Goal: Task Accomplishment & Management: Manage account settings

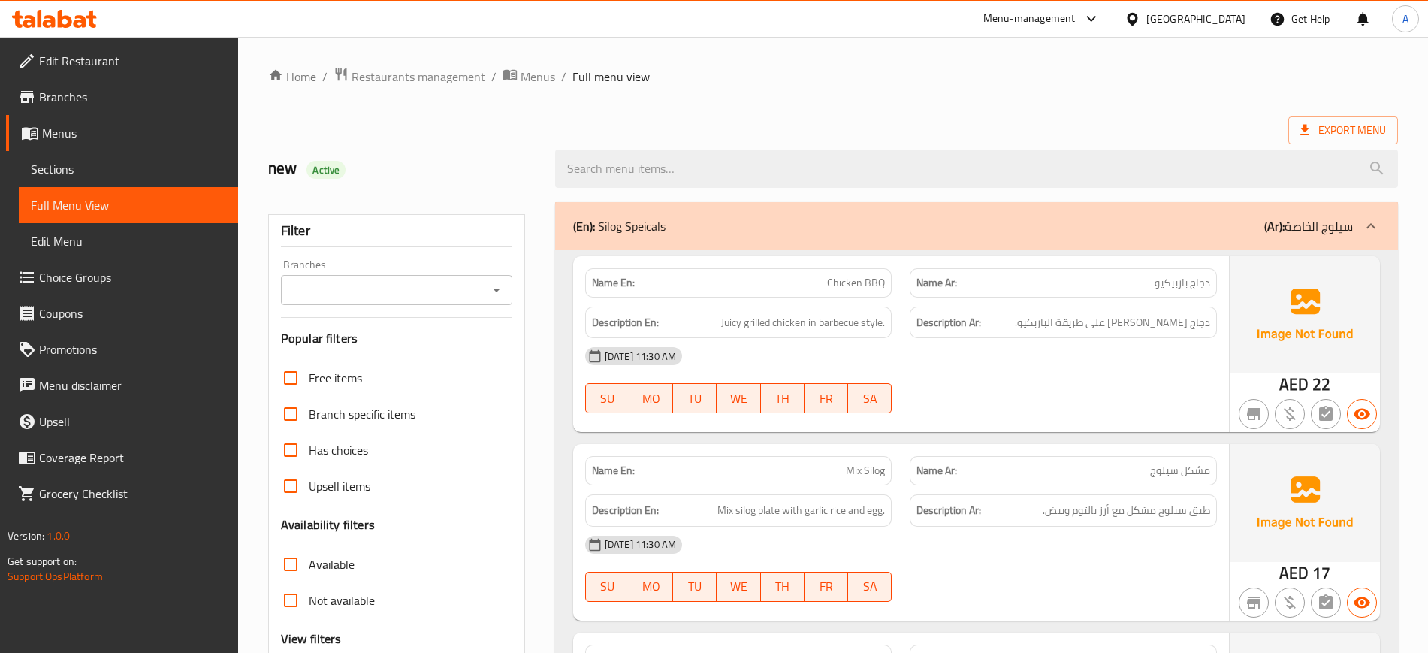
click at [67, 28] on div at bounding box center [54, 19] width 109 height 30
click at [67, 26] on icon at bounding box center [65, 19] width 14 height 18
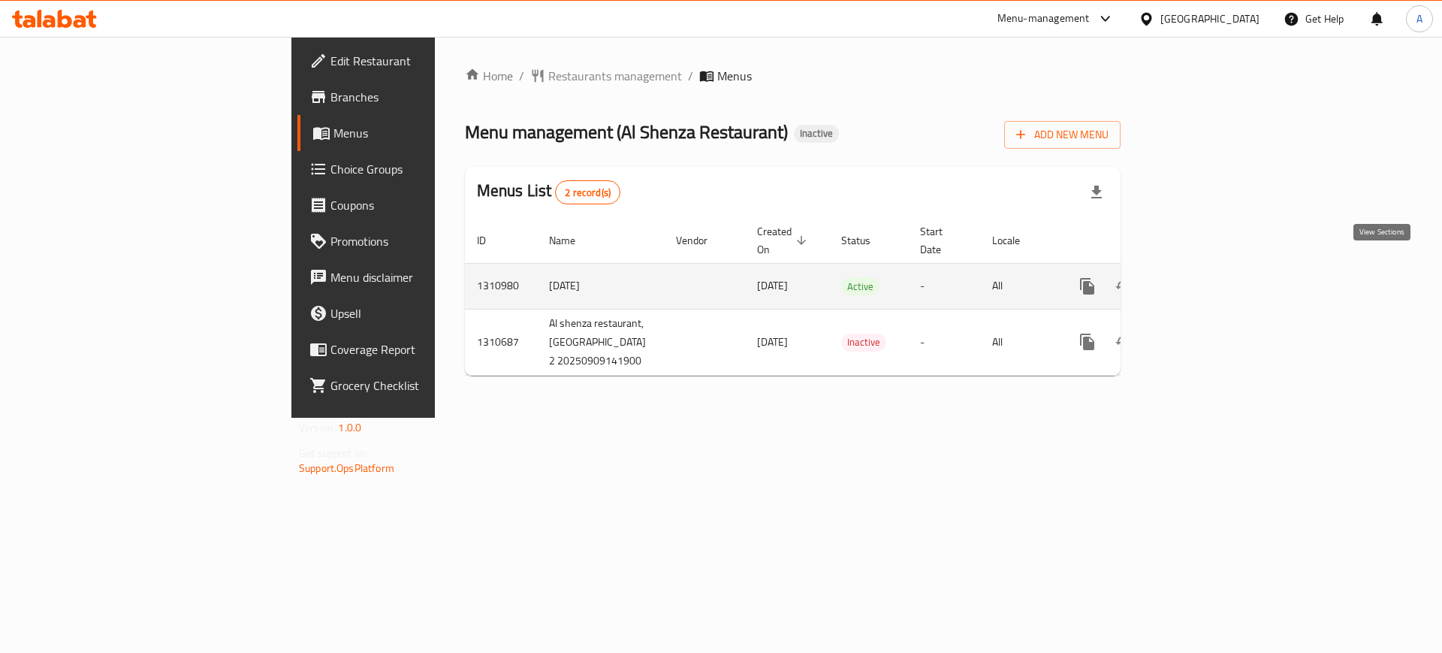
click at [1205, 277] on icon "enhanced table" at bounding box center [1196, 286] width 18 height 18
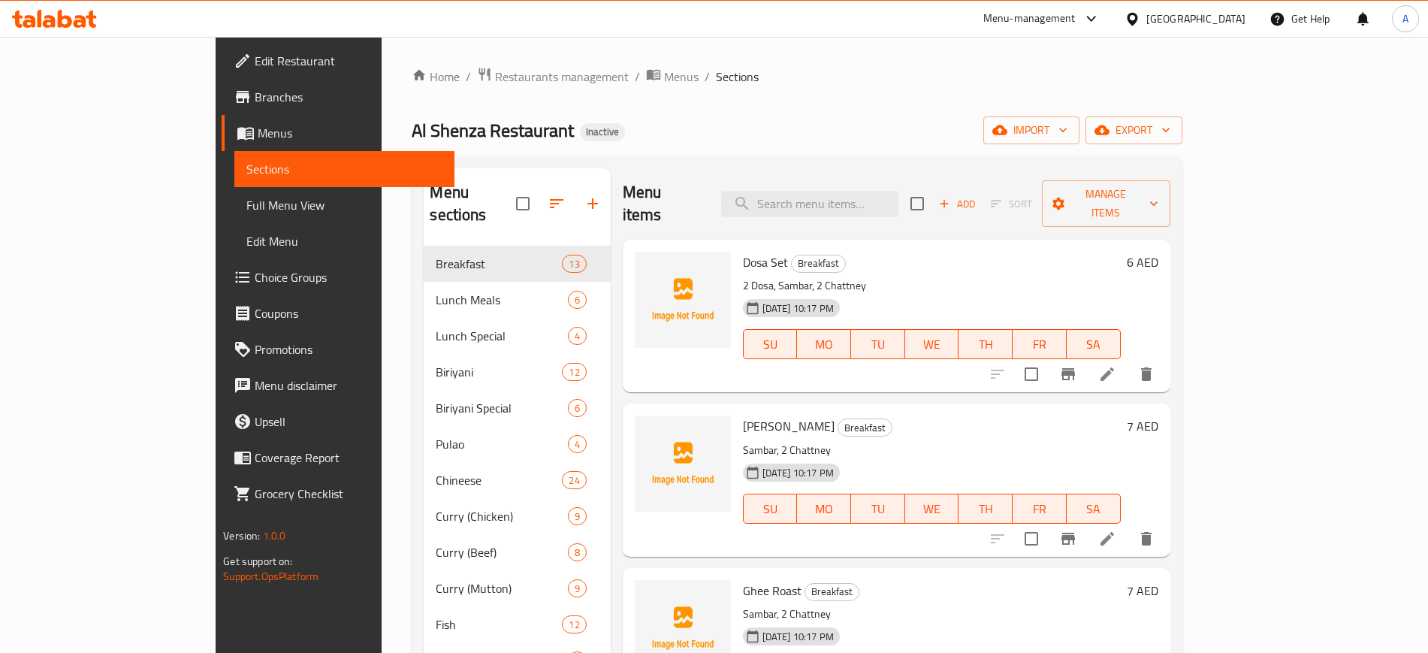
click at [246, 201] on span "Full Menu View" at bounding box center [343, 205] width 195 height 18
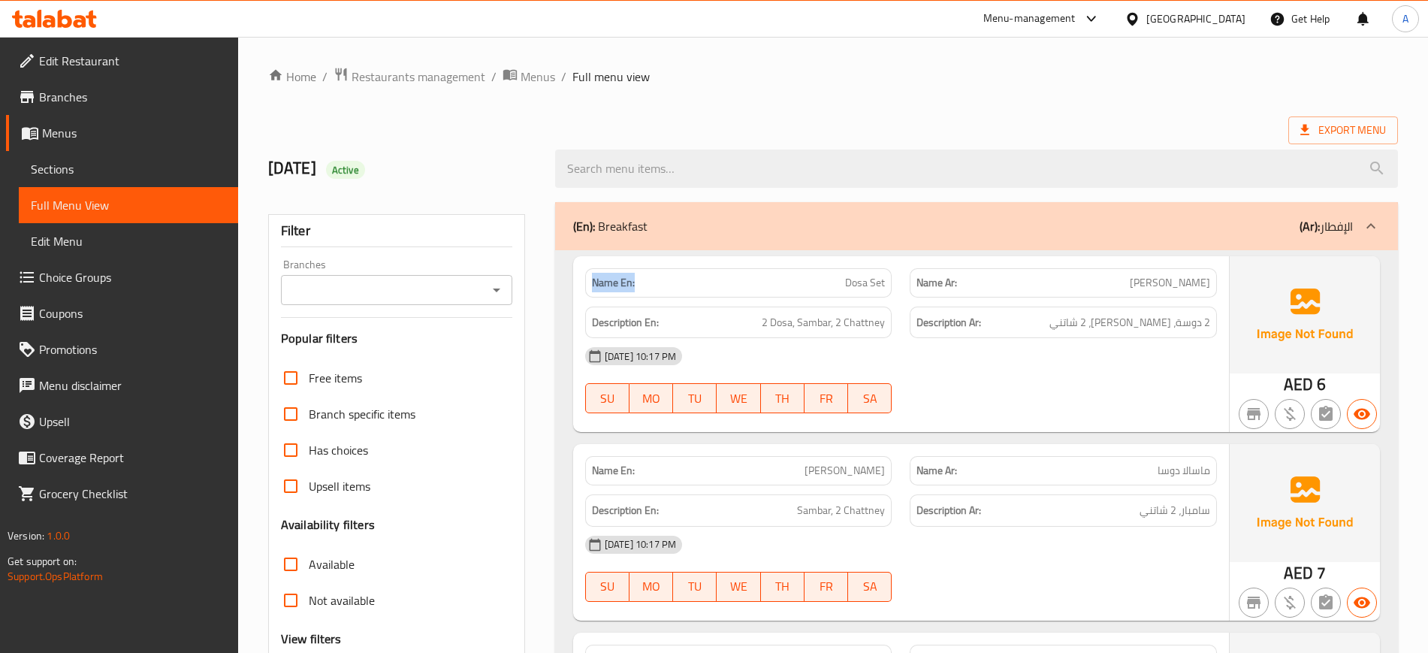
drag, startPoint x: 644, startPoint y: 277, endPoint x: 585, endPoint y: 278, distance: 58.6
click at [585, 278] on div "Name En: Dosa Set" at bounding box center [738, 282] width 307 height 29
copy strong "Name En:"
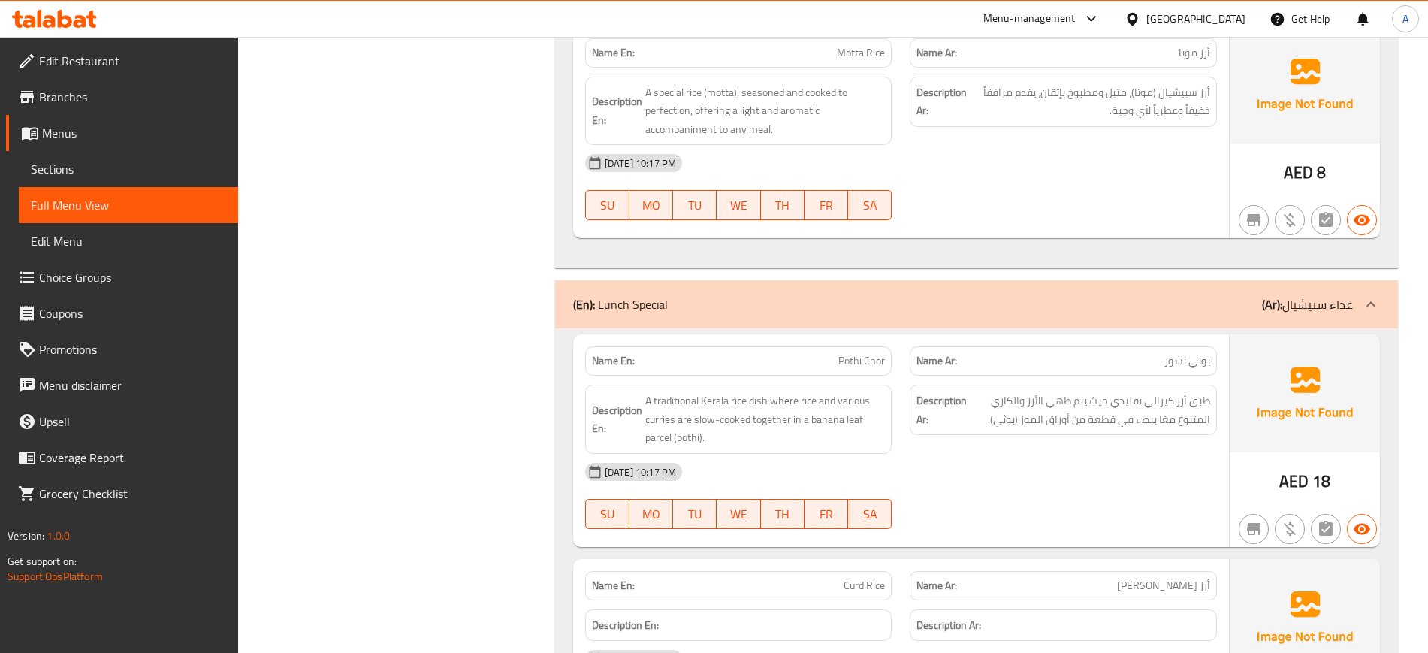
scroll to position [5219, 0]
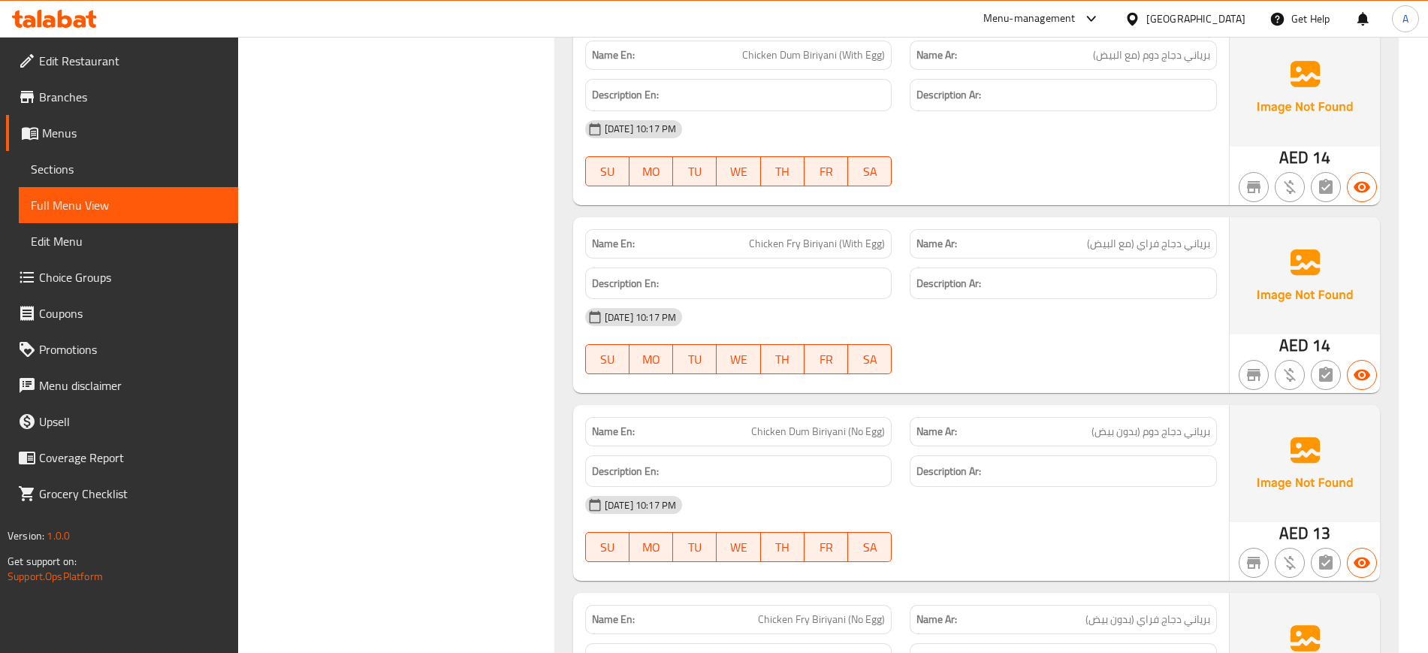
click at [872, 220] on div "Name En: Chicken Fry Biriyani (With Egg)" at bounding box center [738, 243] width 325 height 47
click at [107, 52] on span "Edit Restaurant" at bounding box center [132, 61] width 187 height 18
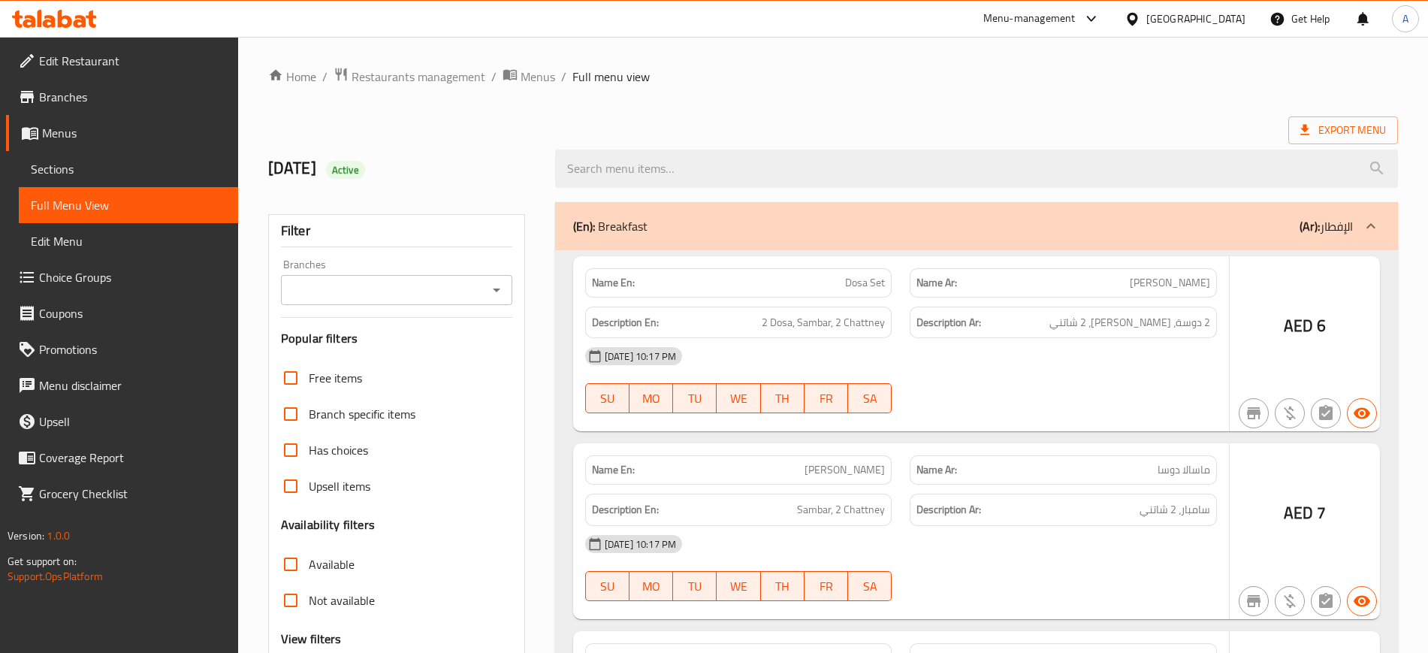
click at [122, 128] on div at bounding box center [714, 326] width 1428 height 653
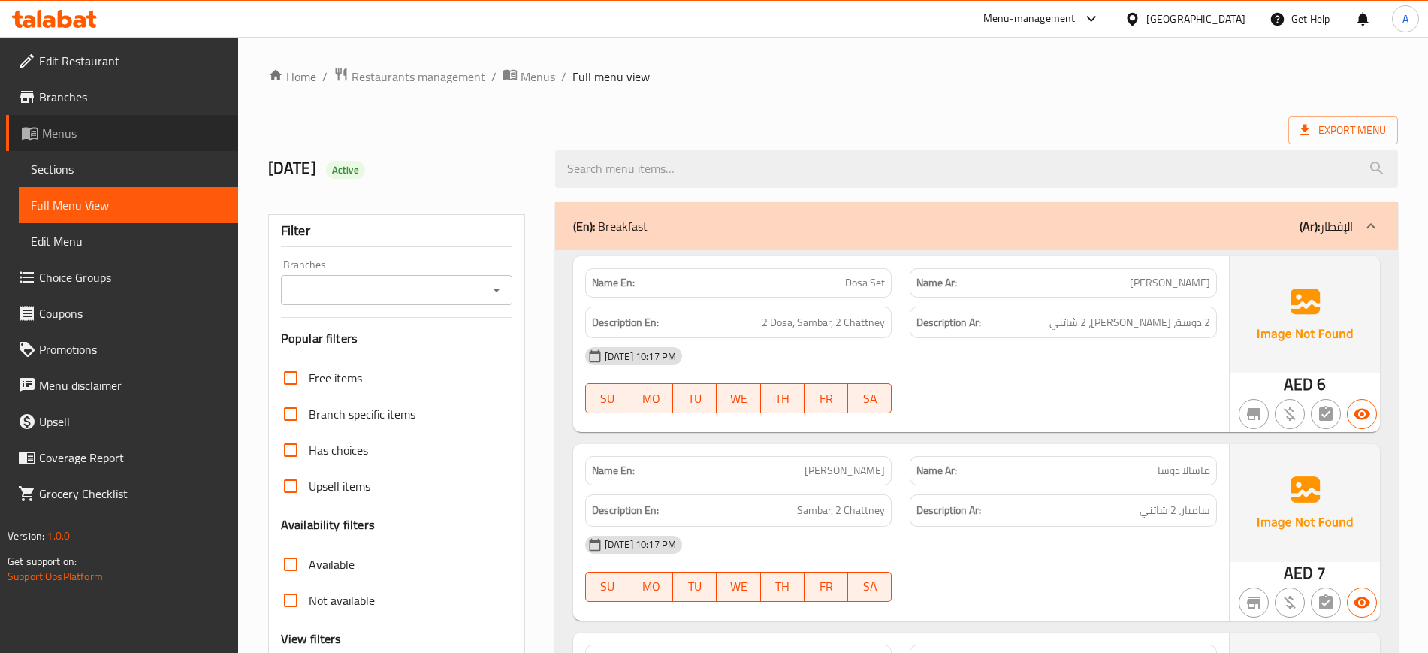
click at [122, 128] on span "Menus" at bounding box center [134, 133] width 184 height 18
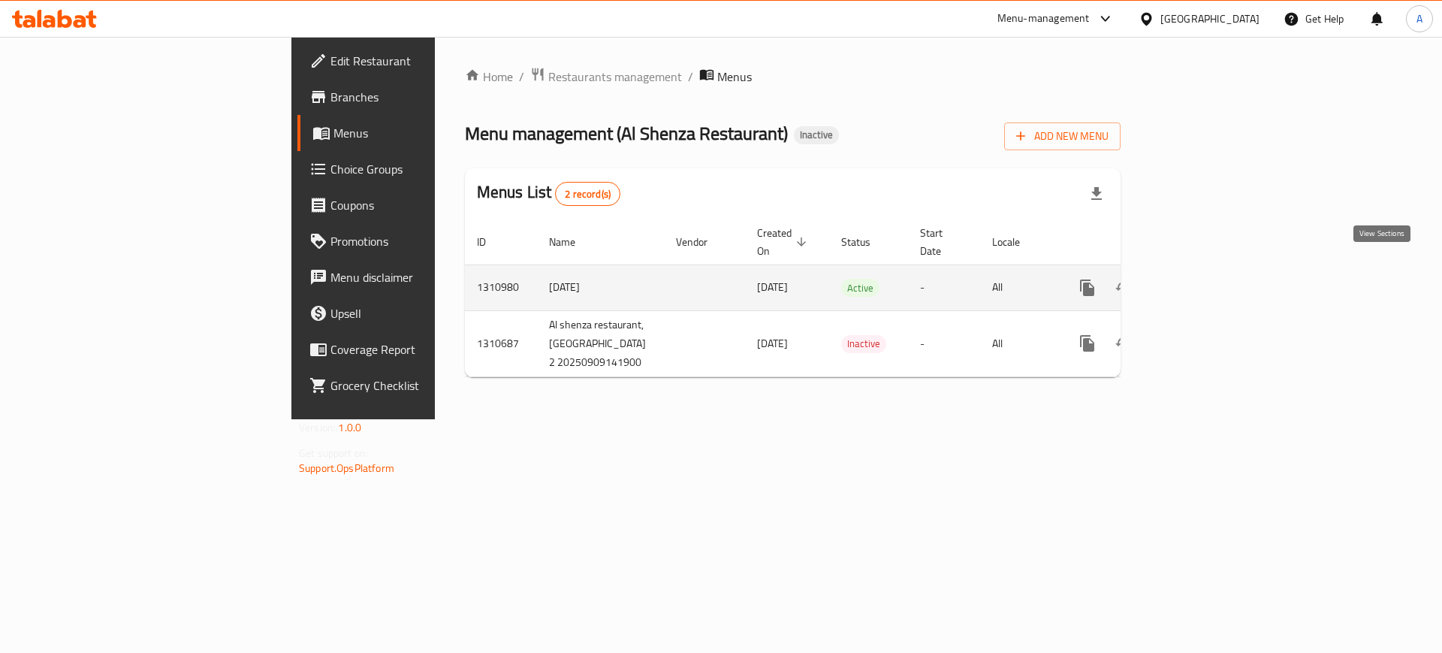
click at [1205, 279] on icon "enhanced table" at bounding box center [1196, 288] width 18 height 18
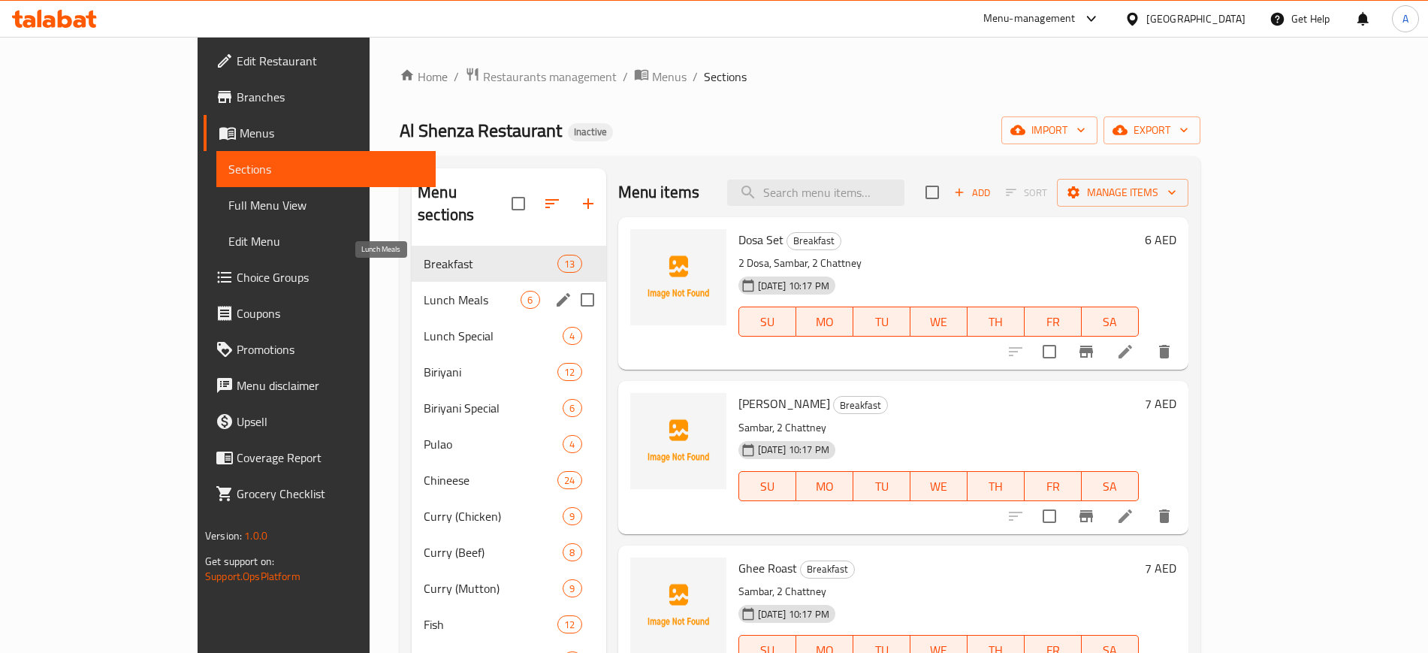
click at [425, 291] on span "Lunch Meals" at bounding box center [472, 300] width 97 height 18
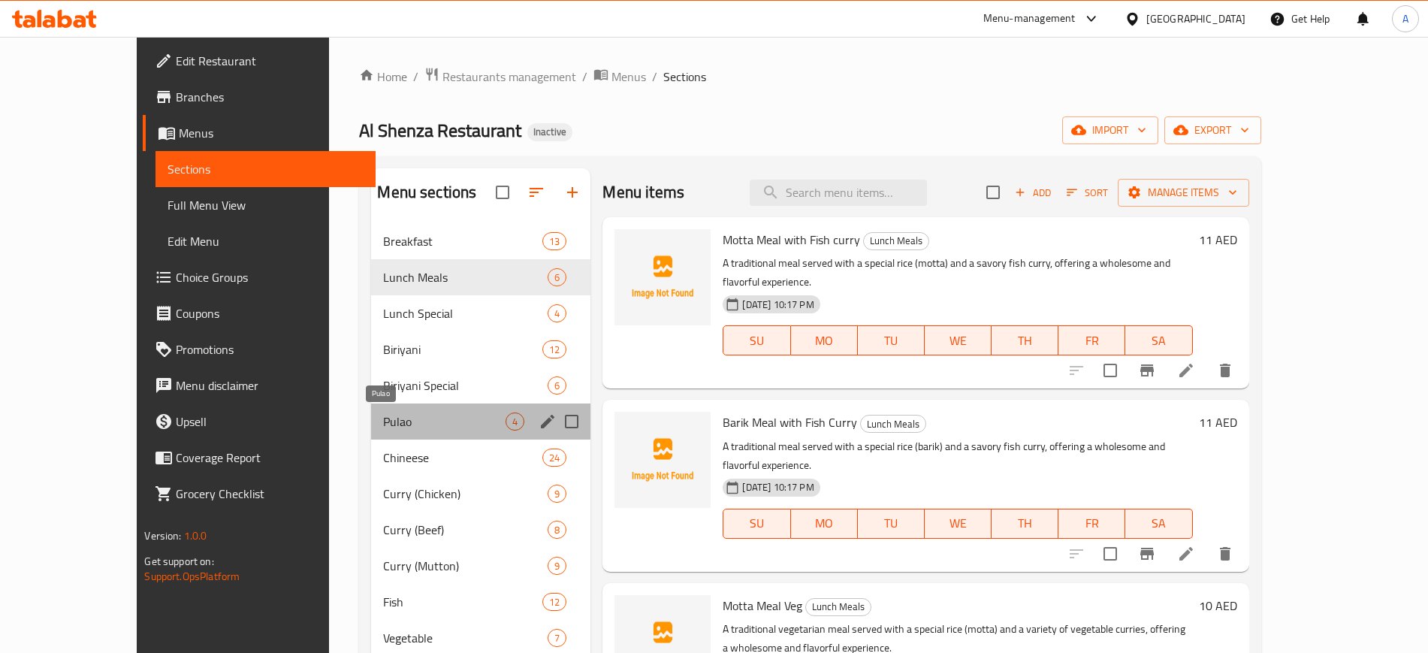
click at [383, 421] on span "Pulao" at bounding box center [444, 421] width 122 height 18
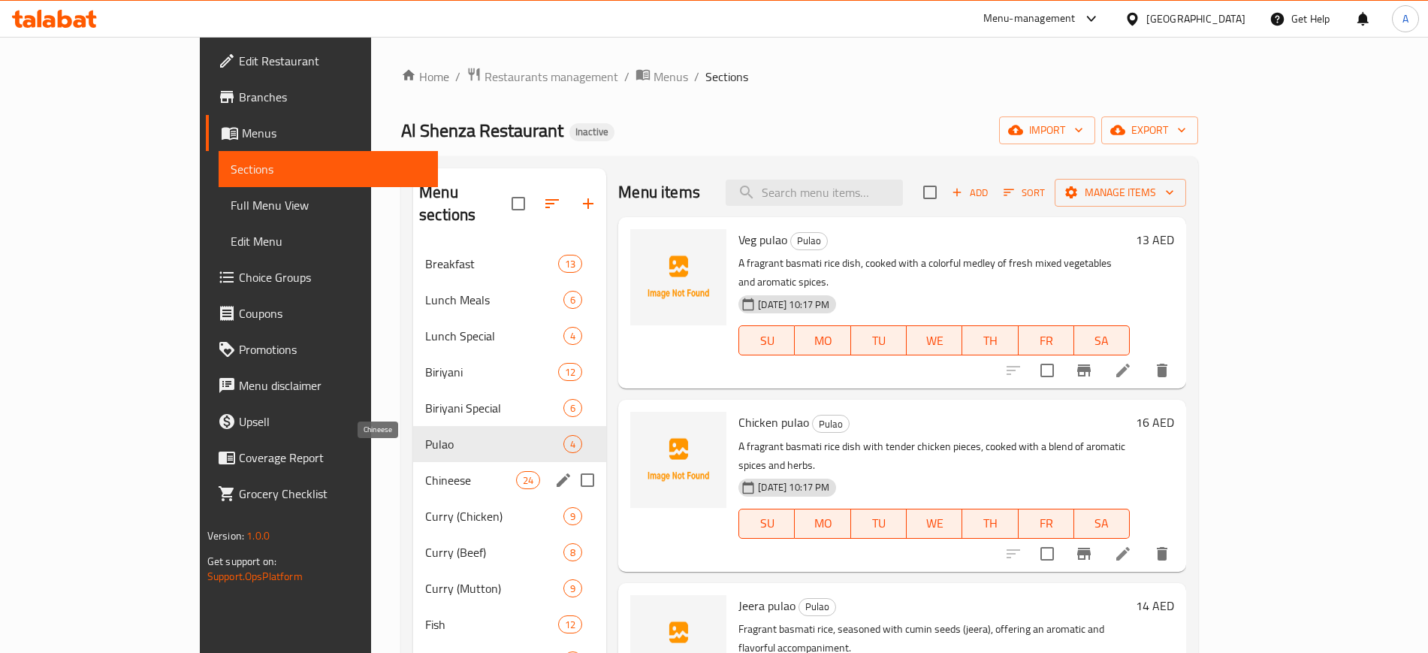
click at [425, 471] on span "Chineese" at bounding box center [470, 480] width 91 height 18
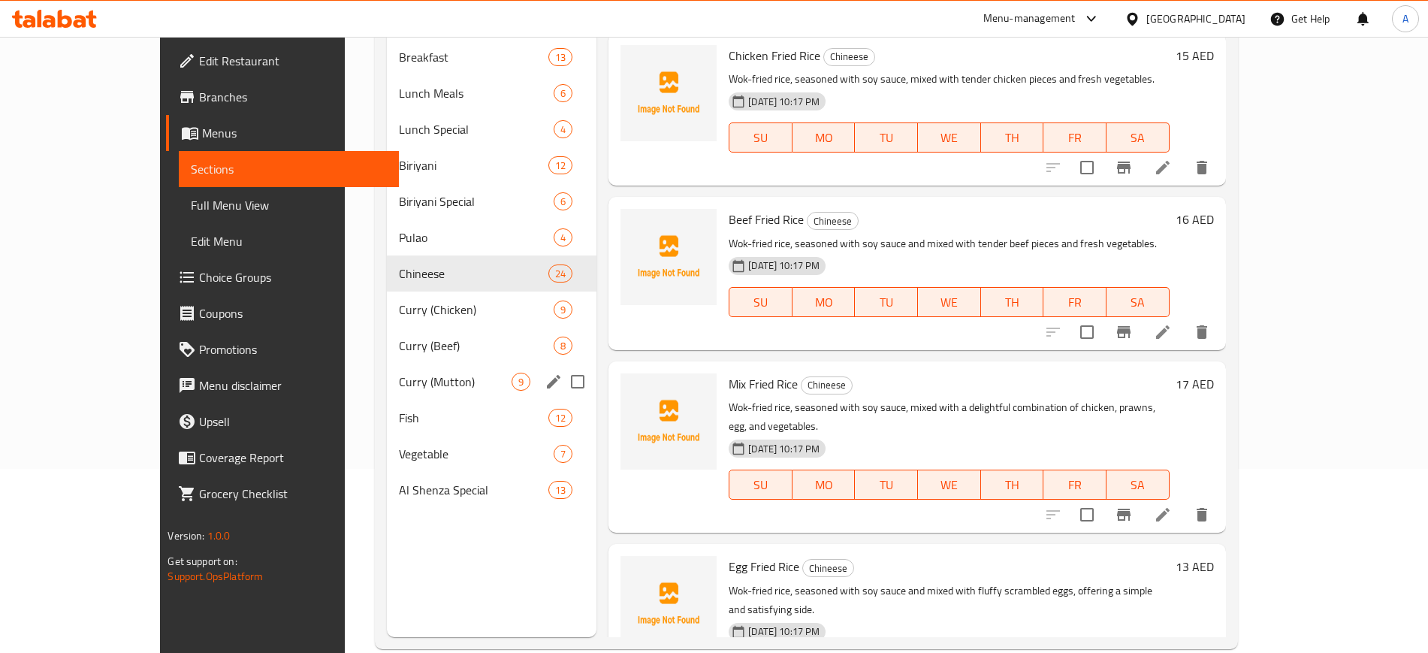
scroll to position [190, 0]
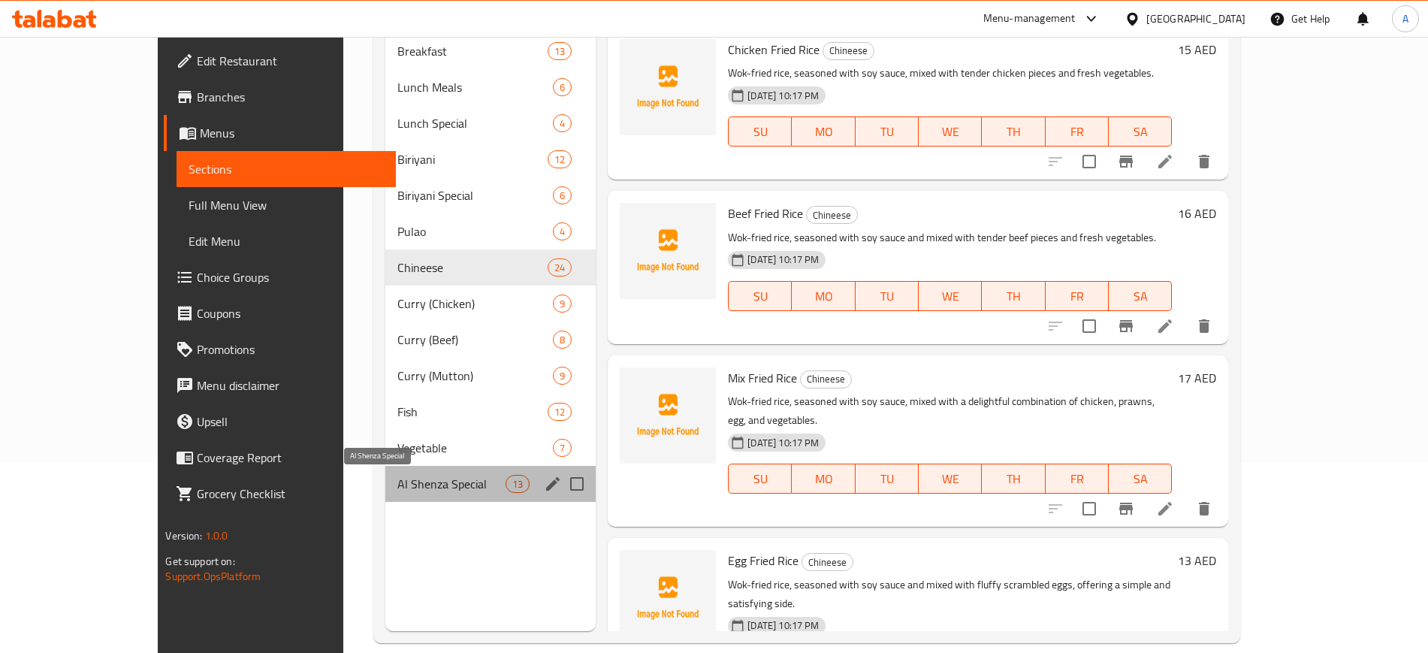
click at [397, 492] on span "Al Shenza Special" at bounding box center [451, 484] width 108 height 18
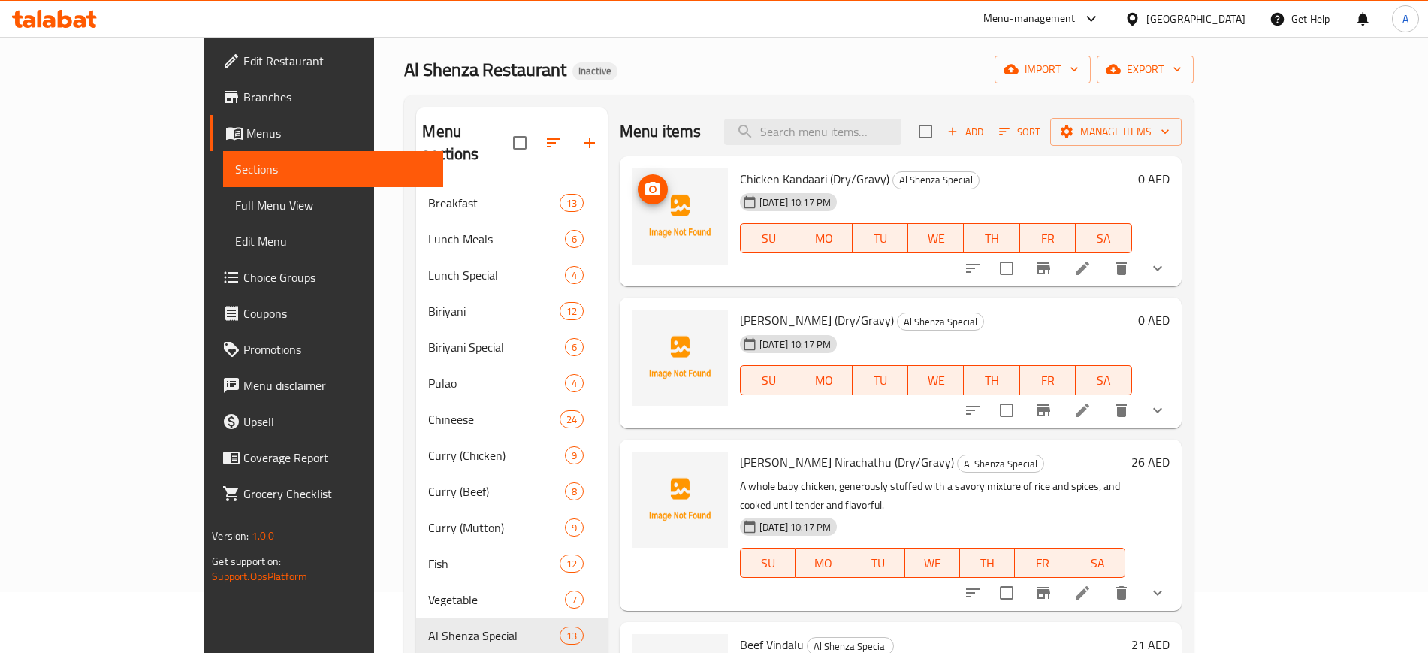
scroll to position [62, 0]
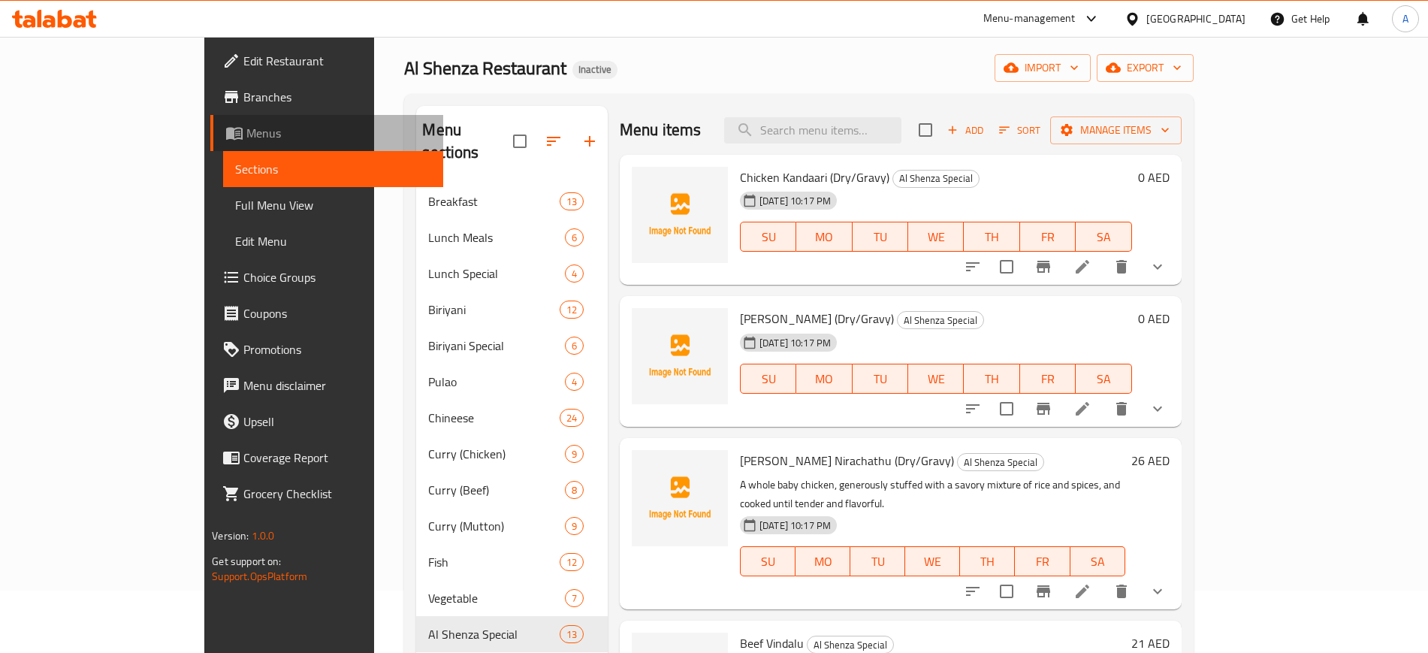
click at [246, 124] on span "Menus" at bounding box center [338, 133] width 184 height 18
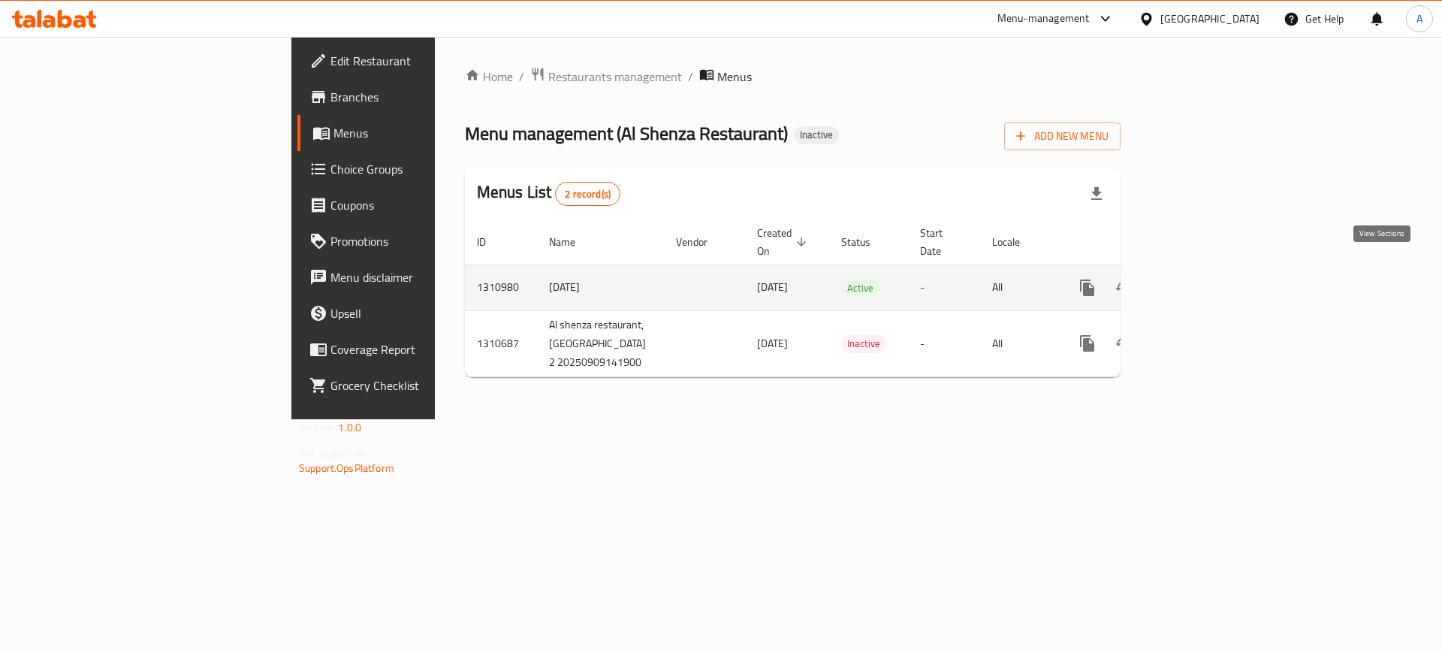
click at [1205, 279] on icon "enhanced table" at bounding box center [1196, 288] width 18 height 18
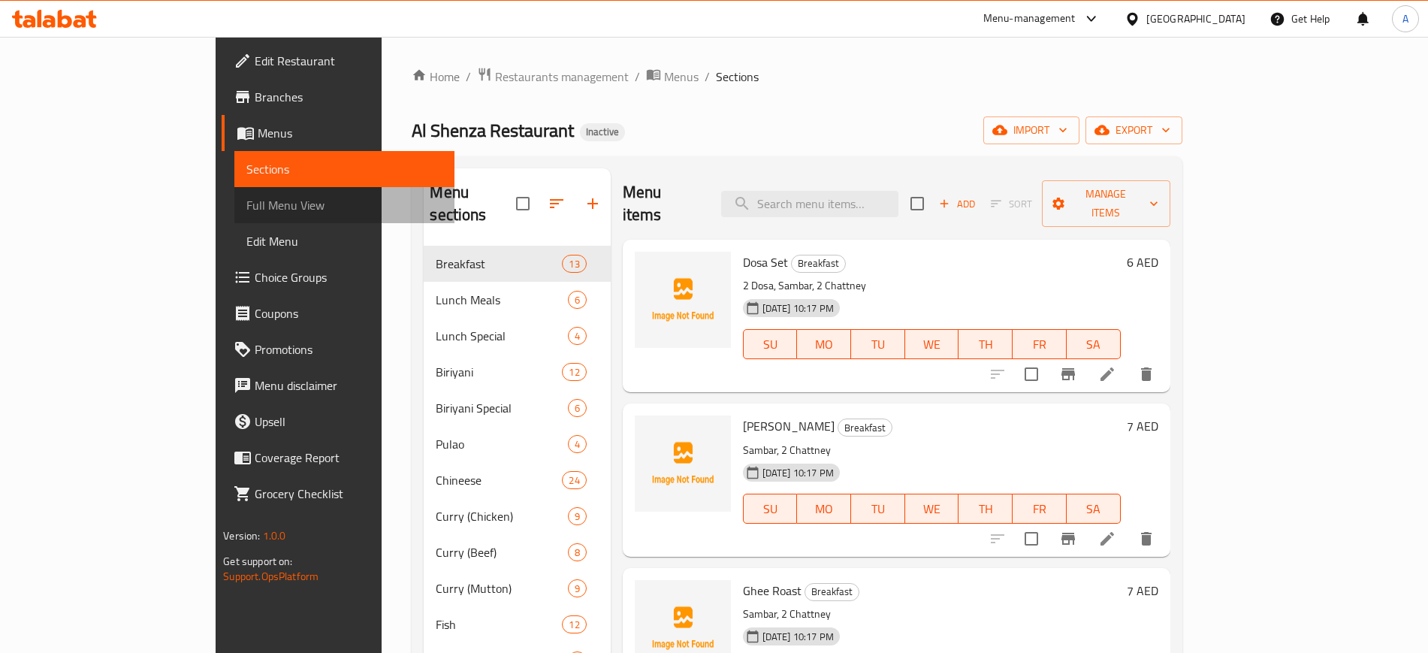
click at [234, 217] on link "Full Menu View" at bounding box center [343, 205] width 219 height 36
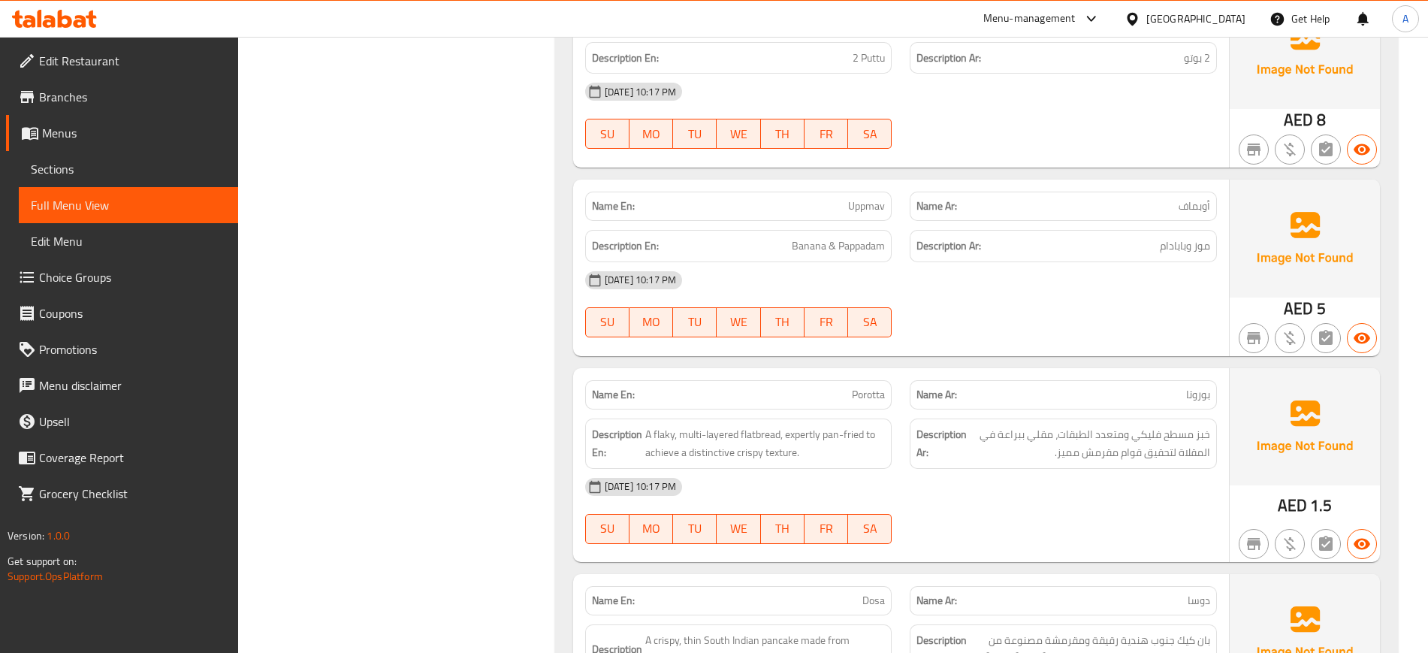
scroll to position [1416, 0]
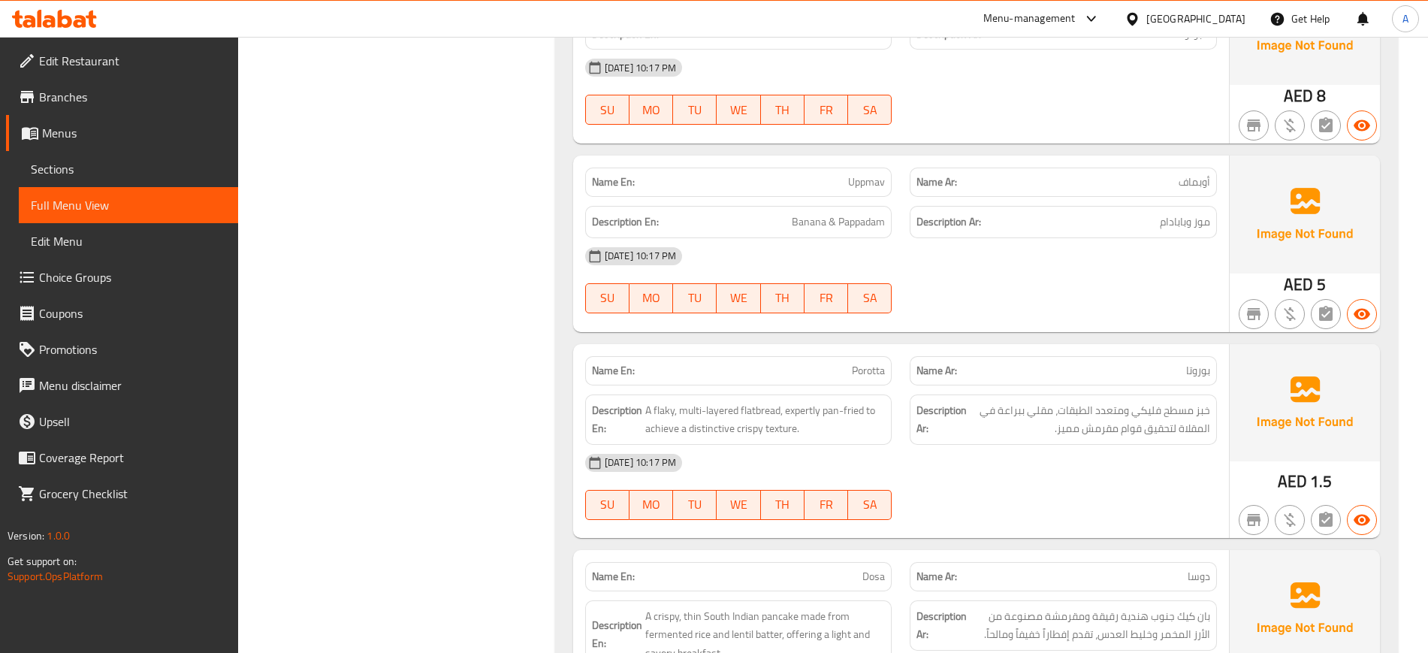
click at [750, 252] on div "[DATE] 10:17 PM" at bounding box center [901, 256] width 650 height 36
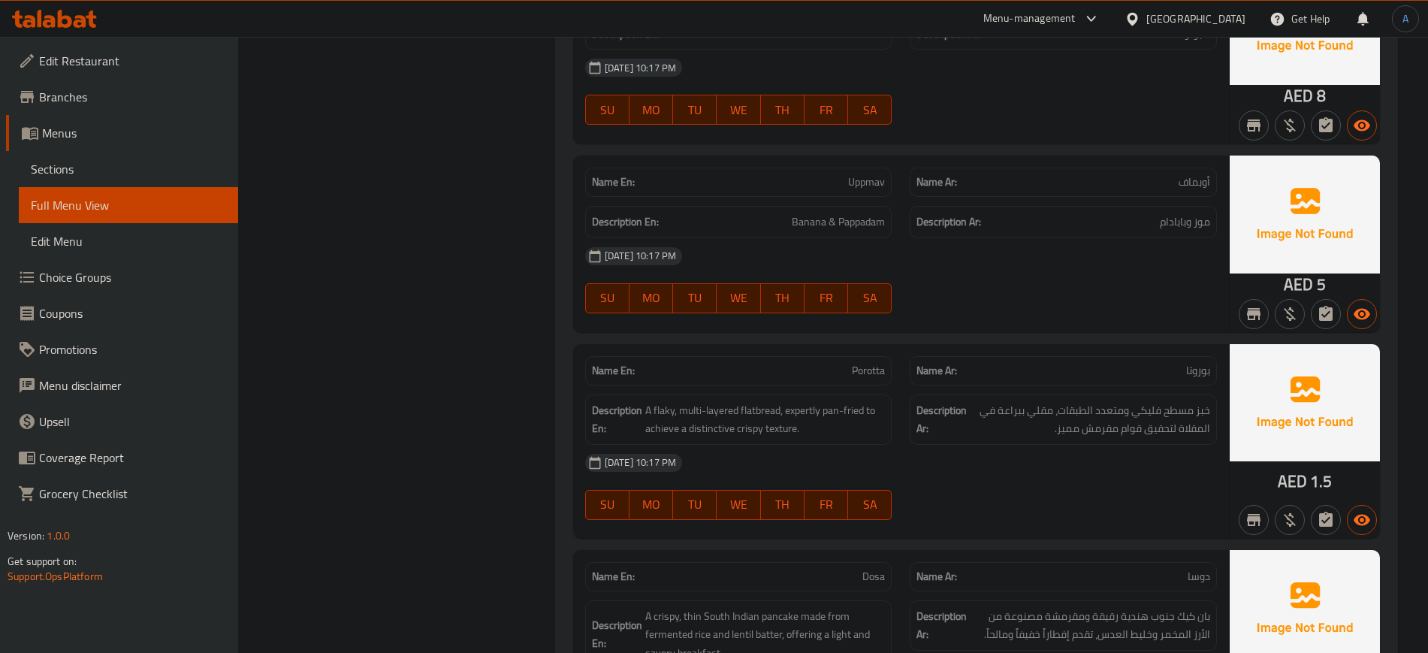
click at [1174, 252] on div "[DATE] 10:17 PM" at bounding box center [901, 256] width 650 height 36
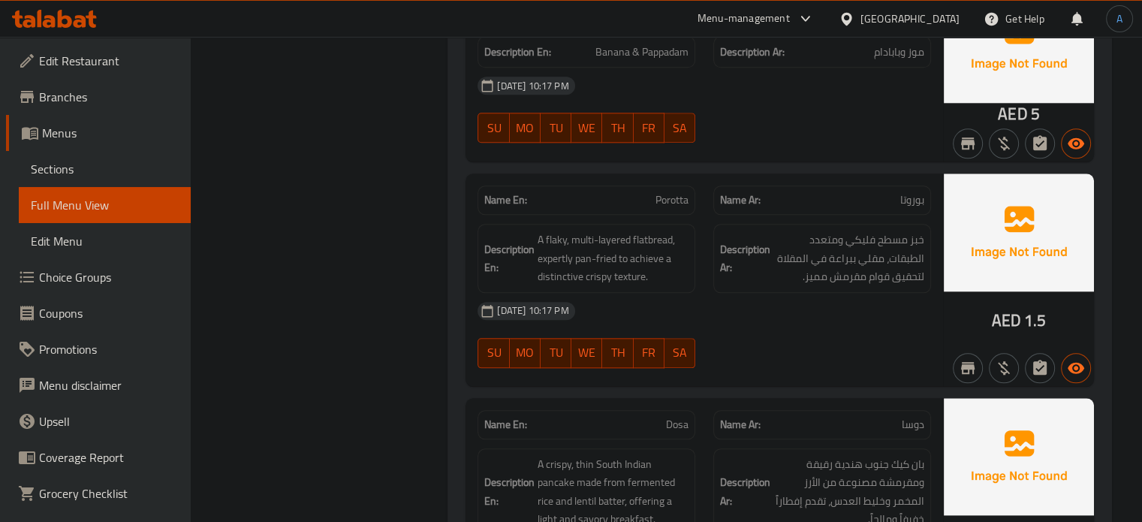
scroll to position [1529, 0]
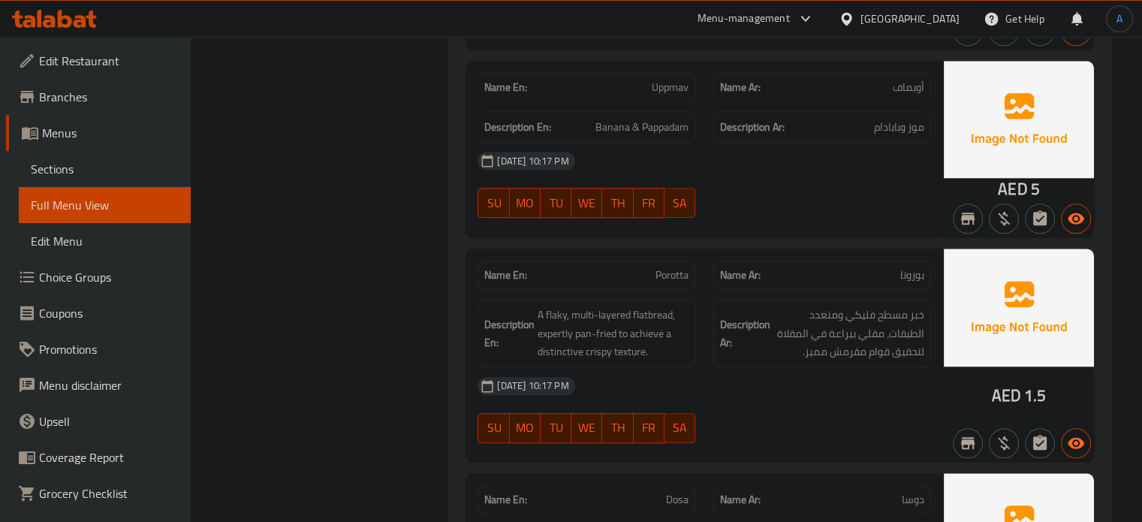
click at [732, 290] on div "Description Ar: خبز مسطح فليكي ومتعدد الطبقات، مقلي ببراعة في المقلاة لتحقيق قو…" at bounding box center [822, 333] width 236 height 87
click at [731, 290] on div "Description Ar: خبز مسطح فليكي ومتعدد الطبقات، مقلي ببراعة في المقلاة لتحقيق قو…" at bounding box center [822, 333] width 236 height 87
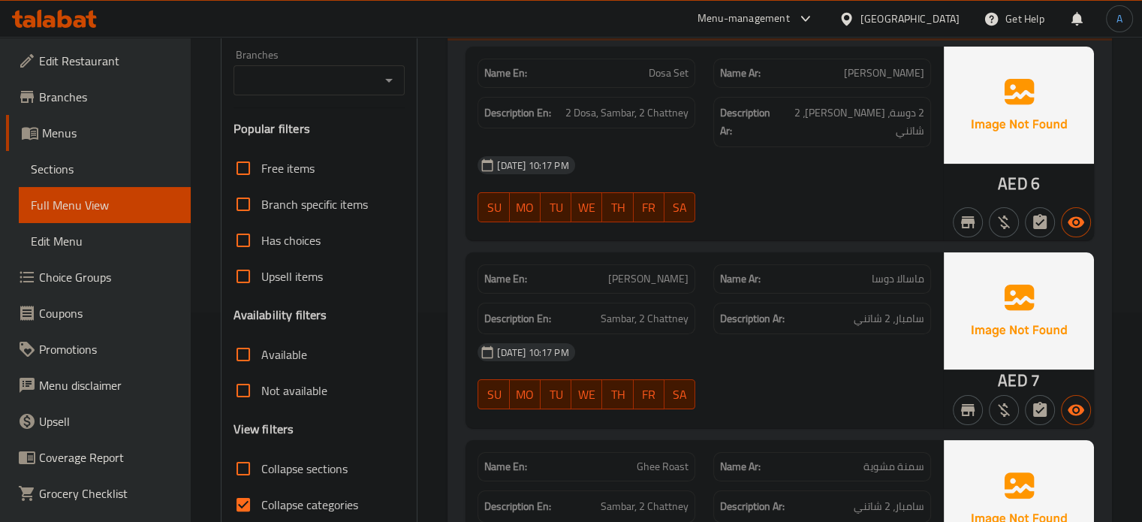
scroll to position [300, 0]
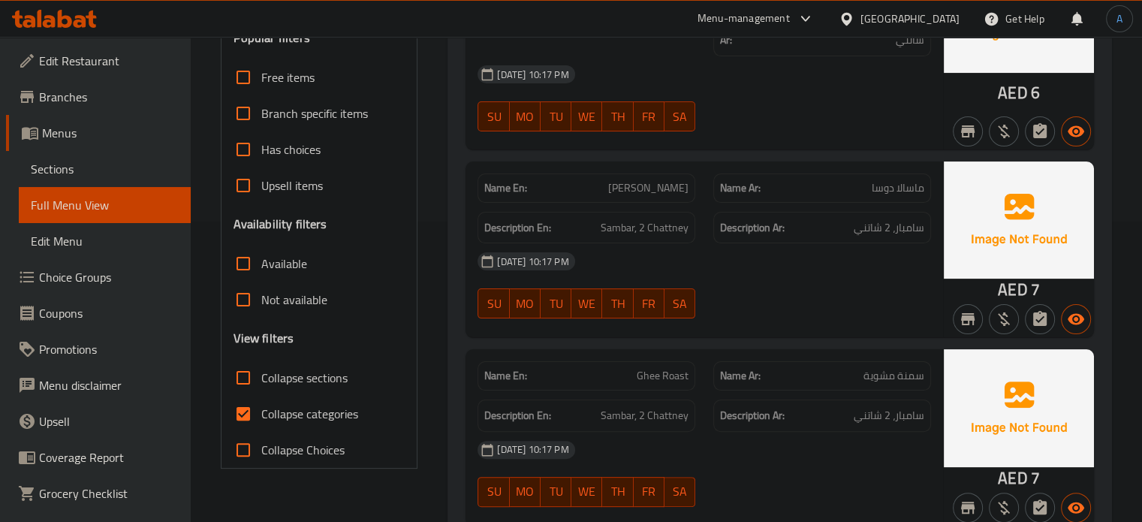
click at [309, 414] on span "Collapse categories" at bounding box center [309, 414] width 97 height 18
click at [261, 414] on input "Collapse categories" at bounding box center [243, 414] width 36 height 36
checkbox input "false"
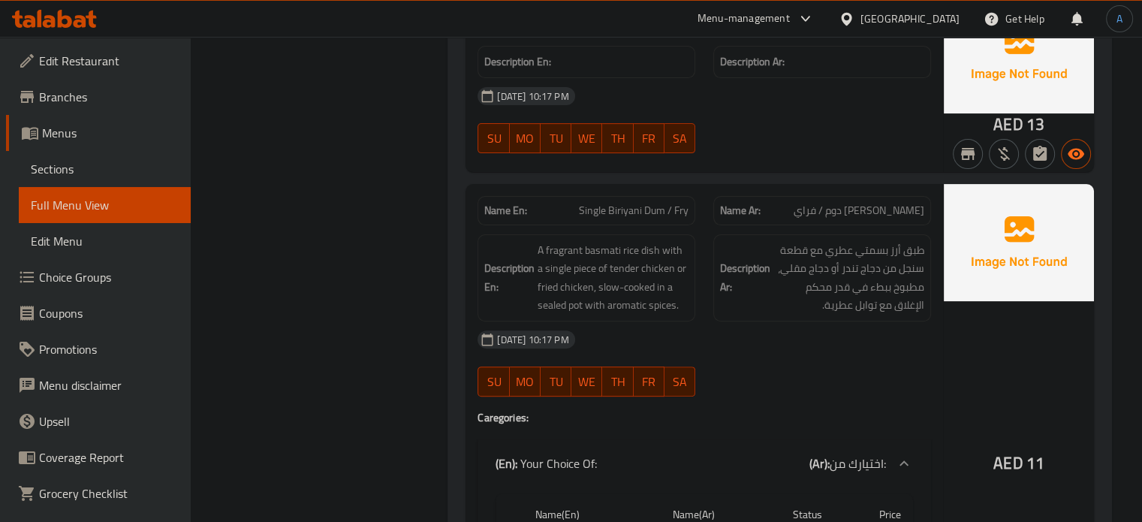
scroll to position [6233, 0]
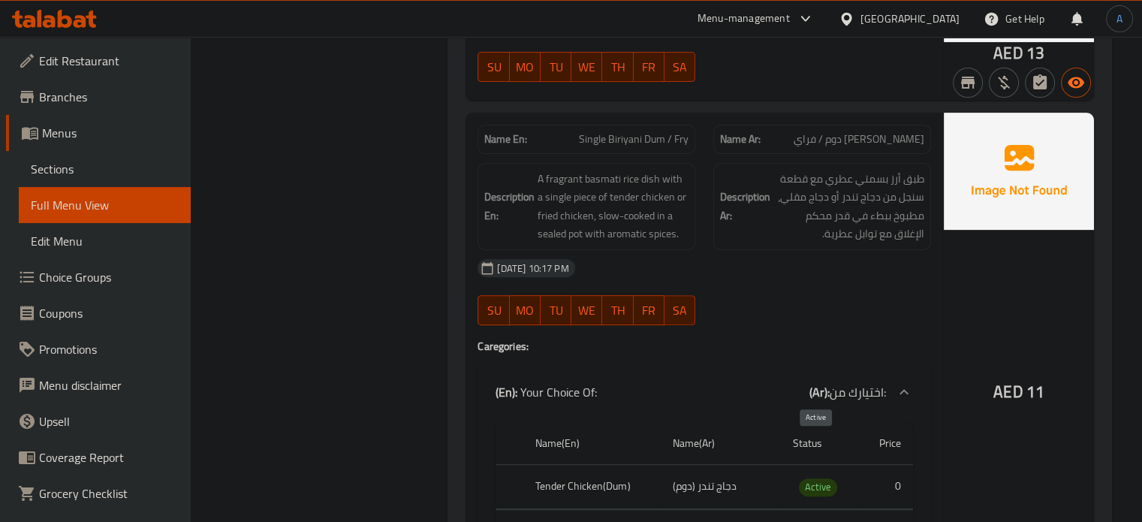
click at [803, 478] on span "Active" at bounding box center [818, 486] width 38 height 17
copy span "Active"
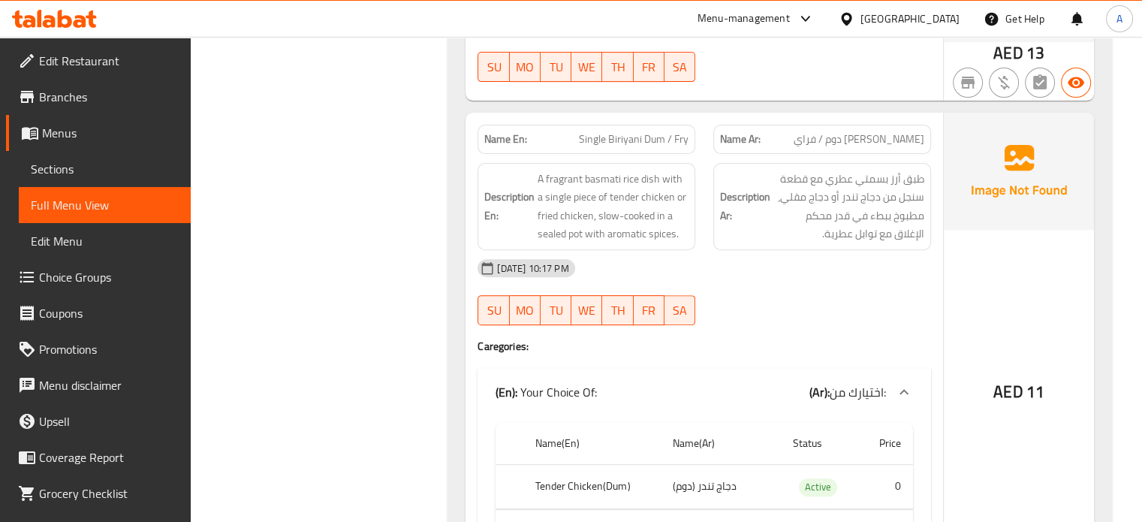
click at [955, 246] on div "AED 11" at bounding box center [1019, 352] width 150 height 478
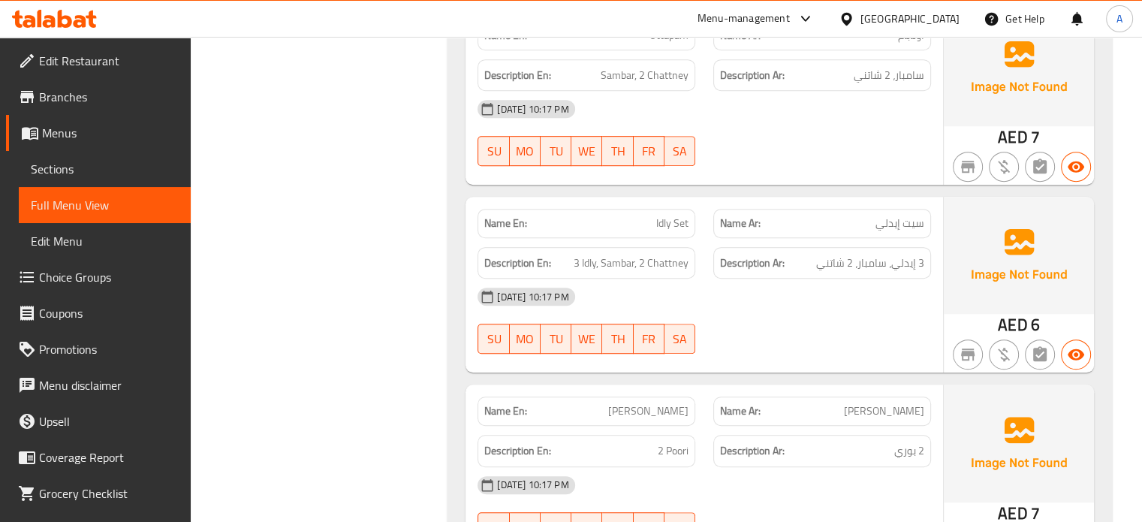
scroll to position [1202, 0]
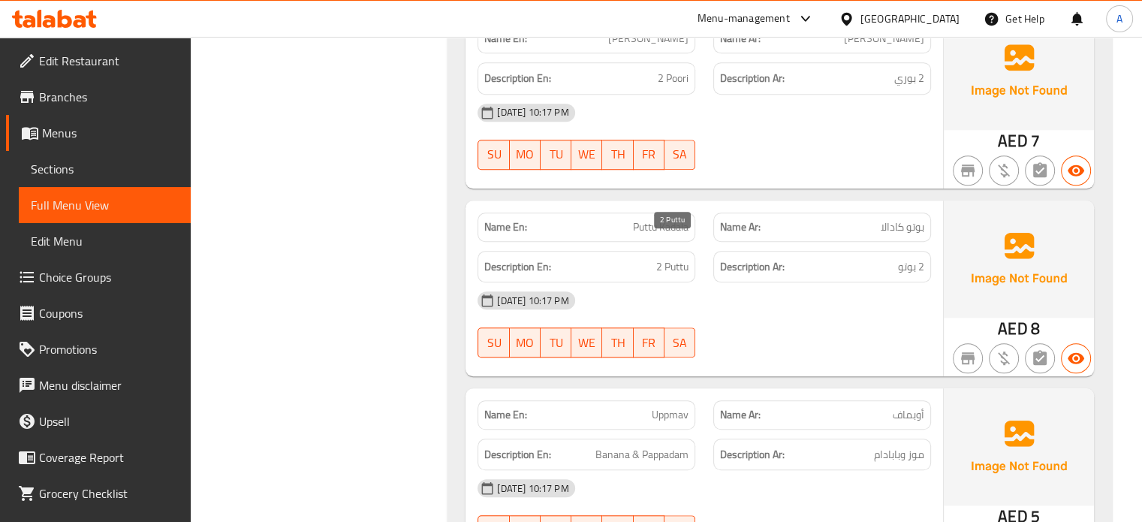
click at [684, 261] on div "Description En: 2 Puttu" at bounding box center [587, 267] width 218 height 32
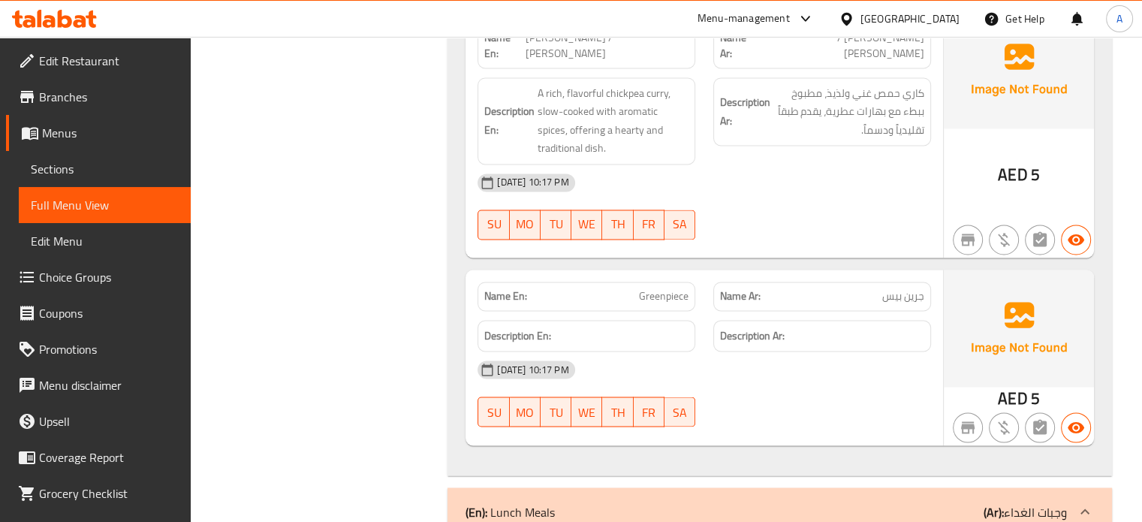
scroll to position [2478, 0]
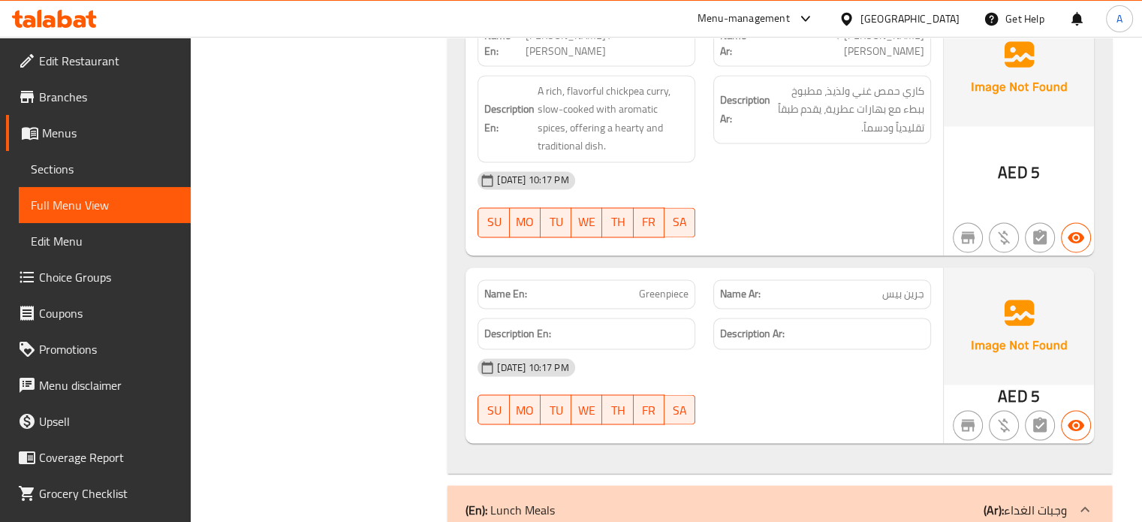
click at [836, 324] on h6 "Description Ar:" at bounding box center [822, 333] width 204 height 19
drag, startPoint x: 662, startPoint y: 225, endPoint x: 668, endPoint y: 209, distance: 17.2
click at [825, 368] on div "10-09-2025 10:17 PM SU MO TU WE TH FR SA" at bounding box center [705, 391] width 472 height 84
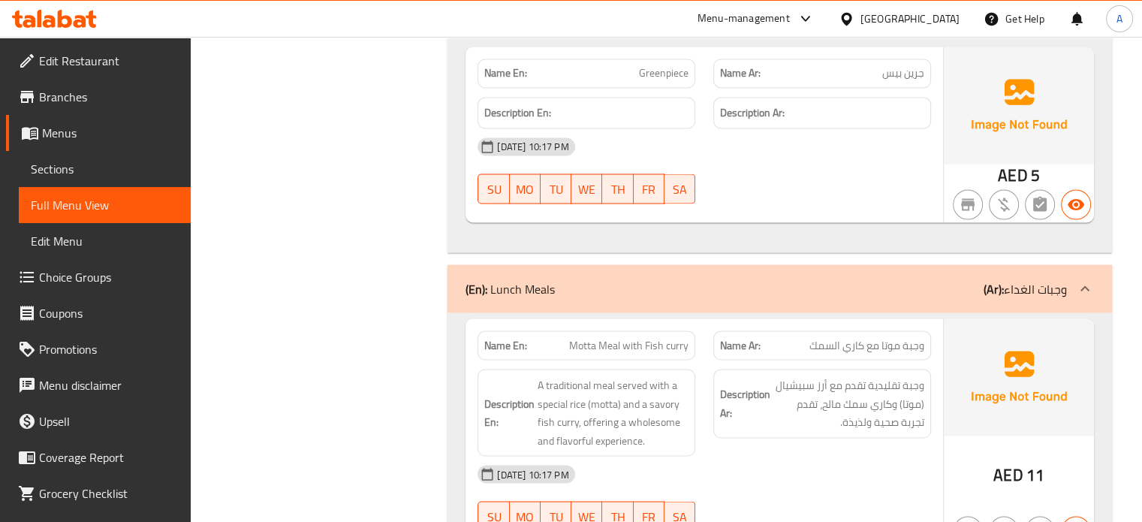
scroll to position [2779, 0]
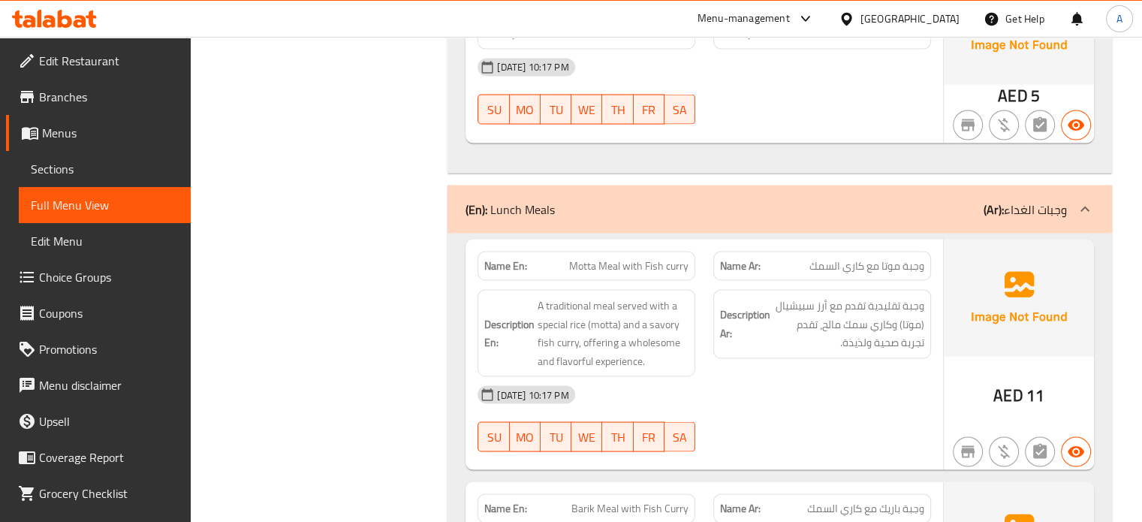
click at [805, 376] on div "[DATE] 10:17 PM" at bounding box center [705, 394] width 472 height 36
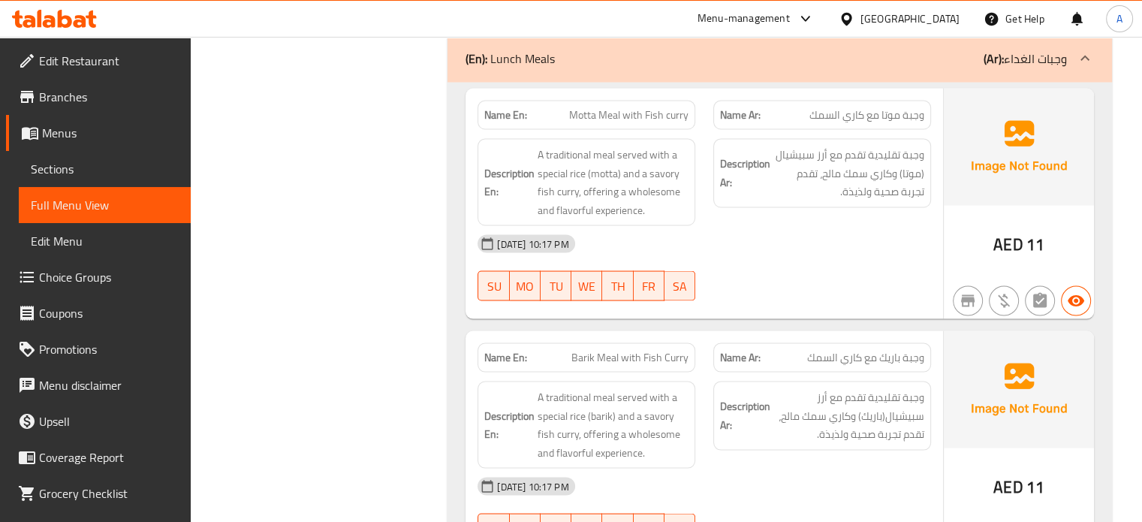
scroll to position [3079, 0]
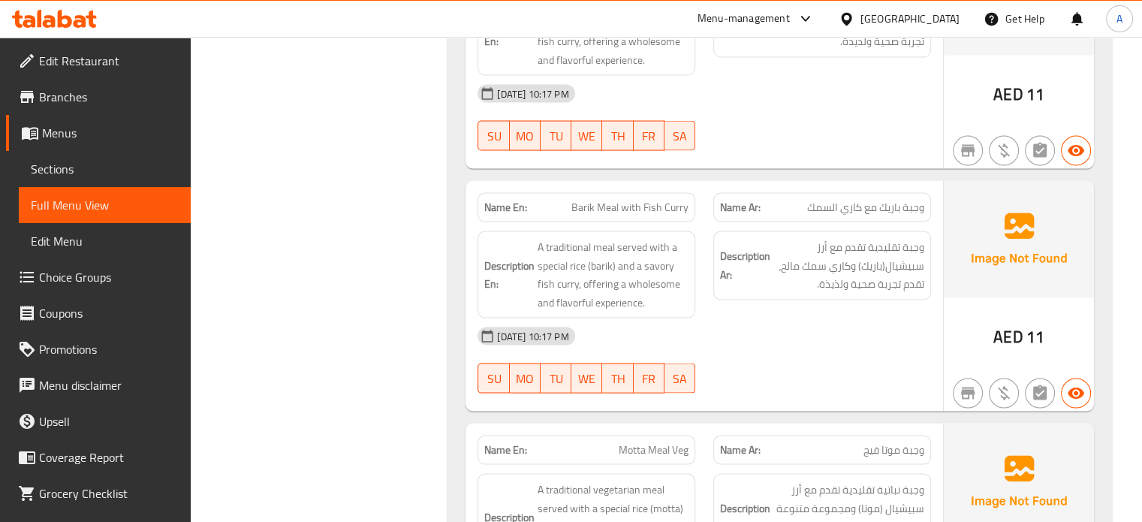
click at [790, 323] on div "10-09-2025 10:17 PM SU MO TU WE TH FR SA" at bounding box center [705, 360] width 472 height 84
click at [580, 200] on span "Barik Meal with Fish Curry" at bounding box center [630, 208] width 117 height 16
copy span "Barik"
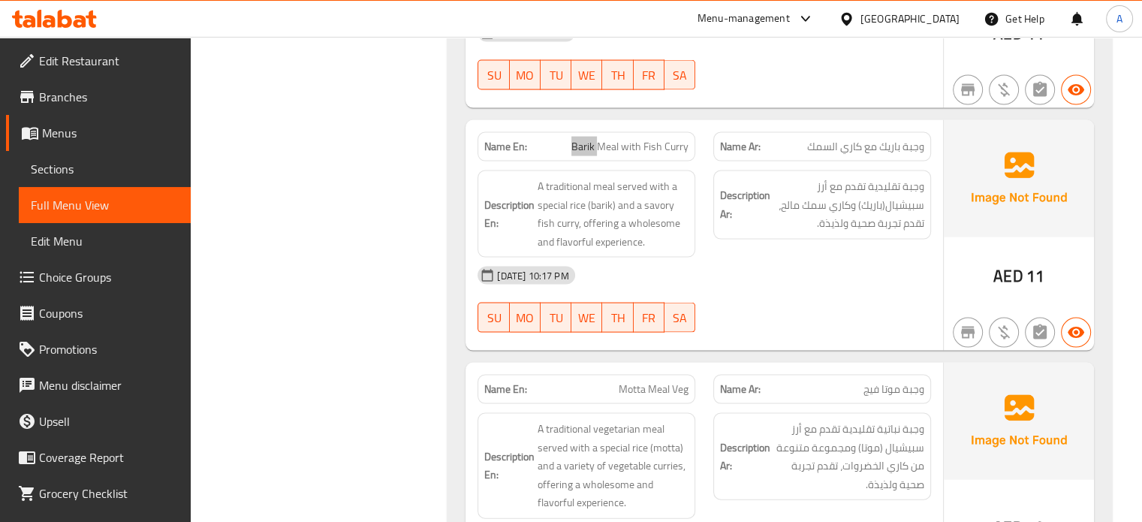
scroll to position [3229, 0]
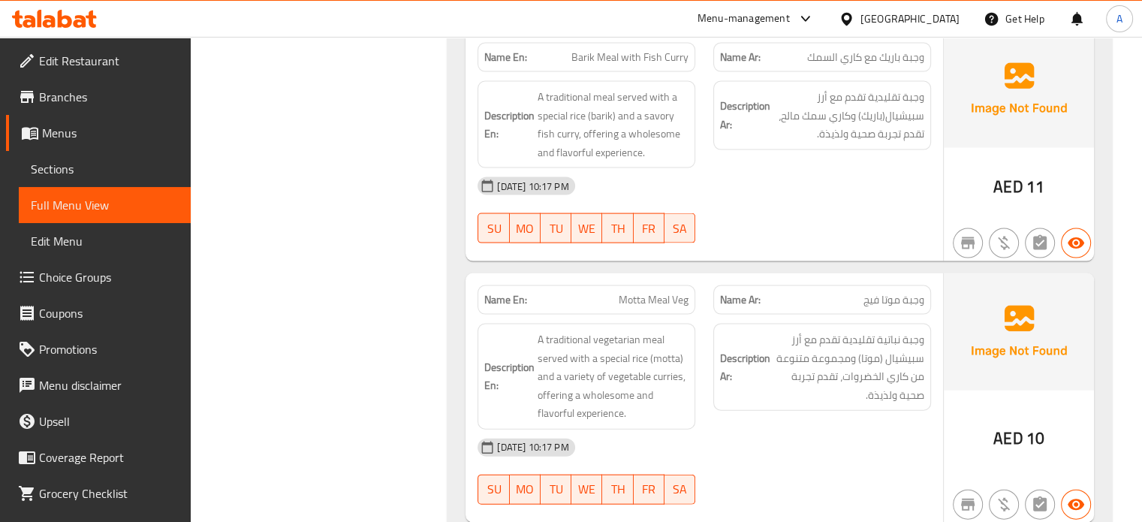
click at [798, 363] on span "وجبة نباتية تقليدية تقدم مع أرز سبيشيال (موتا) ومجموعة متنوعة من كاري الخضروات،…" at bounding box center [849, 367] width 151 height 74
click at [628, 292] on span "Motta Meal Veg" at bounding box center [654, 300] width 70 height 16
copy span "Motta"
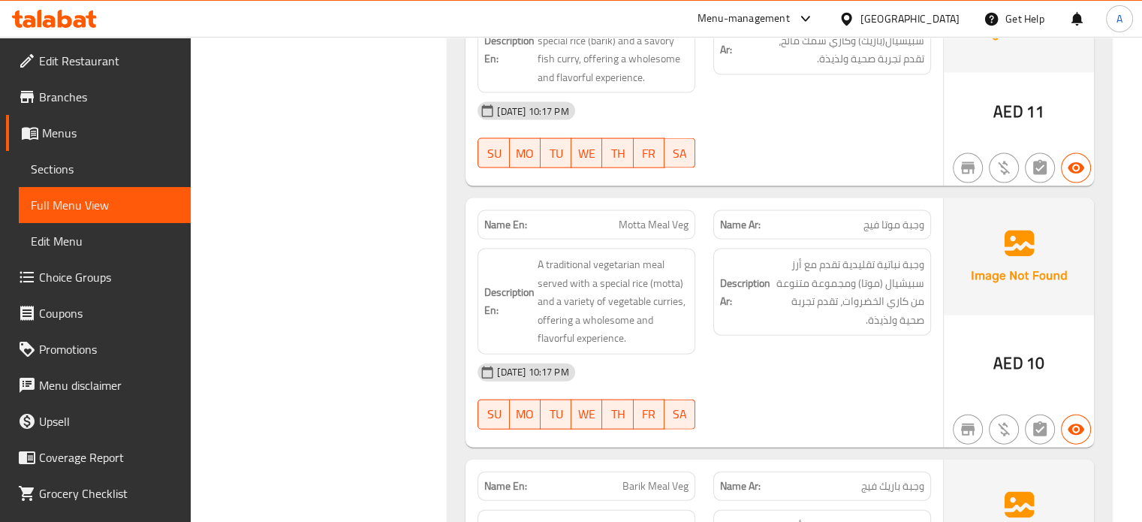
click at [664, 217] on span "Motta Meal Veg" at bounding box center [654, 225] width 70 height 16
copy span "Motta Meal Veg"
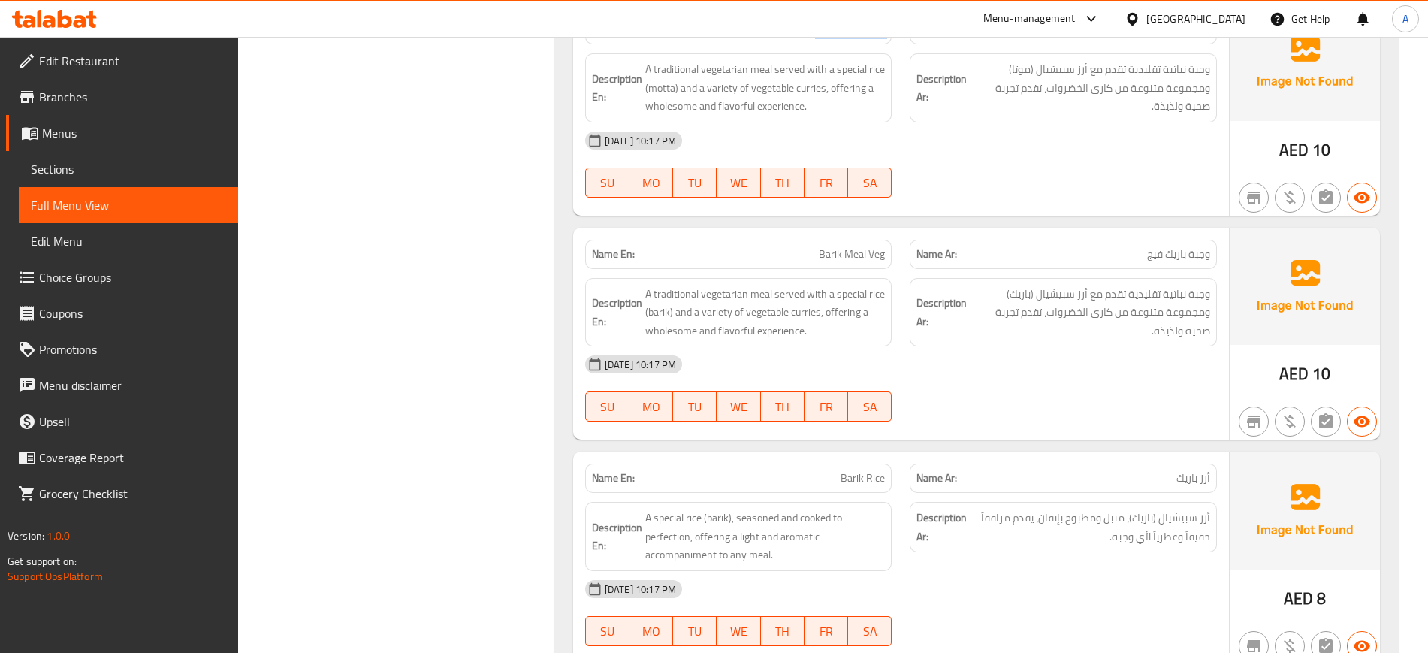
scroll to position [3154, 0]
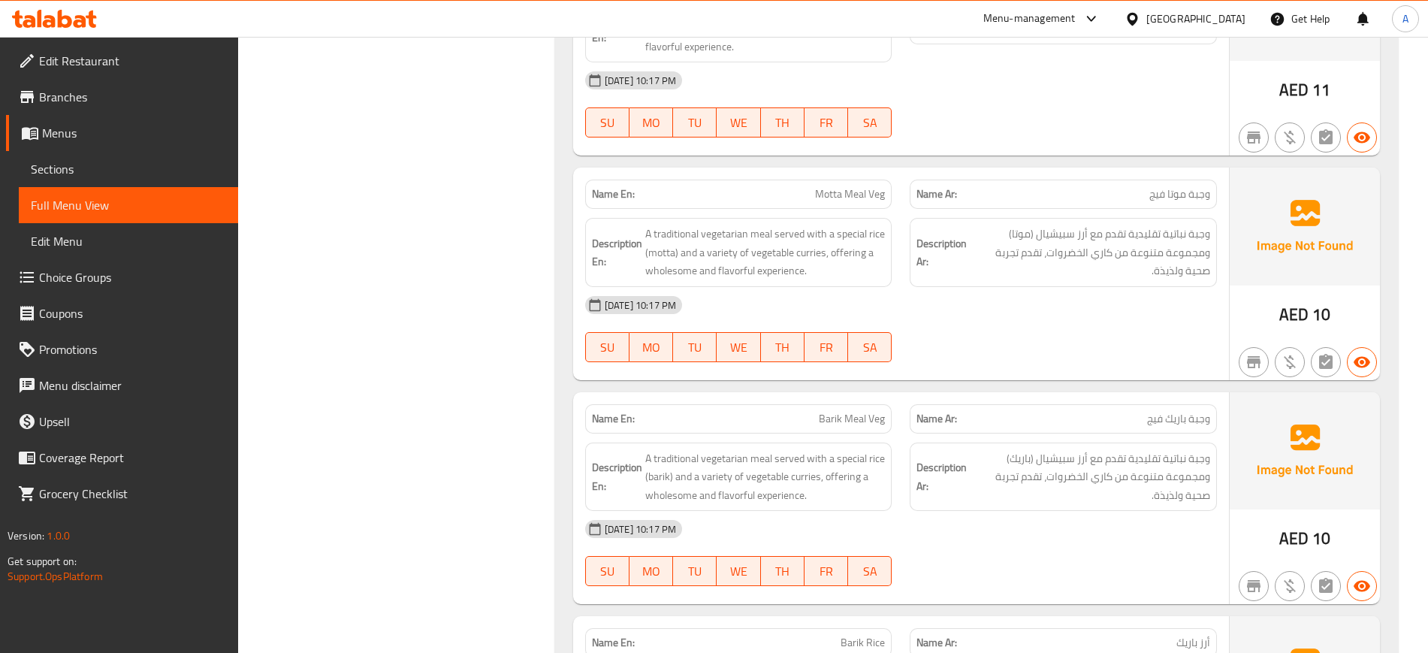
click at [1165, 576] on div "10-09-2025 10:17 PM SU MO TU WE TH FR SA" at bounding box center [901, 553] width 650 height 84
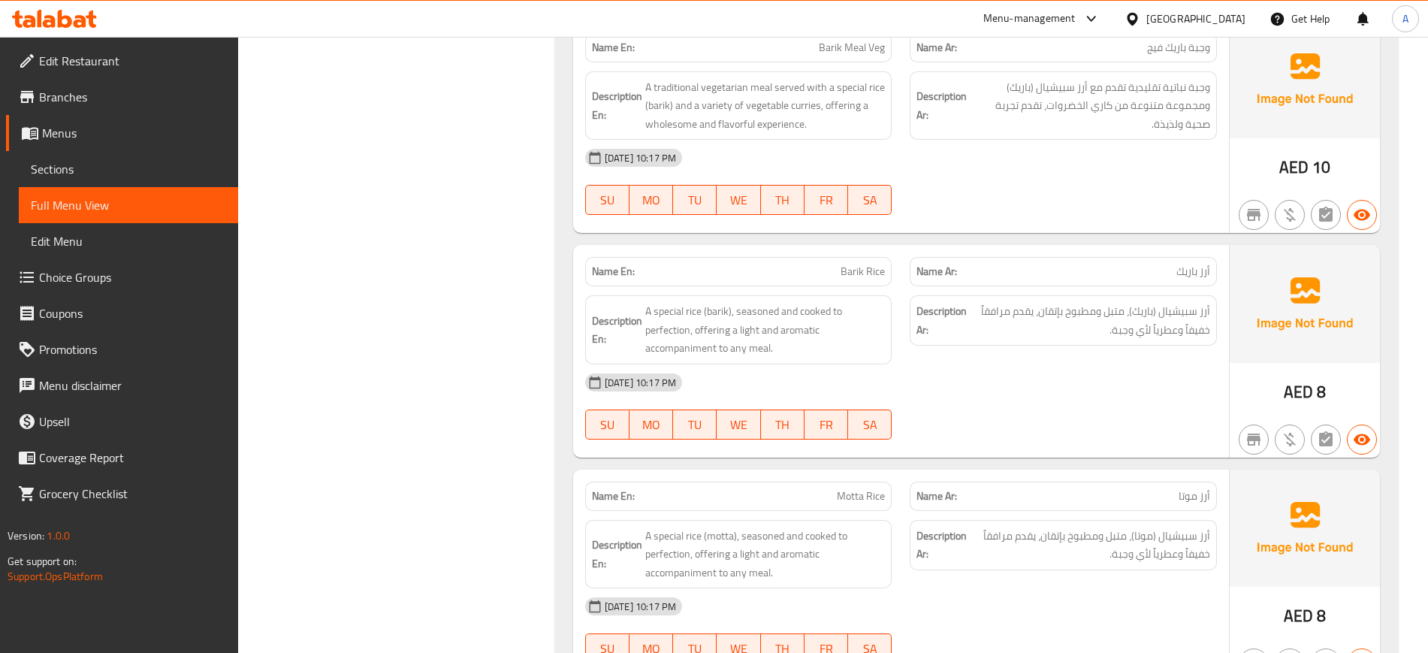
scroll to position [3530, 0]
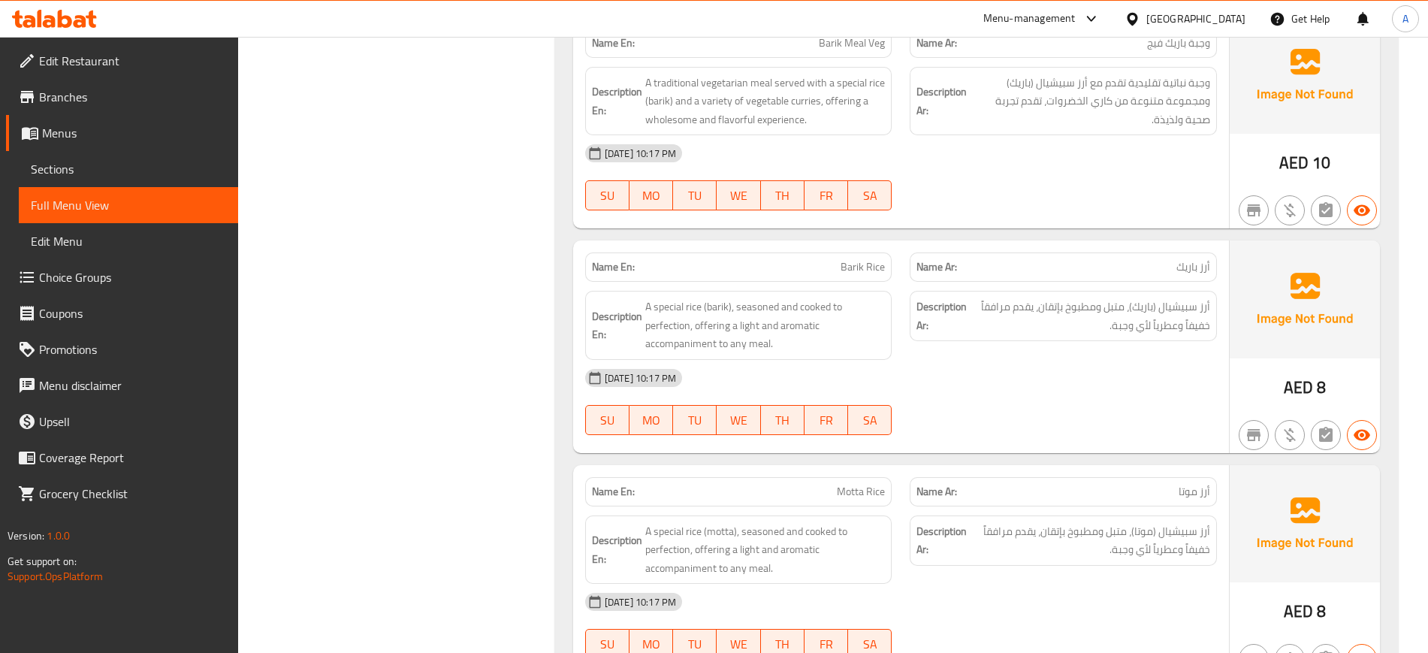
click at [855, 259] on span "Barik Rice" at bounding box center [862, 267] width 44 height 16
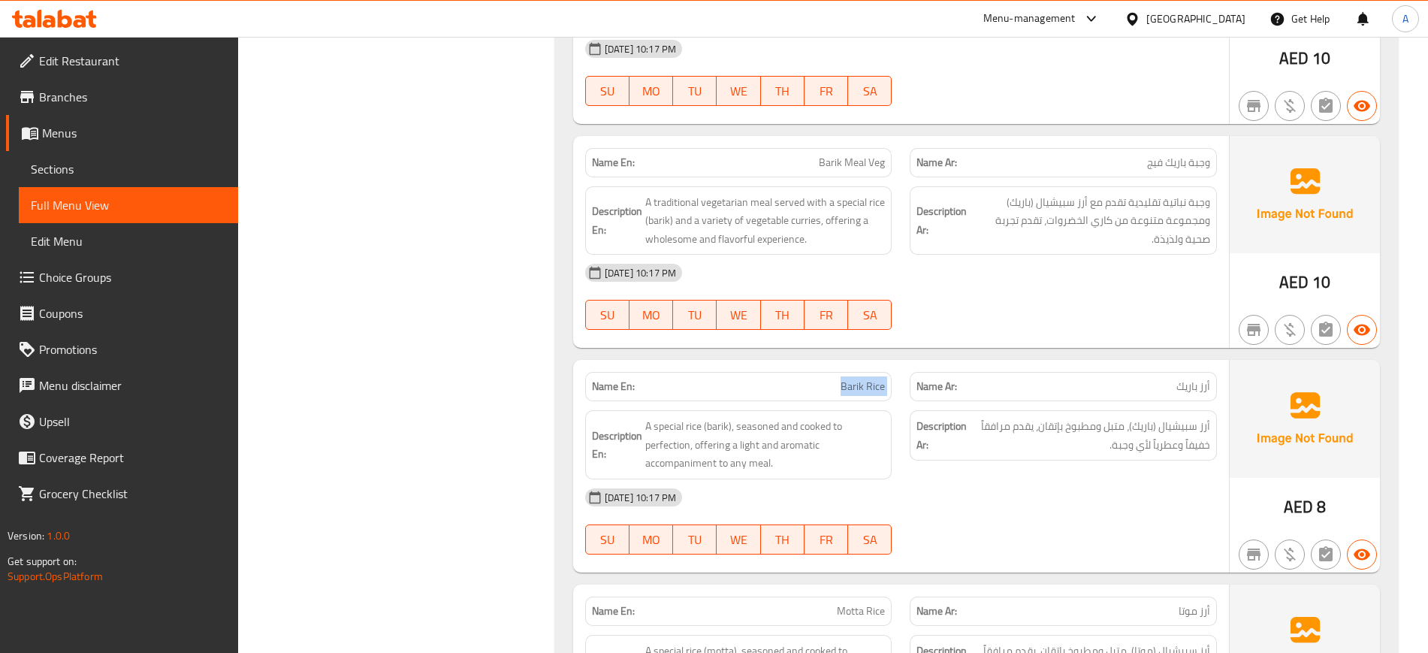
scroll to position [3342, 0]
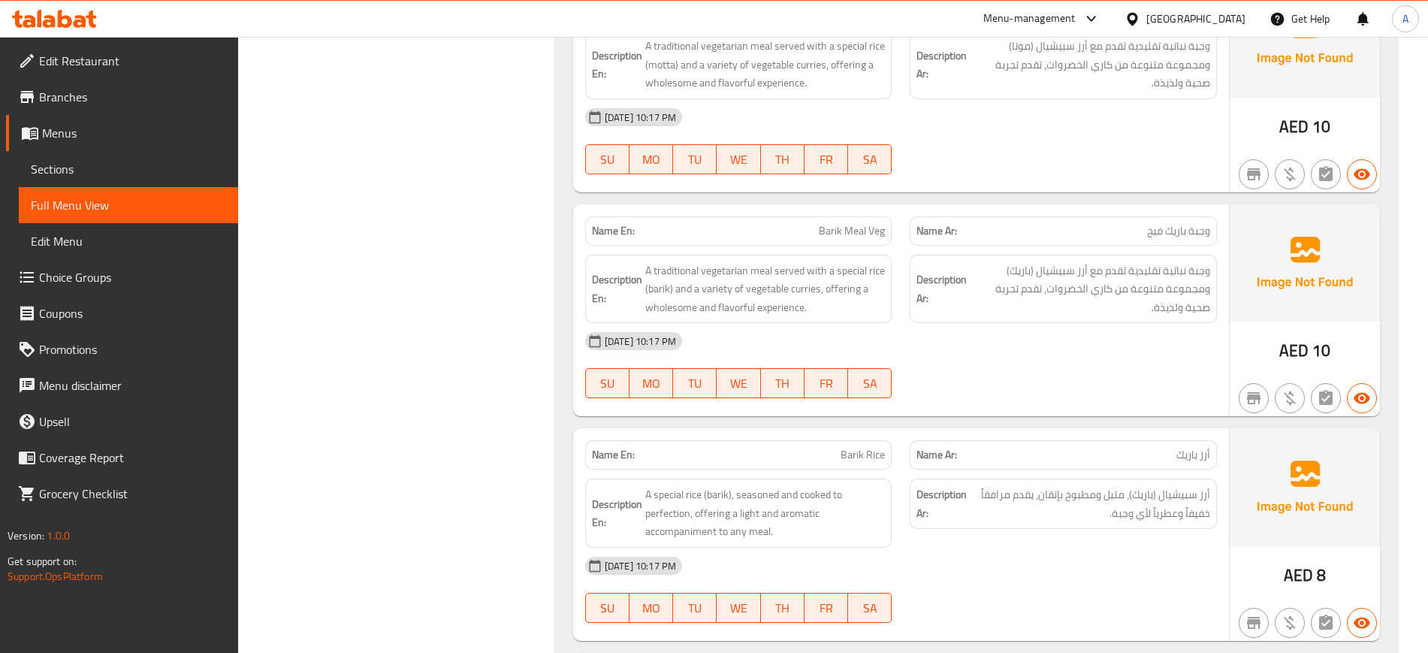
click at [851, 228] on span "Barik Meal Veg" at bounding box center [852, 231] width 66 height 16
copy span "Barik Meal Veg"
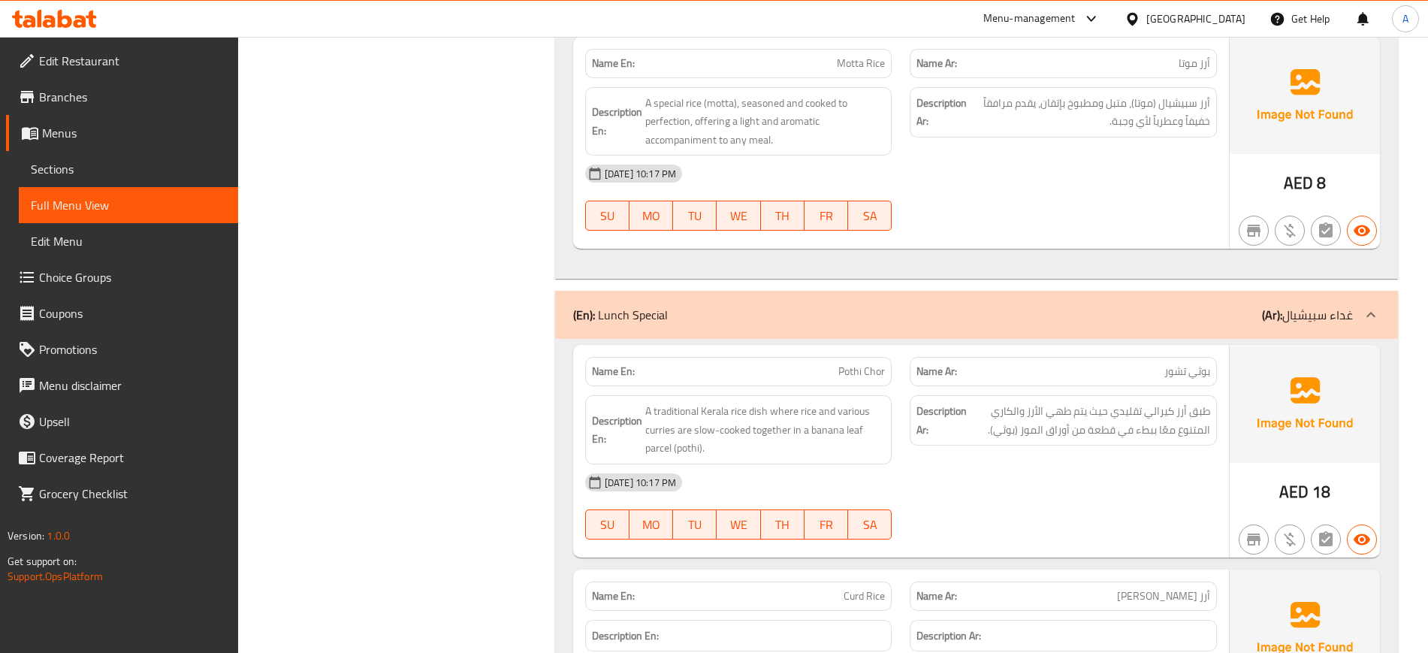
scroll to position [3999, 0]
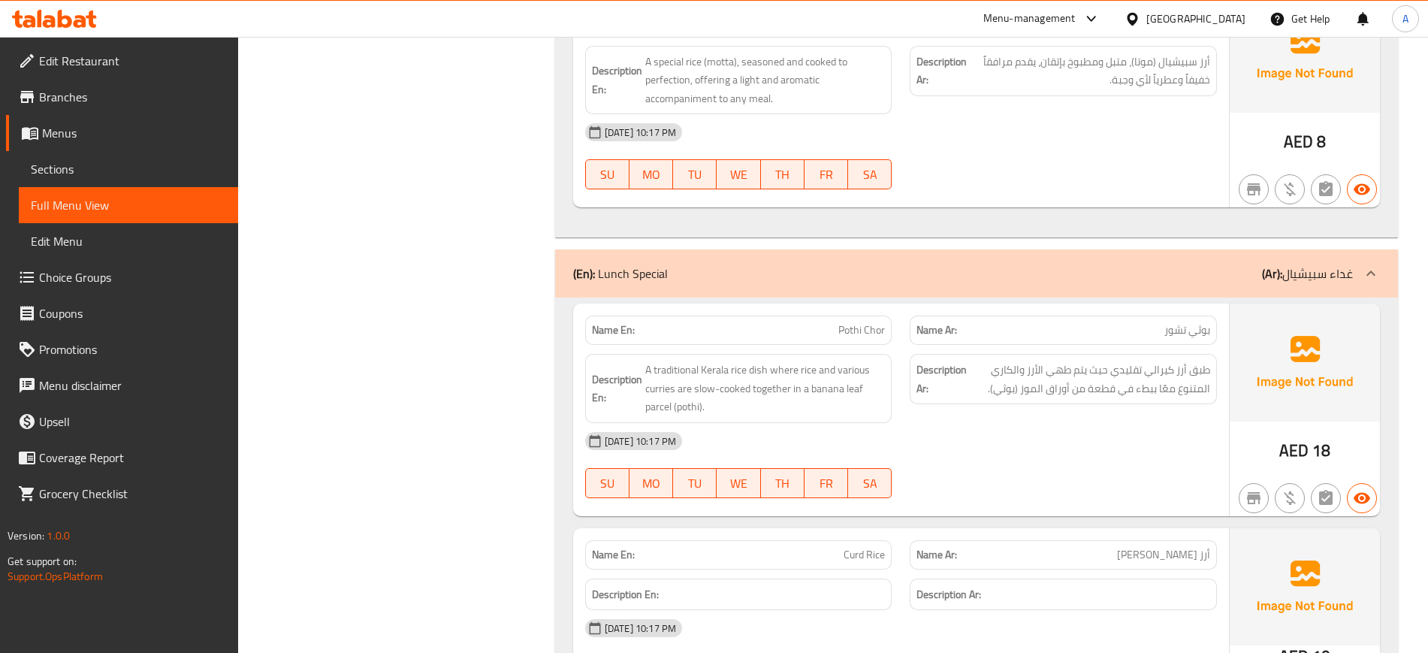
click at [847, 330] on span "Pothi Chor" at bounding box center [861, 330] width 47 height 16
copy span "Pothi"
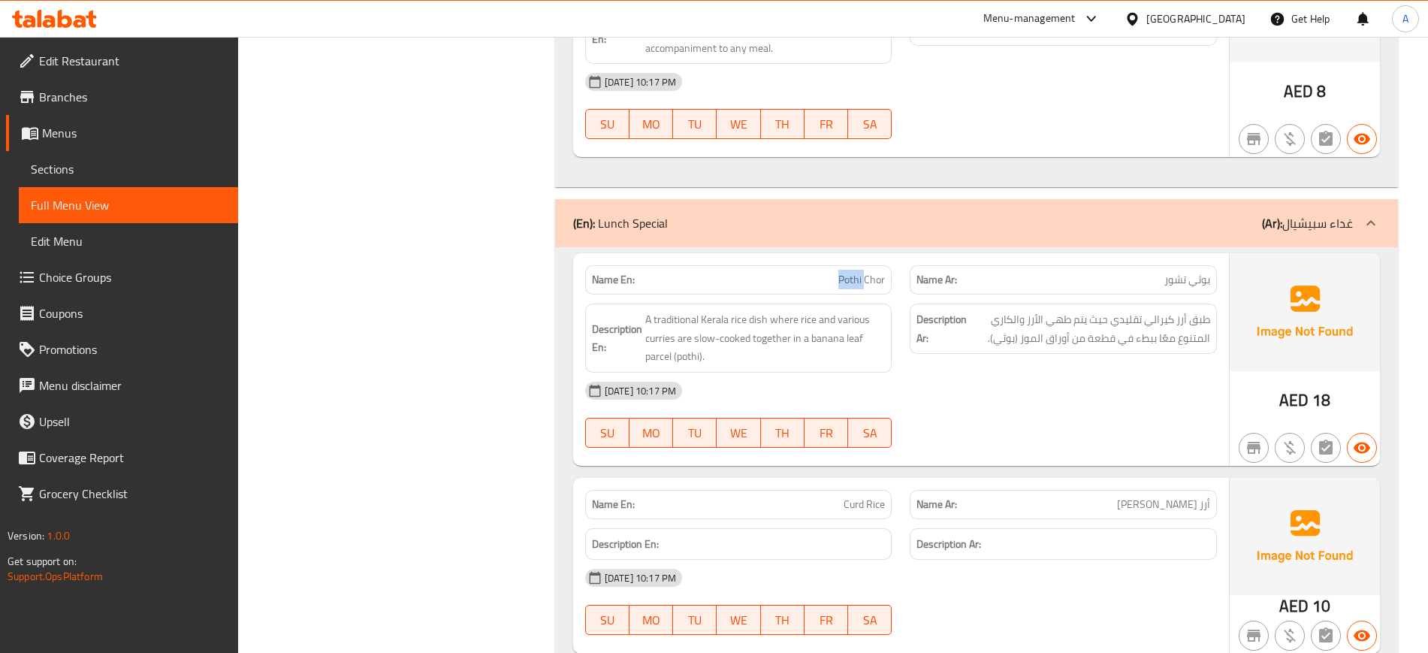
scroll to position [4093, 0]
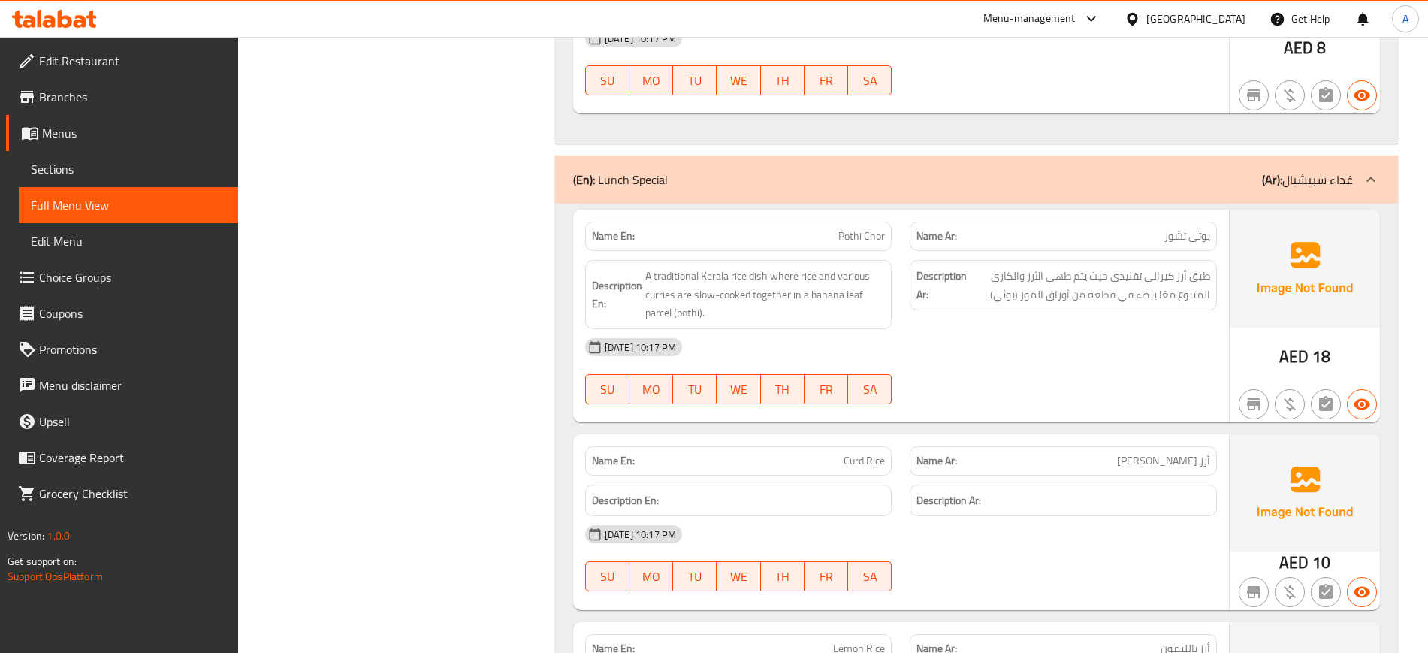
click at [876, 232] on span "Pothi Chor" at bounding box center [861, 236] width 47 height 16
copy span "Chor"
click at [858, 231] on span "Pothi Chor" at bounding box center [861, 236] width 47 height 16
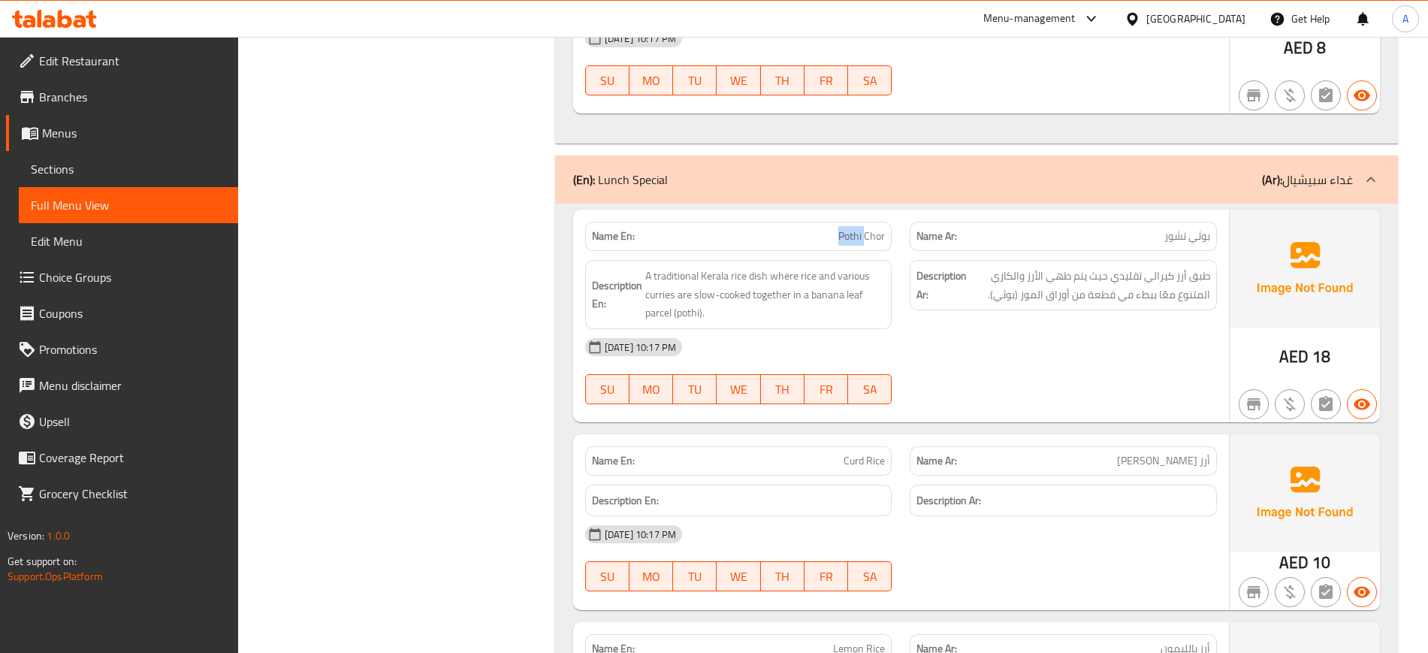
copy span "Pothi"
click at [858, 228] on span "Pothi Chor" at bounding box center [861, 236] width 47 height 16
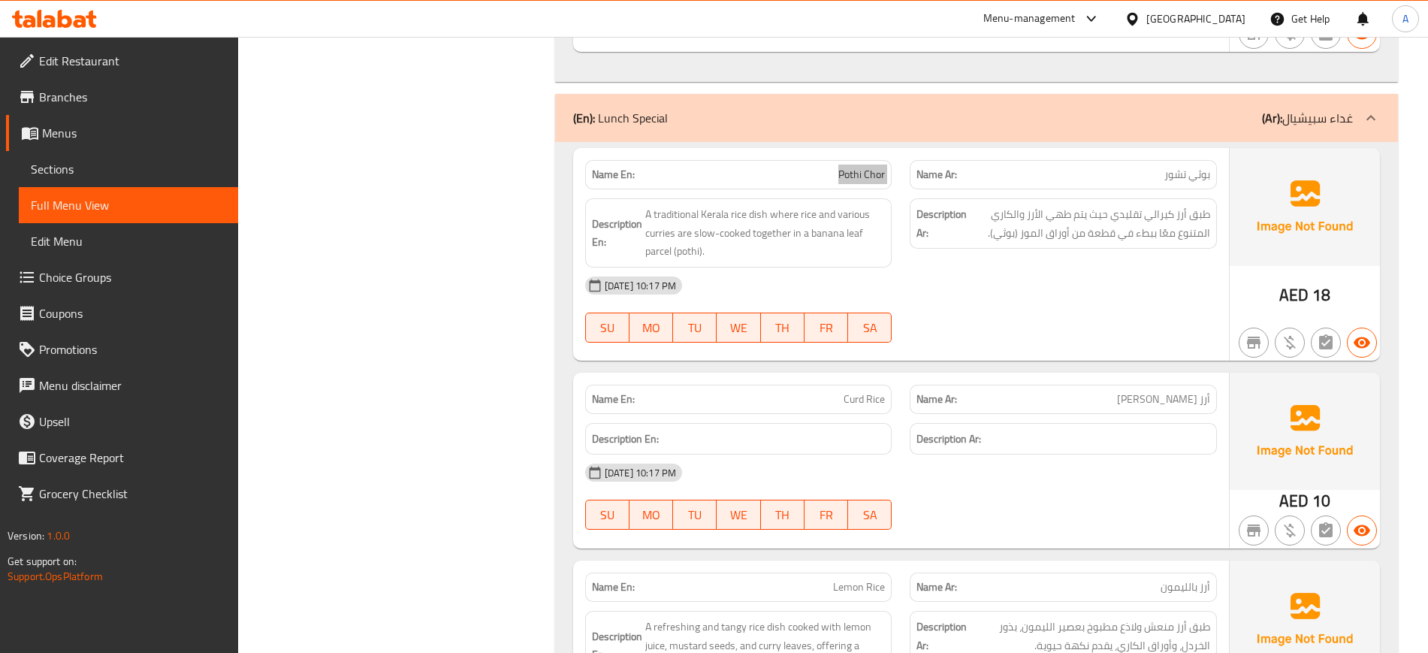
scroll to position [4281, 0]
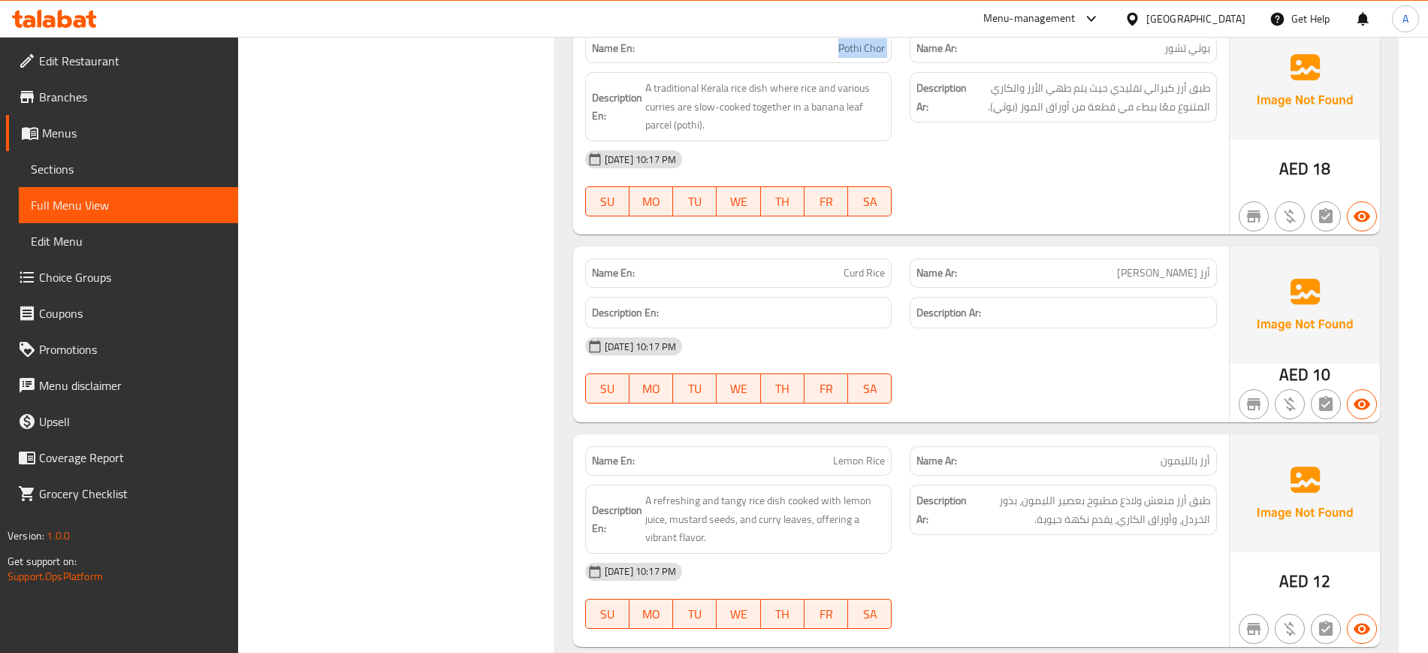
drag, startPoint x: 1075, startPoint y: 232, endPoint x: 1039, endPoint y: 246, distance: 38.1
click at [1074, 232] on div "Name En: Pothi Chor Name Ar: بوثي تشور Description En: A traditional Kerala ric…" at bounding box center [901, 128] width 656 height 213
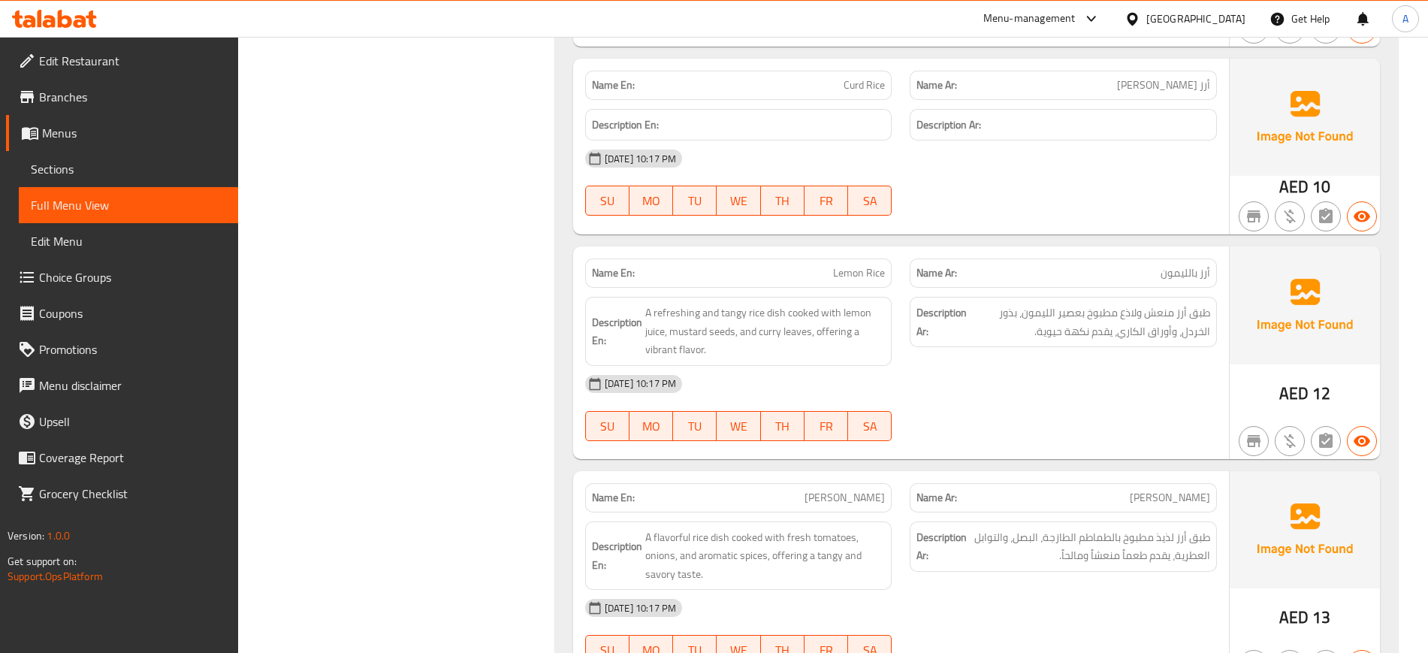
scroll to position [4562, 0]
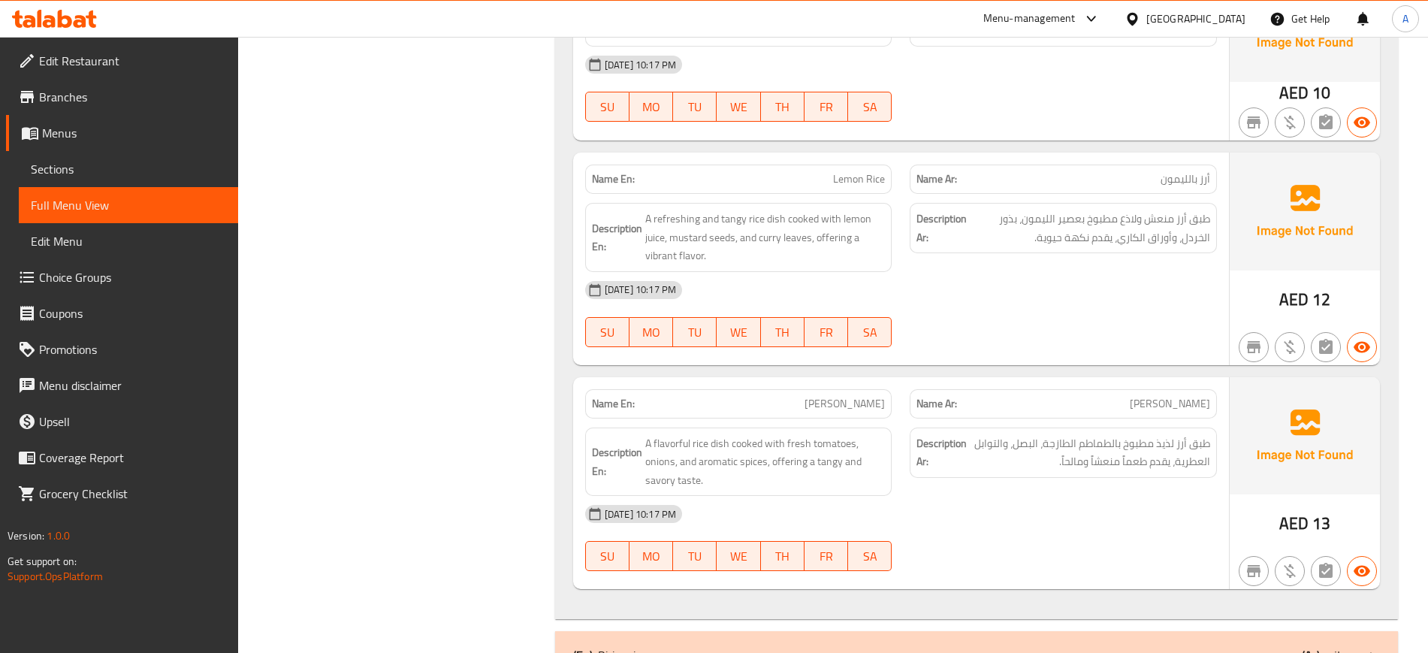
click at [852, 403] on span "Tomoto Rice" at bounding box center [844, 404] width 80 height 16
copy span "Tomoto"
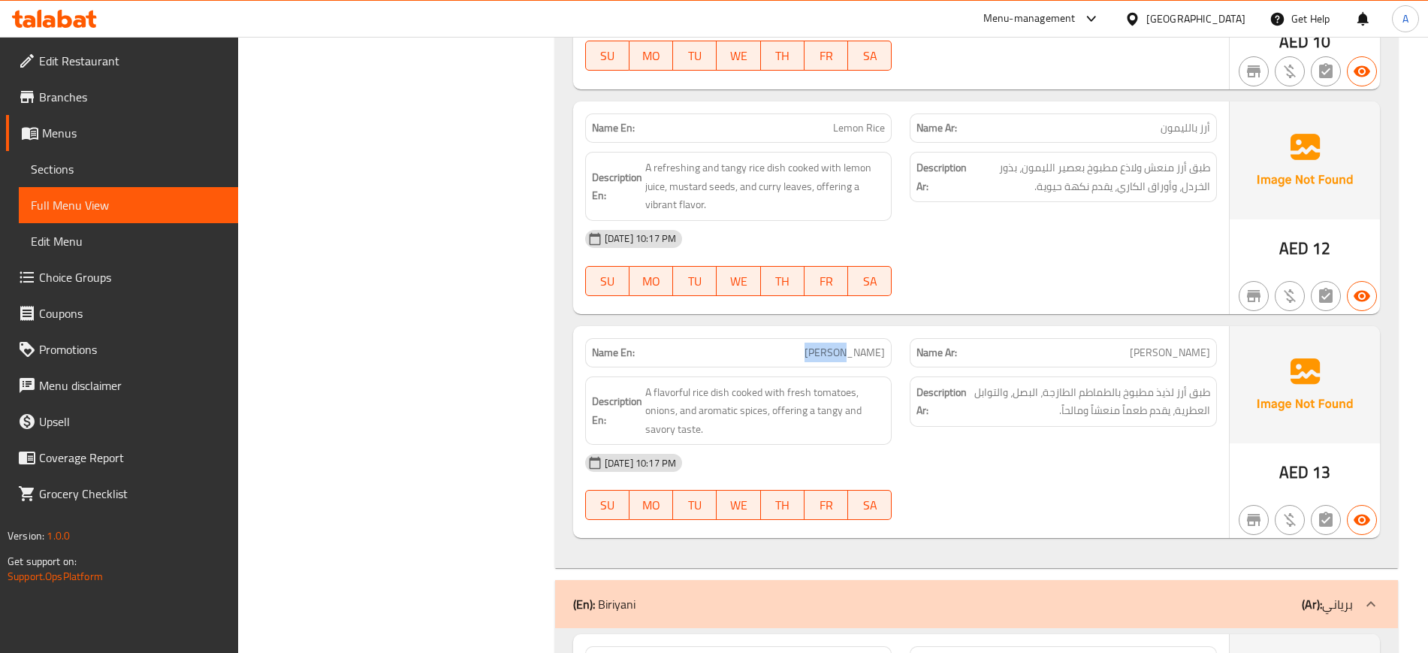
scroll to position [4656, 0]
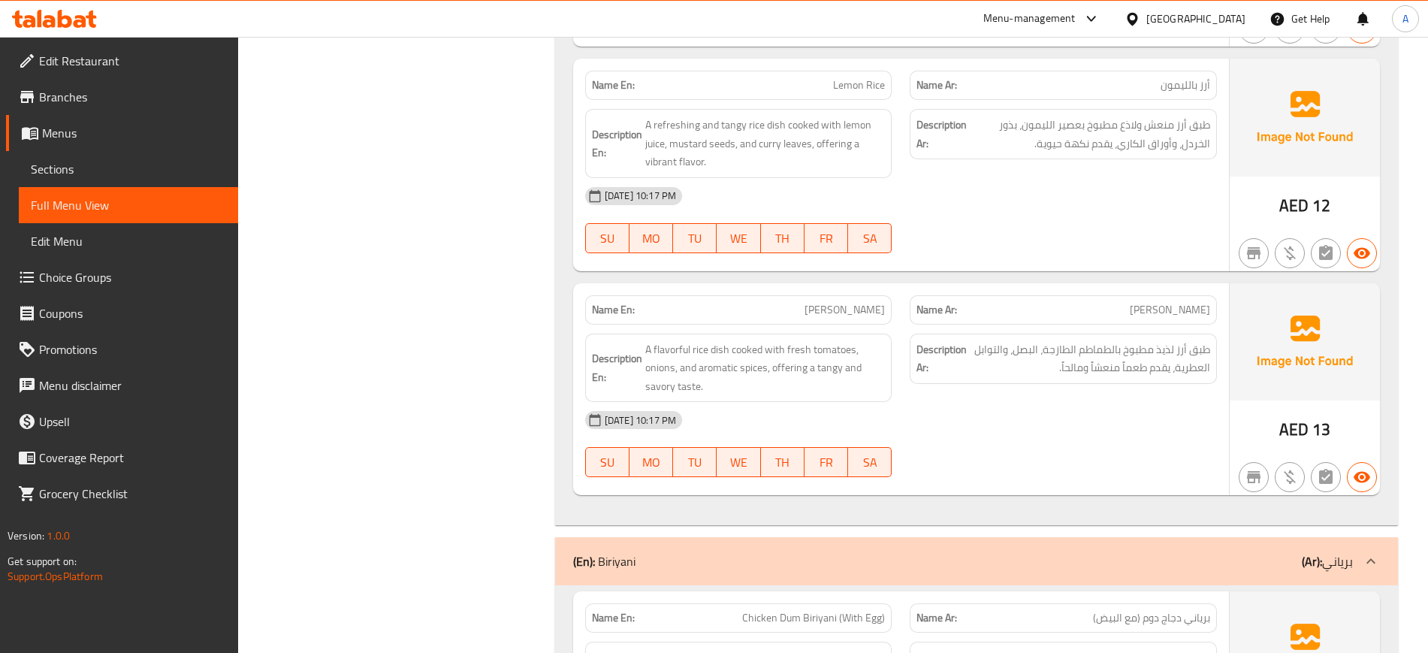
click at [1061, 421] on div "[DATE] 10:17 PM" at bounding box center [901, 420] width 650 height 36
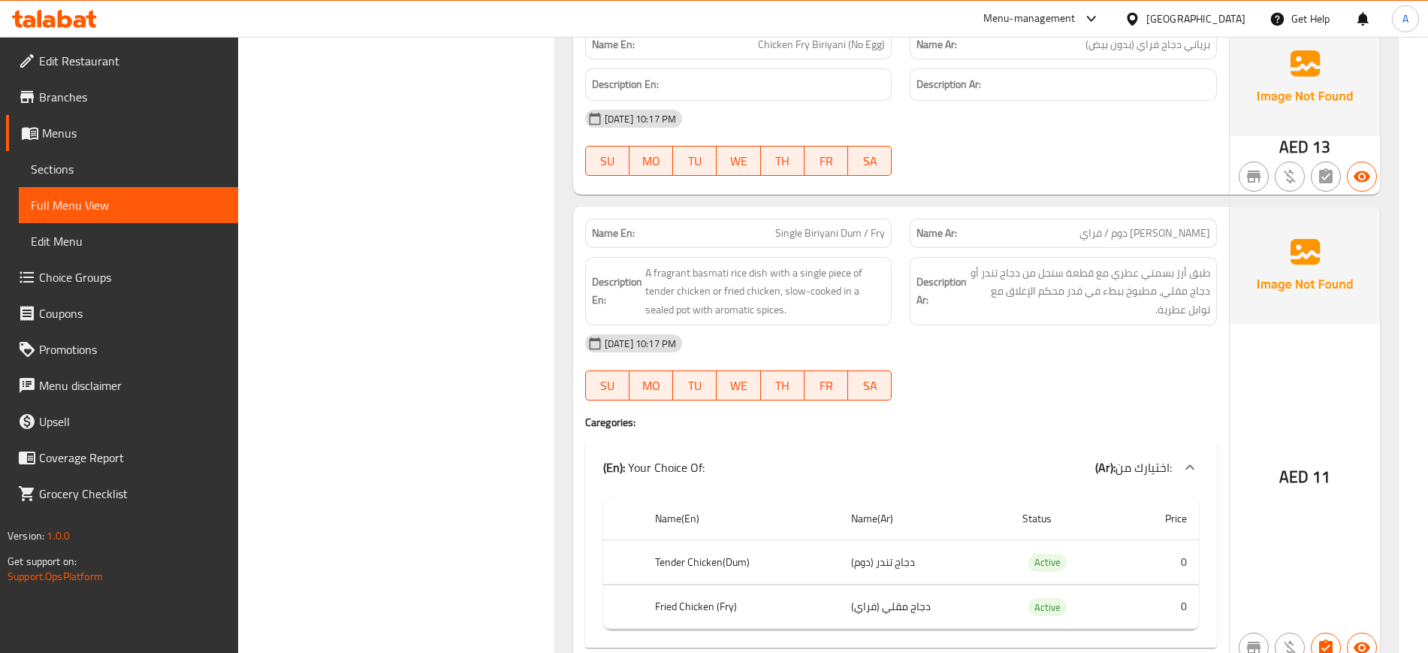
scroll to position [5783, 0]
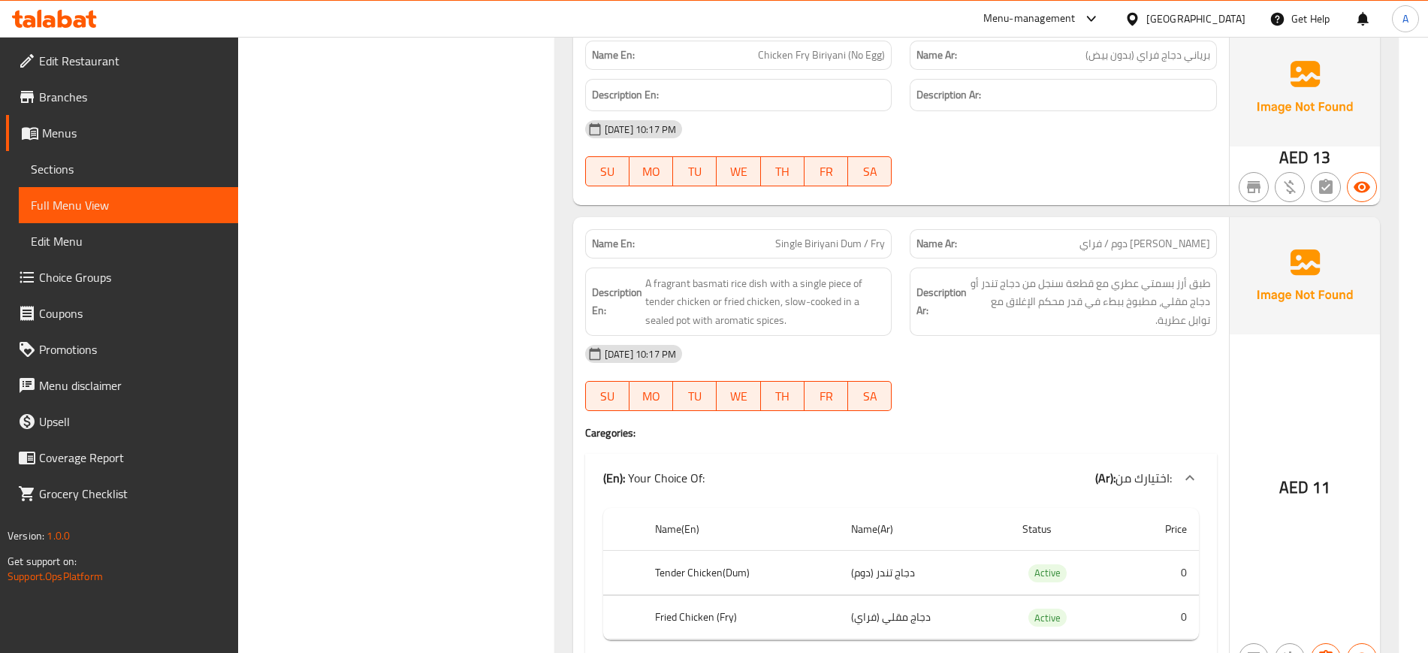
click at [855, 240] on span "Single Biriyani Dum / Fry" at bounding box center [830, 244] width 110 height 16
copy span "Dum"
click at [840, 252] on div "Name En: Single Biriyani Dum / Fry" at bounding box center [738, 243] width 307 height 29
click at [839, 252] on div "Name En: Single Biriyani Dum / Fry" at bounding box center [738, 243] width 307 height 29
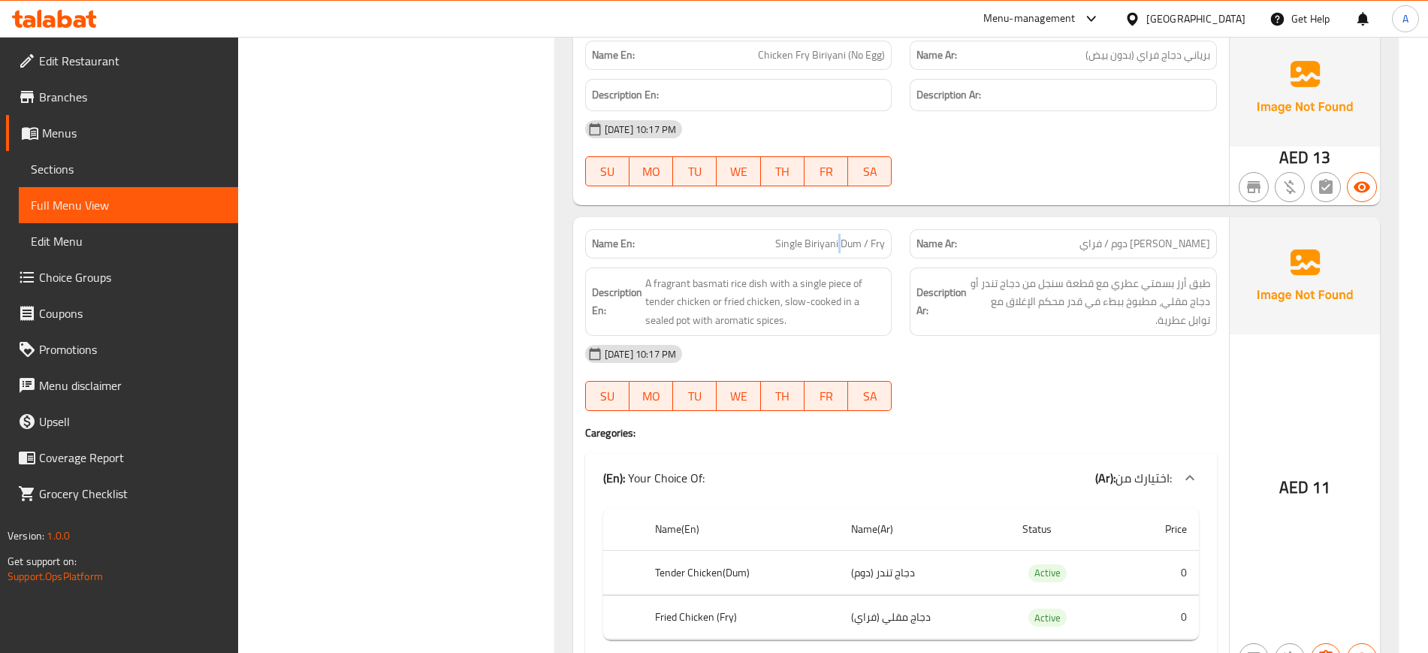
click at [838, 242] on span "Single Biriyani Dum / Fry" at bounding box center [830, 244] width 110 height 16
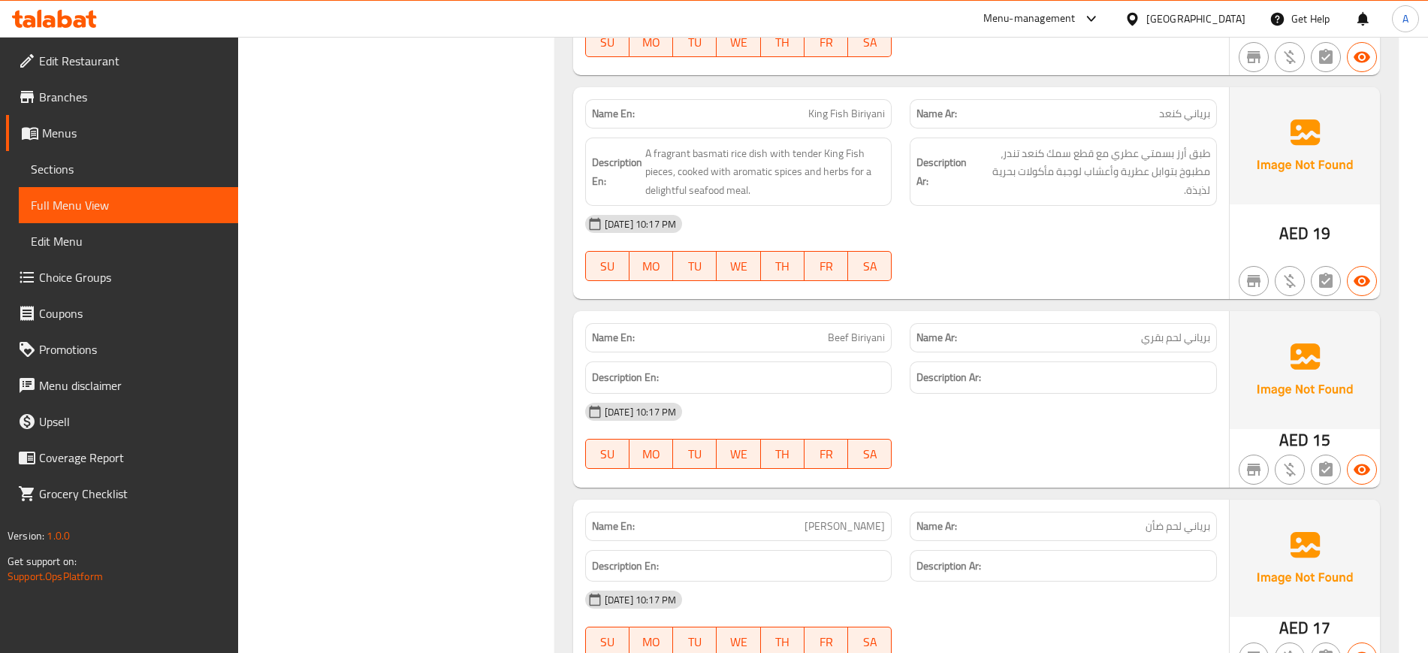
scroll to position [6722, 0]
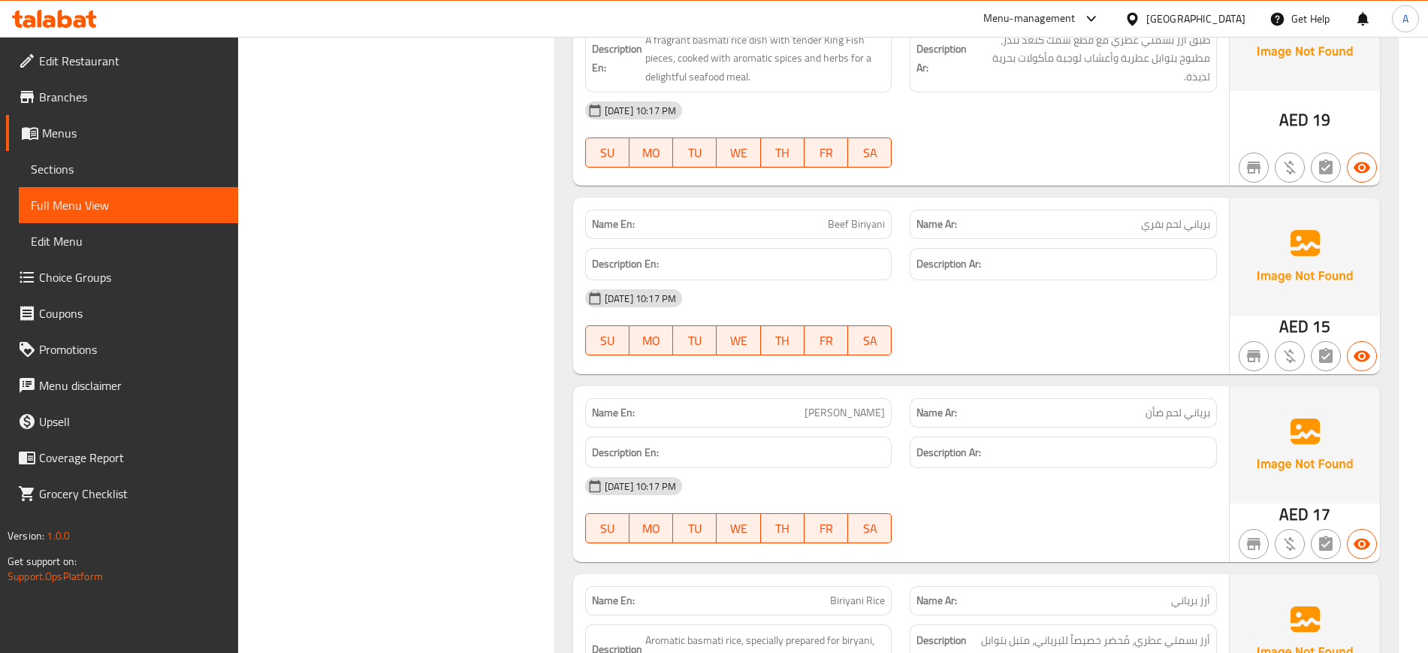
click at [971, 363] on div at bounding box center [1062, 355] width 325 height 18
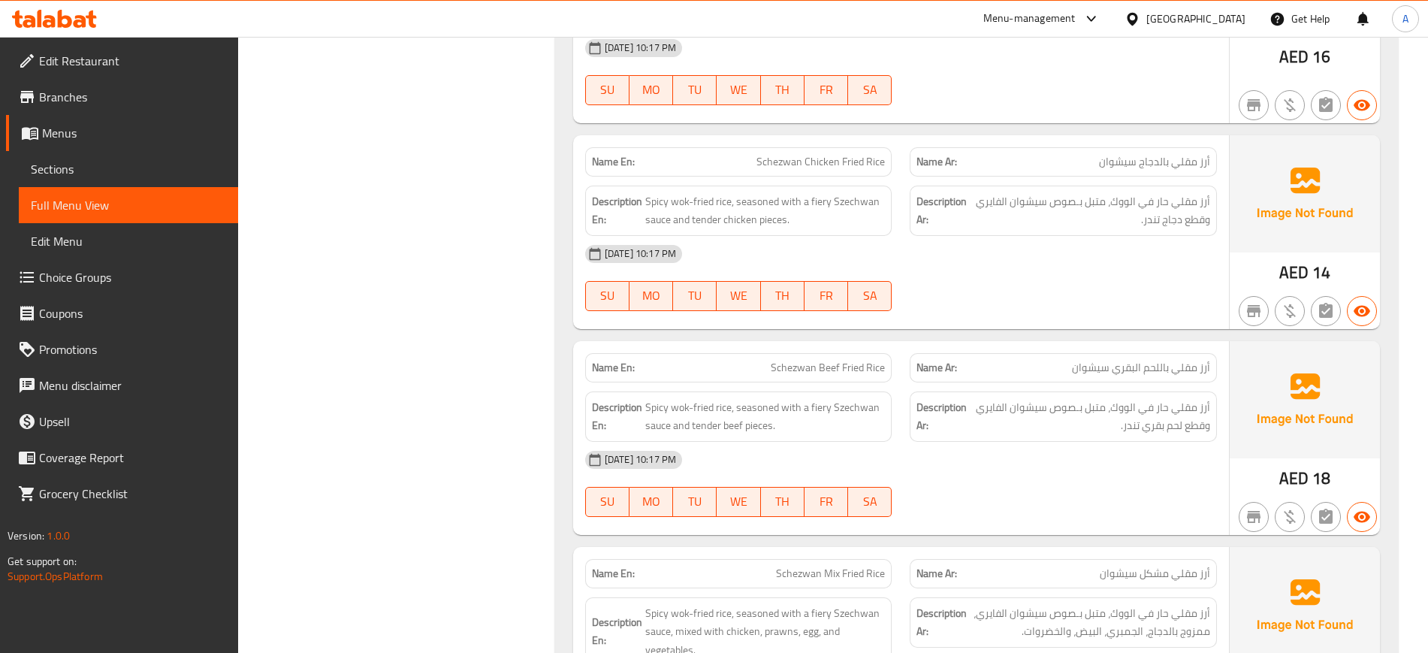
scroll to position [11697, 0]
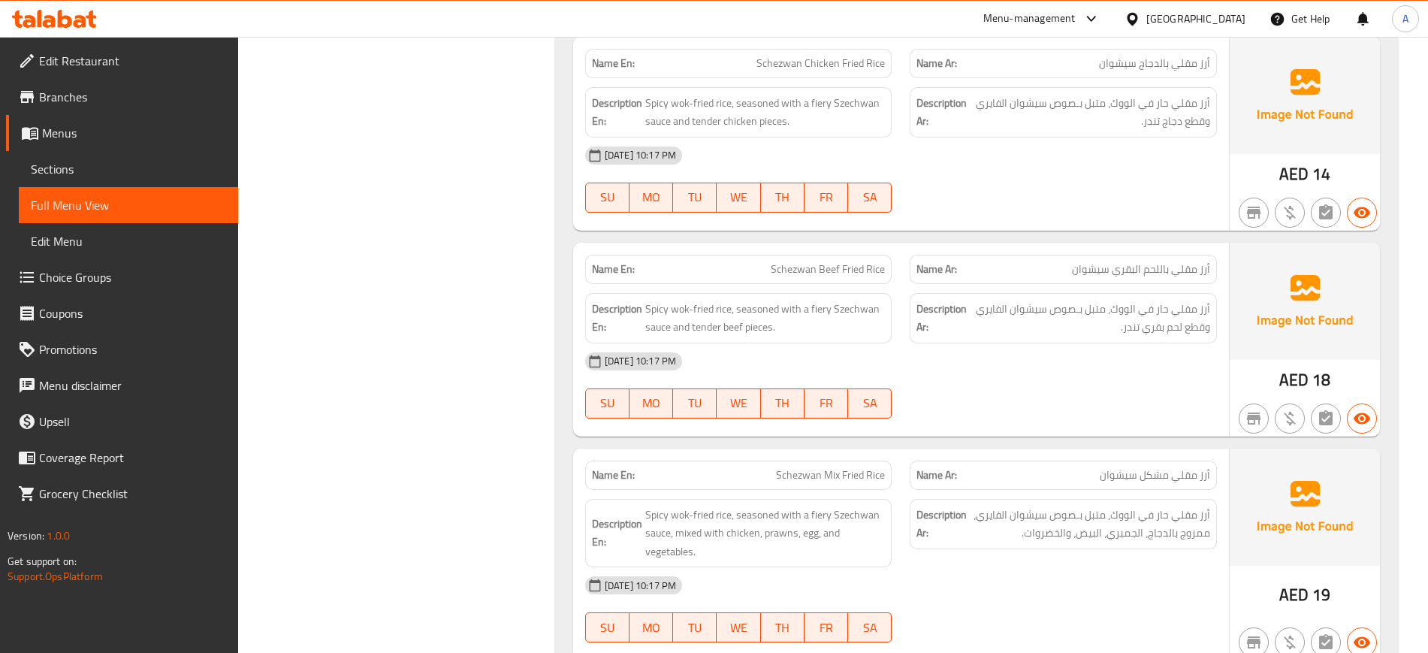
click at [959, 346] on div "10-09-2025 10:17 PM SU MO TU WE TH FR SA" at bounding box center [901, 385] width 650 height 84
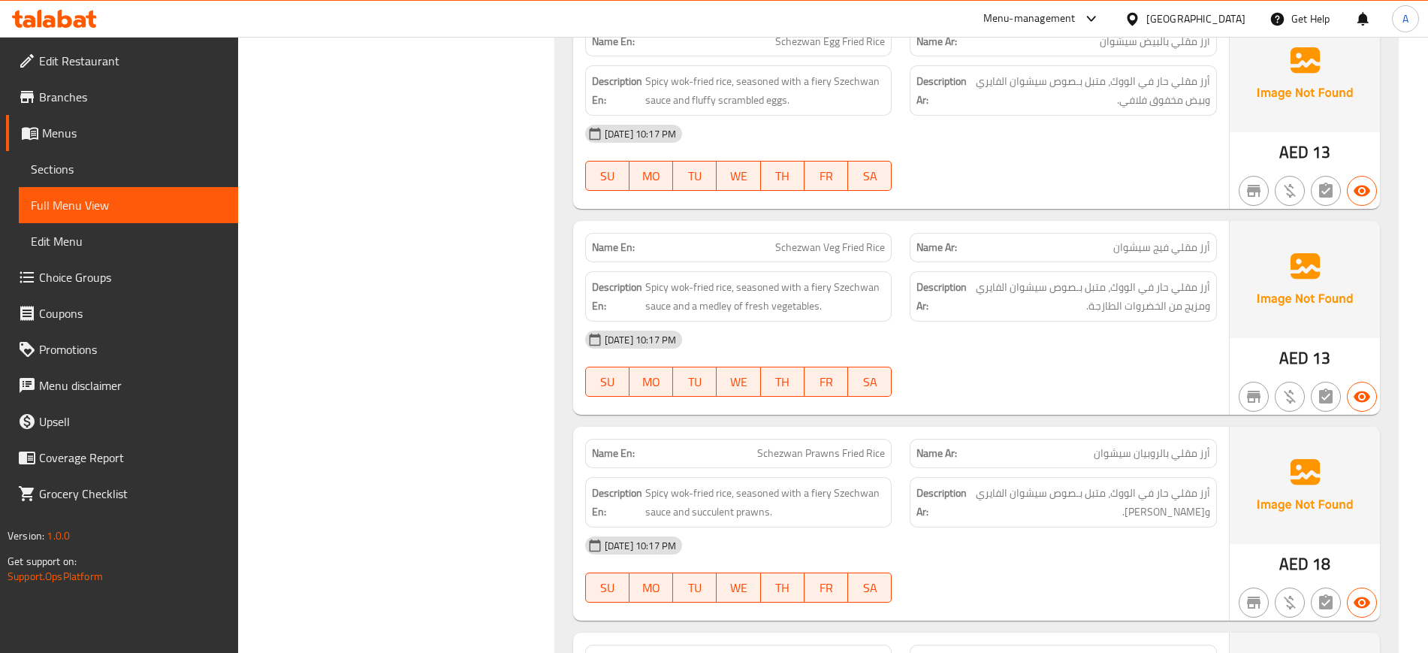
scroll to position [12448, 0]
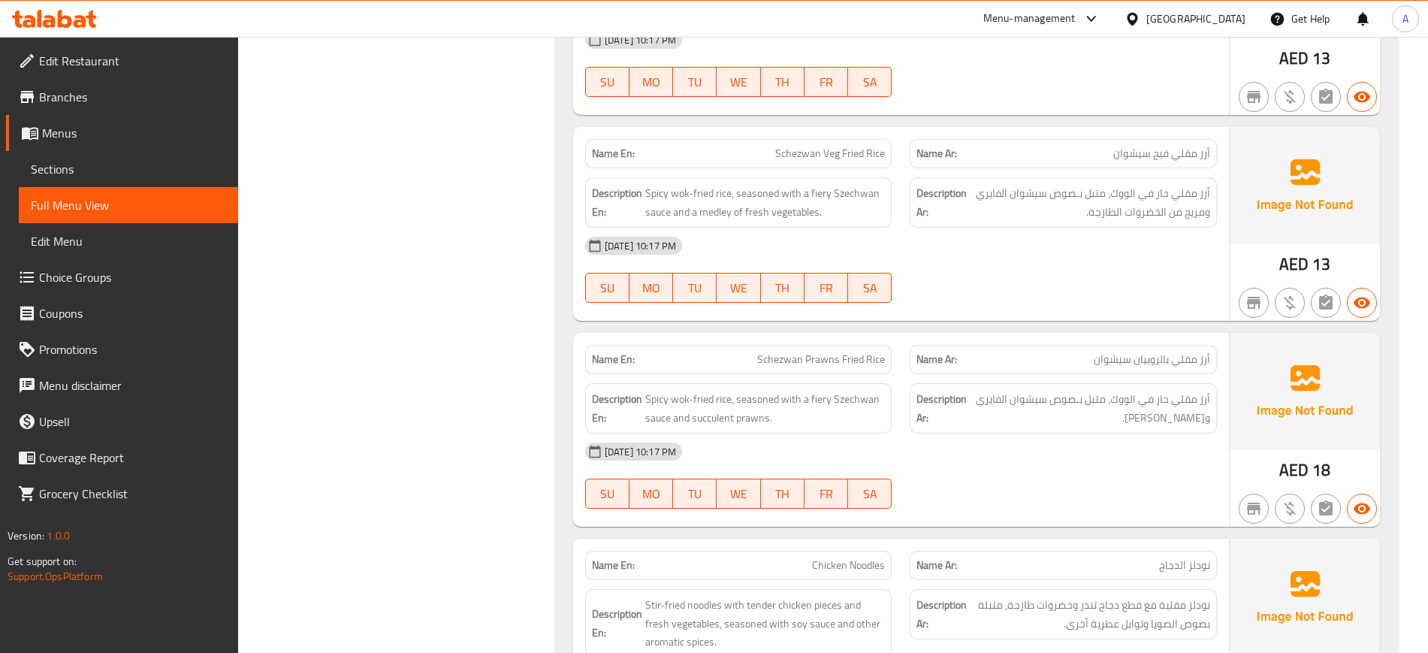
click at [780, 351] on span "Schezwan Prawns Fried Rice" at bounding box center [821, 359] width 128 height 16
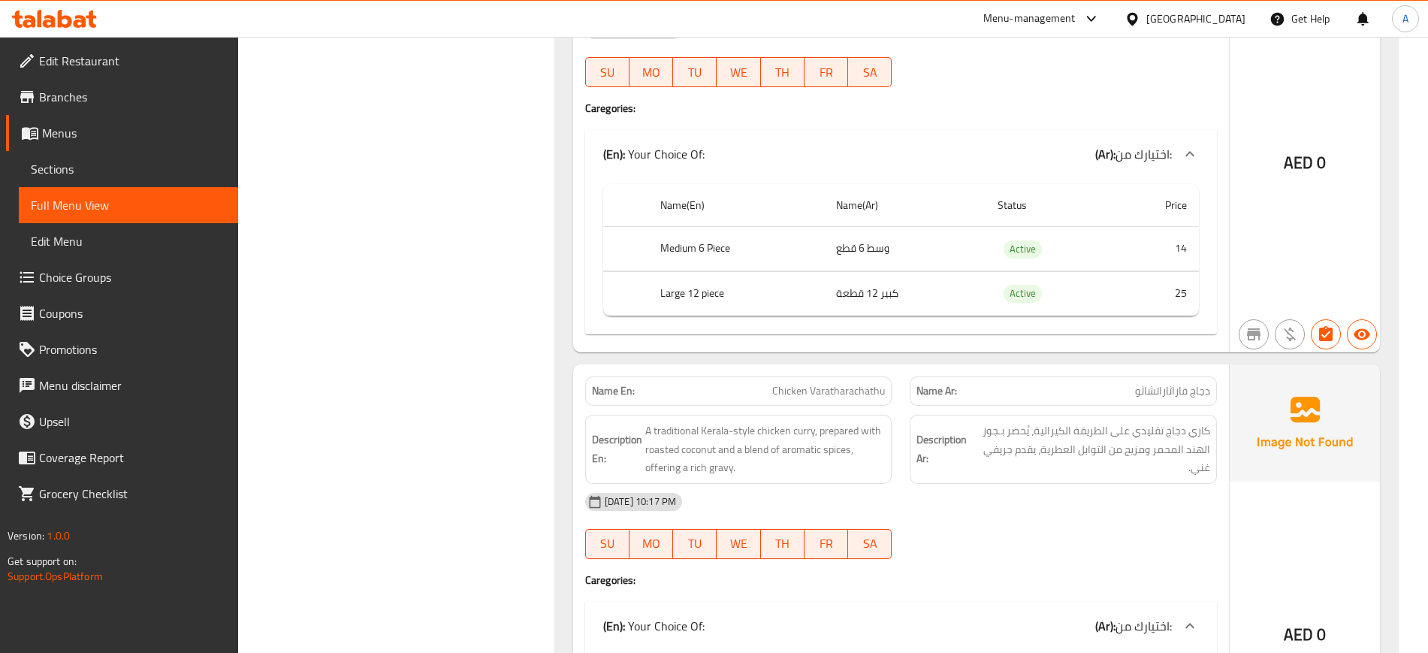
scroll to position [16391, 0]
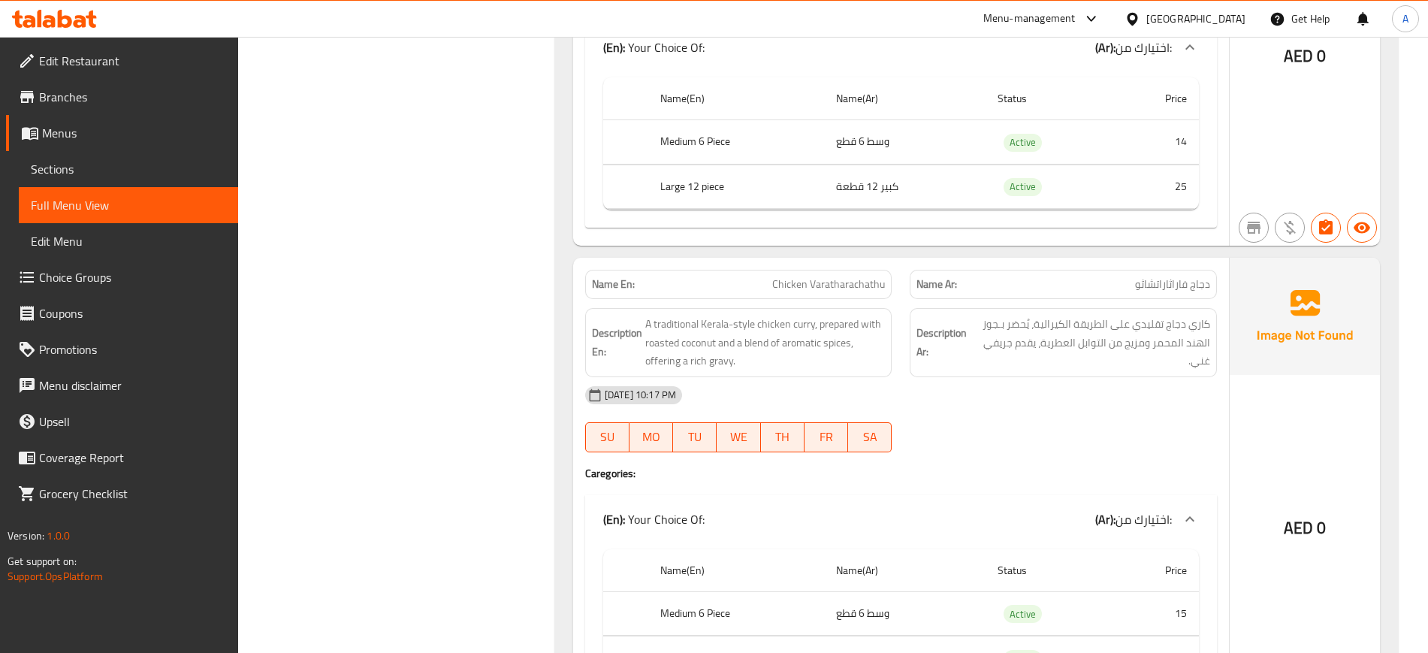
drag, startPoint x: 892, startPoint y: 374, endPoint x: 886, endPoint y: 365, distance: 10.8
click at [892, 377] on div "[DATE] 10:17 PM" at bounding box center [901, 395] width 650 height 36
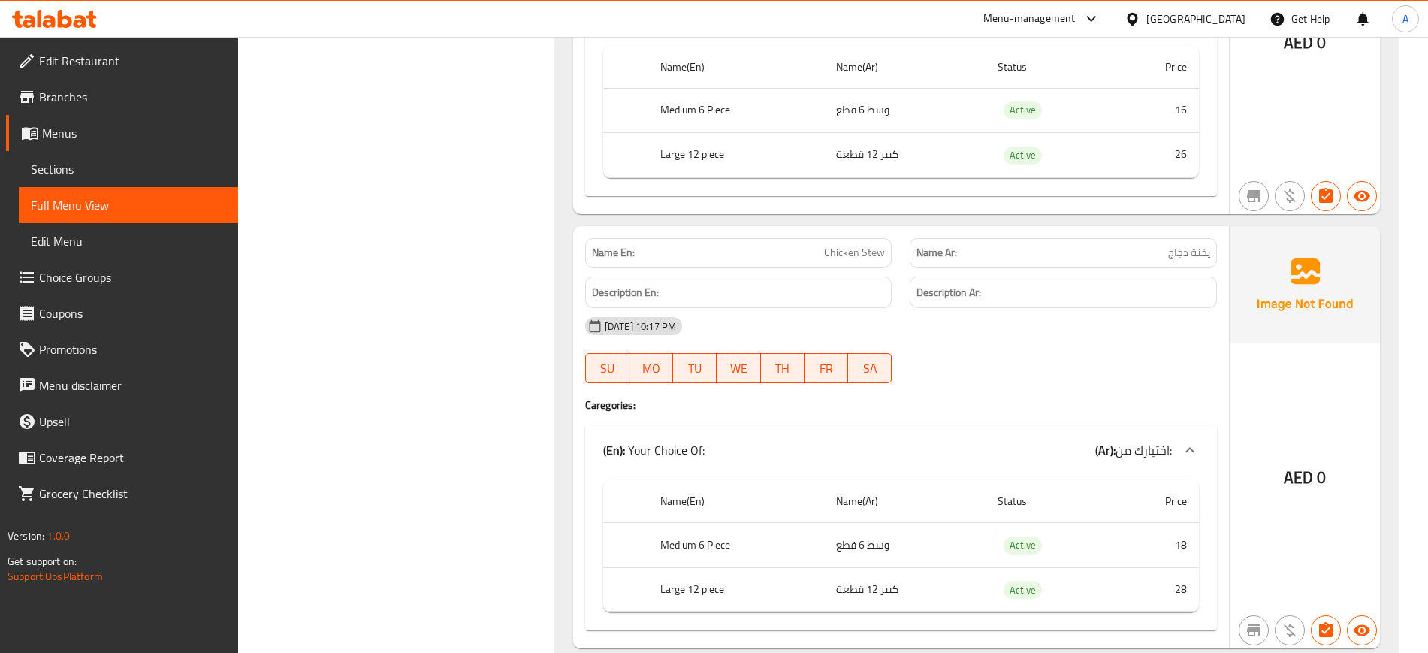
scroll to position [17330, 0]
click at [865, 228] on div "Name En: Chicken Stew" at bounding box center [738, 251] width 325 height 47
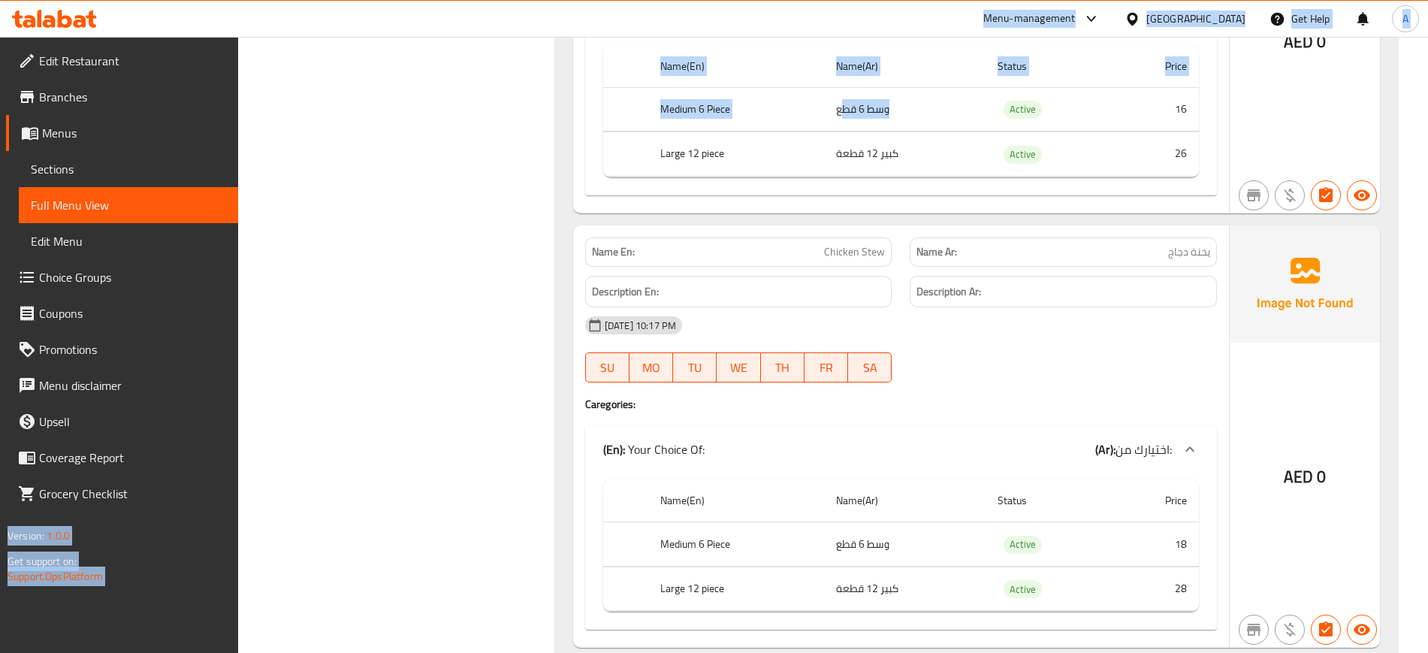
drag, startPoint x: 842, startPoint y: 93, endPoint x: 849, endPoint y: 32, distance: 62.0
click at [1073, 307] on div "[DATE] 10:17 PM" at bounding box center [901, 325] width 650 height 36
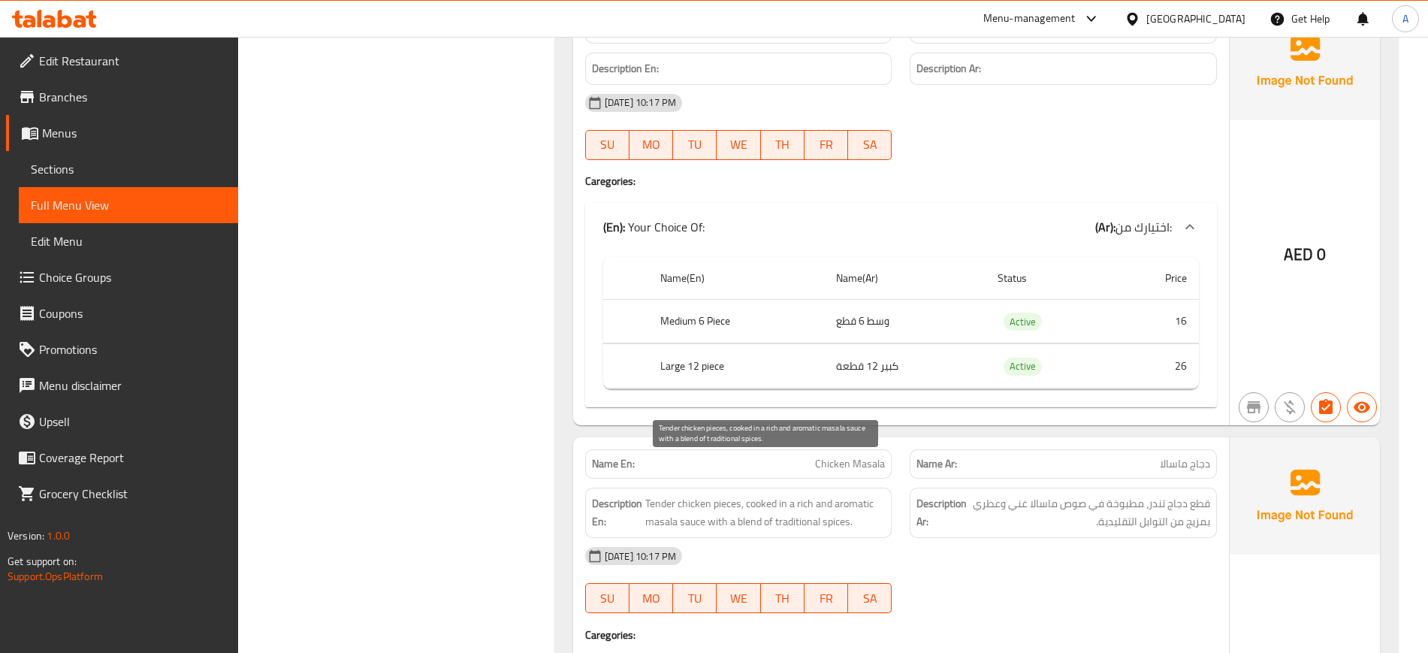
scroll to position [18081, 0]
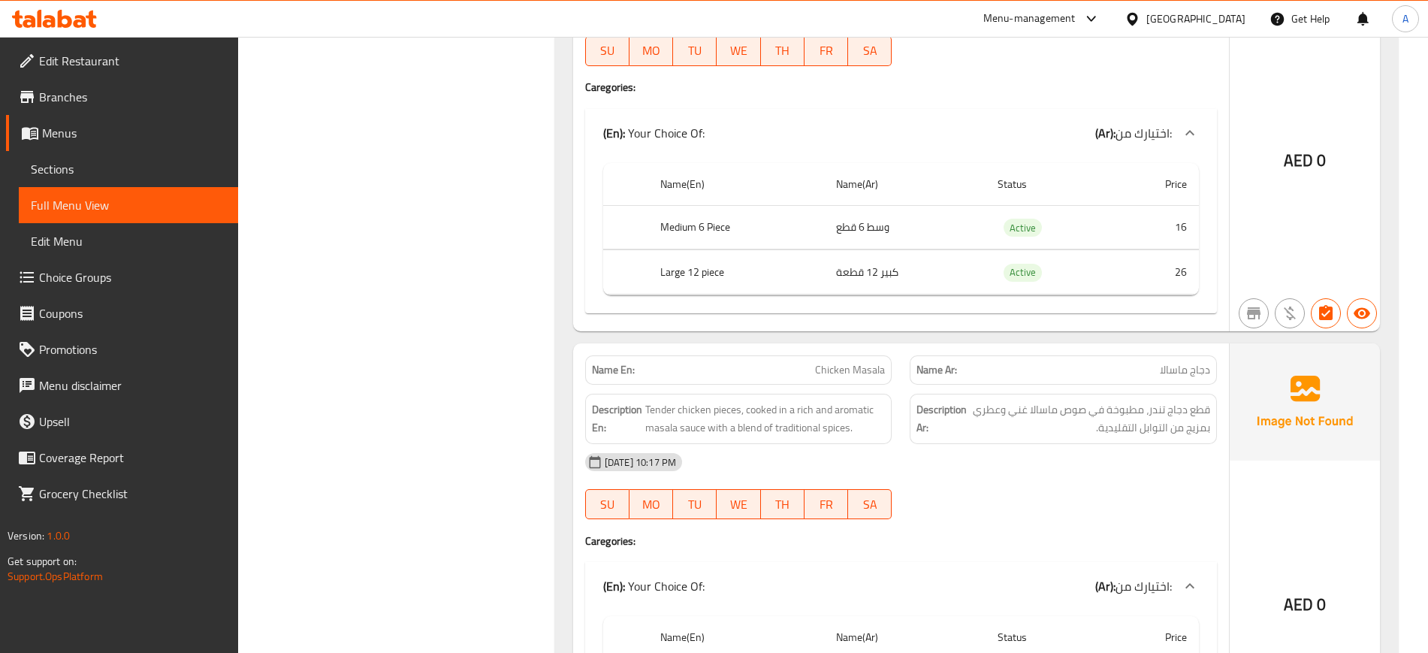
click at [1196, 444] on div "[DATE] 10:17 PM" at bounding box center [901, 462] width 650 height 36
click at [961, 562] on div "(En): Your Choice Of: (Ar): اختيارك من:" at bounding box center [901, 586] width 632 height 48
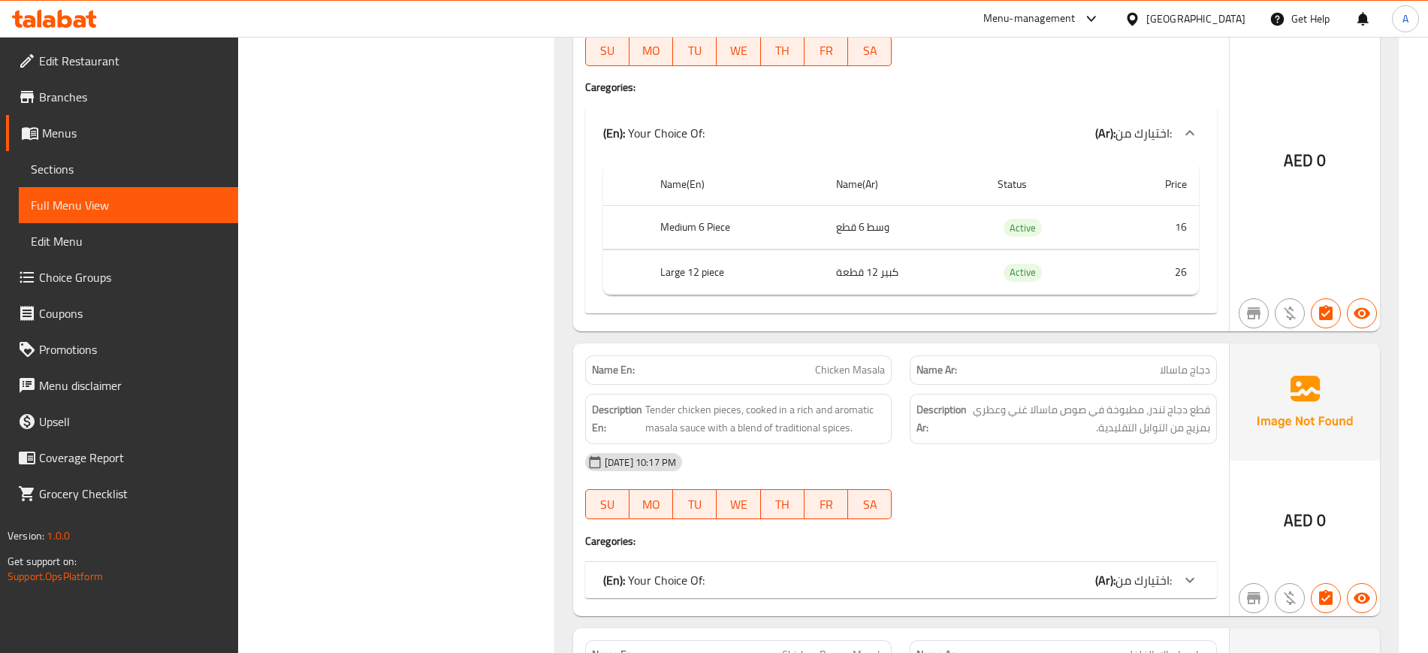
click at [937, 562] on div "(En): Your Choice Of: (Ar): اختيارك من:" at bounding box center [901, 580] width 632 height 36
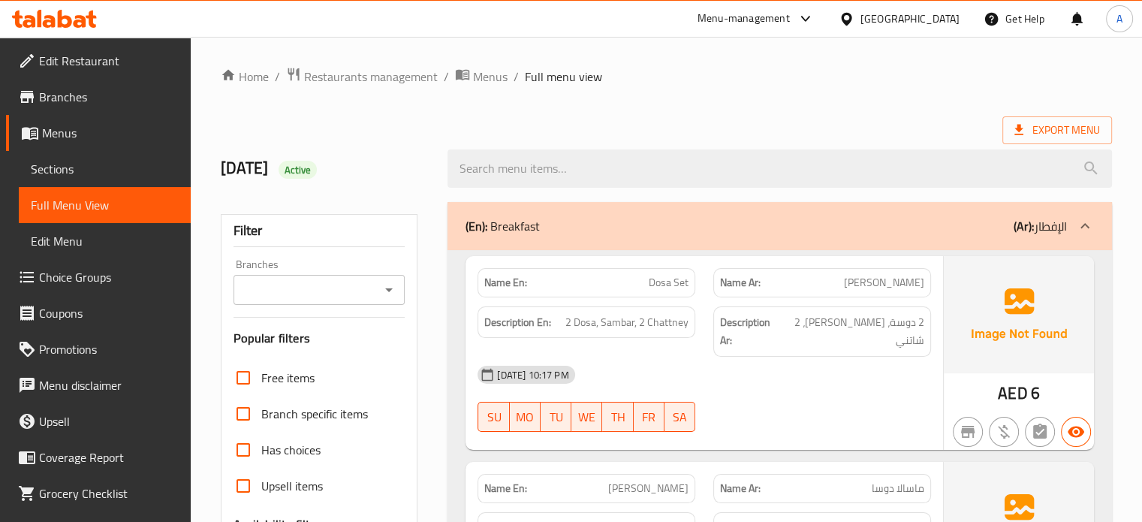
click at [77, 177] on span "Sections" at bounding box center [105, 169] width 148 height 18
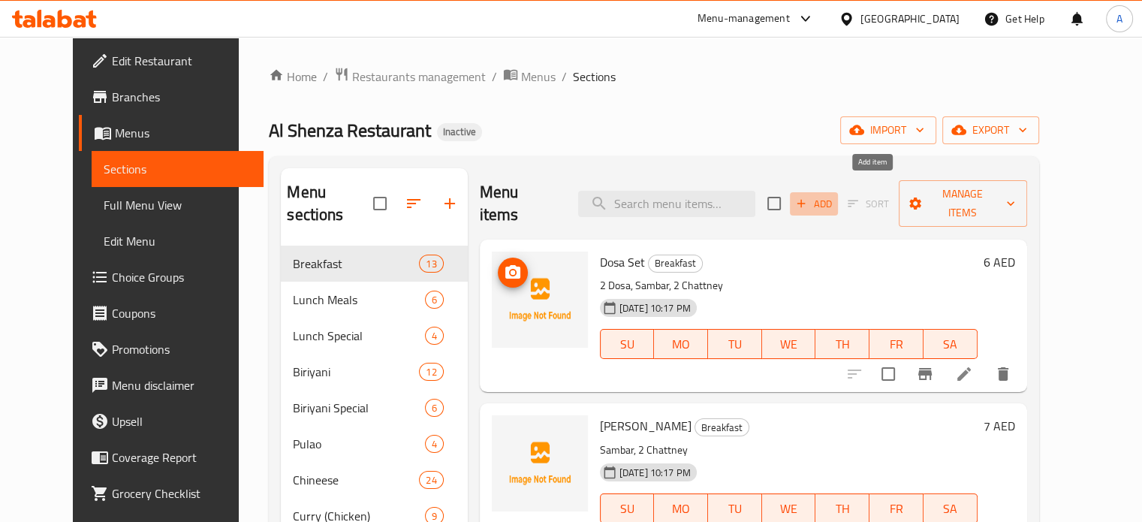
click at [834, 195] on span "Add" at bounding box center [814, 203] width 41 height 17
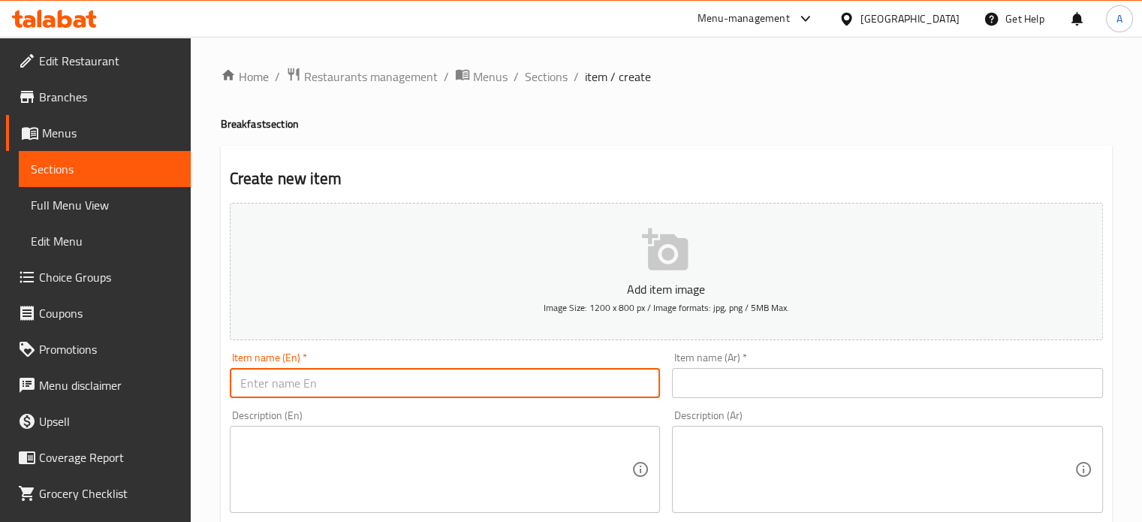
click at [394, 371] on input "text" at bounding box center [445, 383] width 431 height 30
paste input "Egg Roast"
type input "Egg Roast"
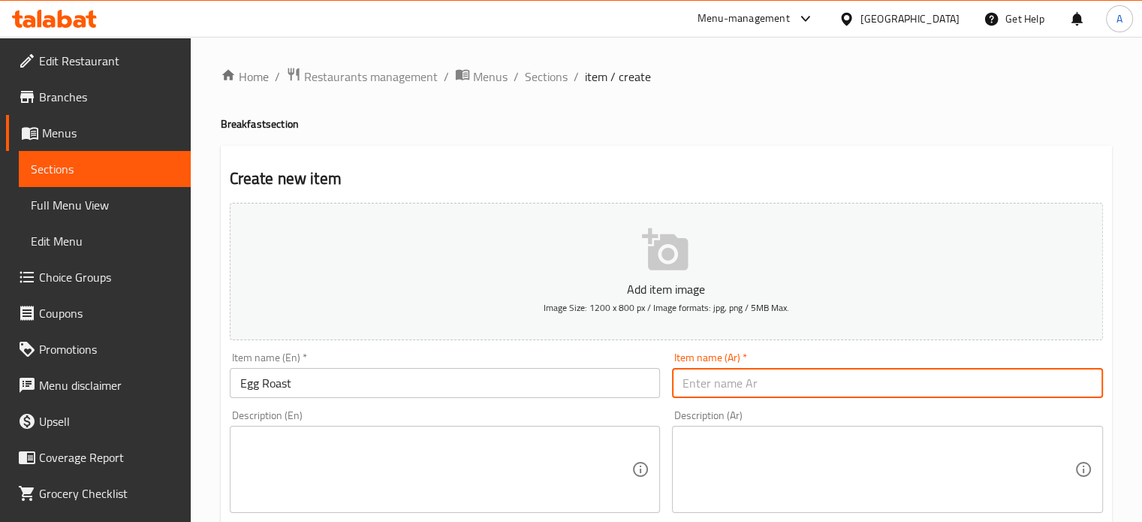
click at [742, 395] on input "text" at bounding box center [887, 383] width 431 height 30
paste input "بيض مشوي"
click at [705, 391] on input "بيض مشوي" at bounding box center [887, 383] width 431 height 30
click at [704, 393] on input "بيض محمر" at bounding box center [887, 383] width 431 height 30
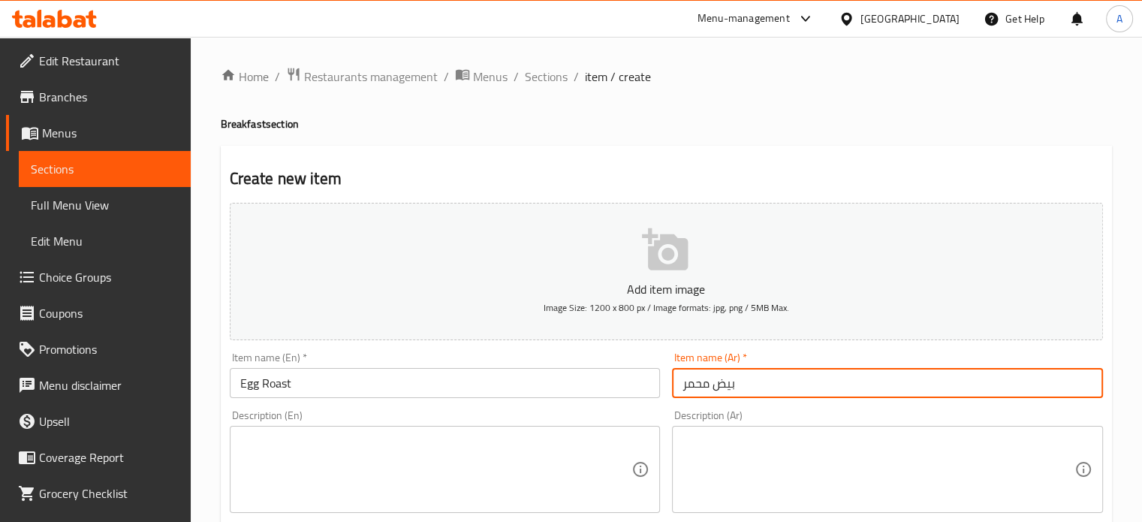
click at [704, 393] on input "بيض محمر" at bounding box center [887, 383] width 431 height 30
type input "بيض مشوي"
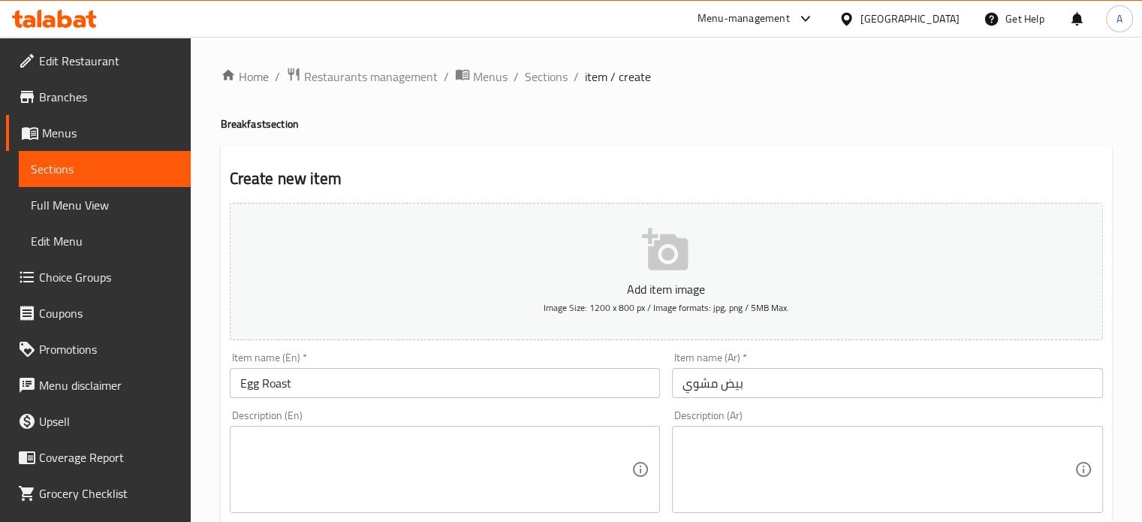
click at [597, 450] on textarea at bounding box center [436, 469] width 392 height 71
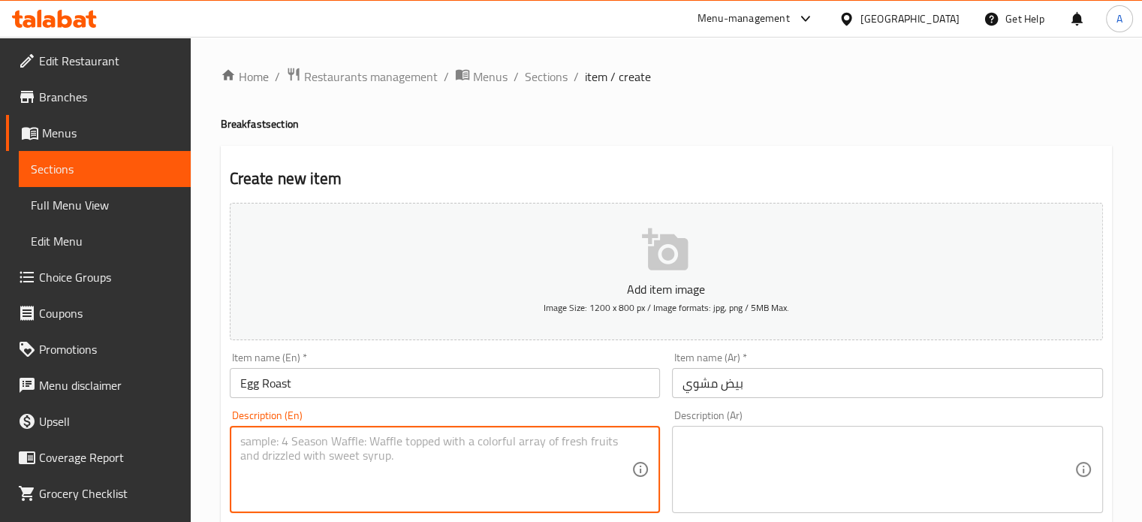
paste textarea "Hard-boiled eggs, coated in a rich, spicy, and aromatic gravy, offering a flavo…"
type textarea "Hard-boiled eggs, coated in a rich, spicy, and aromatic gravy, offering a flavo…"
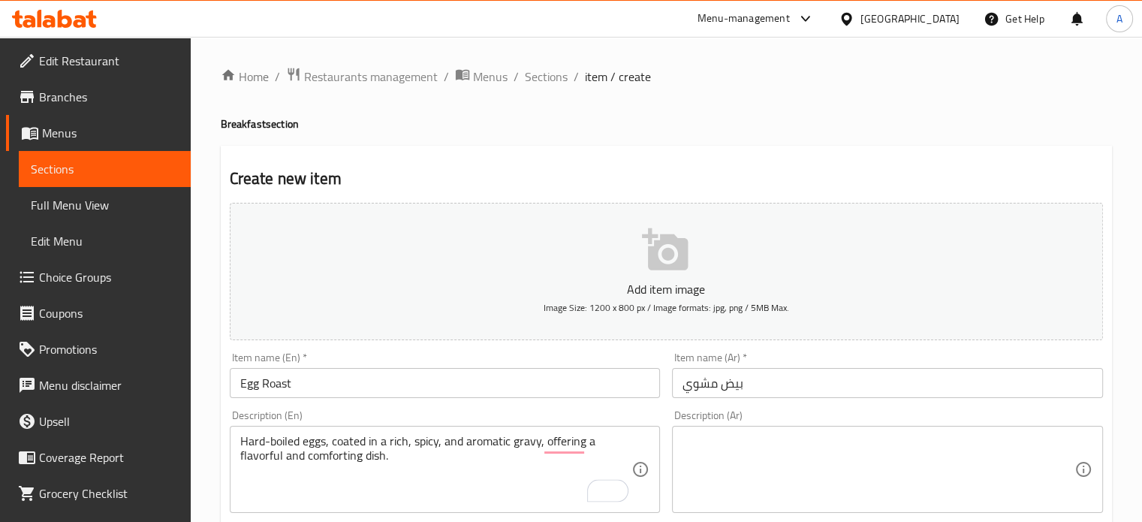
click at [712, 474] on textarea at bounding box center [879, 469] width 392 height 71
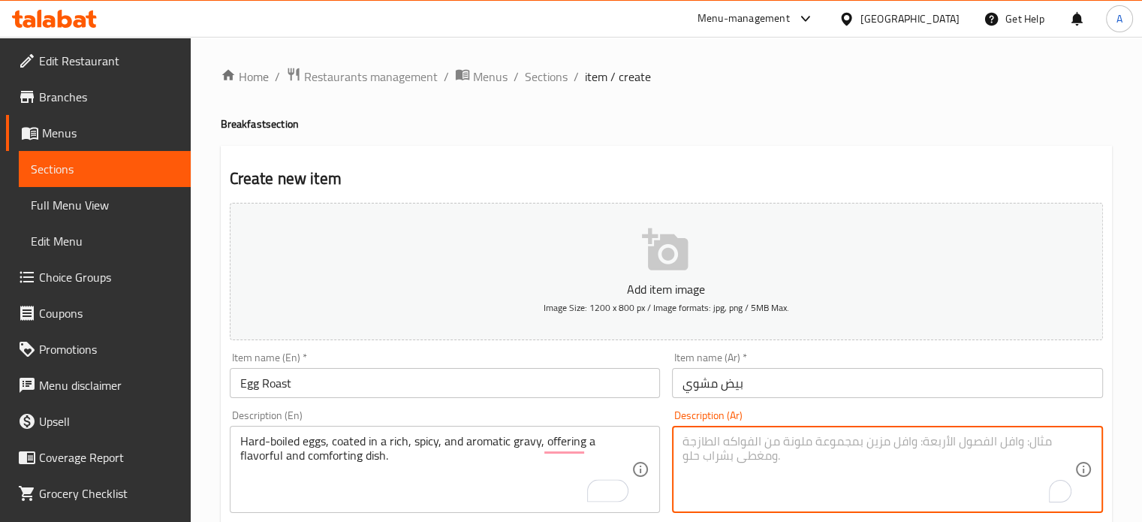
paste textarea "بيض مسلوق صلب، مغطى بمرقة غنية، حارة، وعطرية، يقدم طبقاً لذيذاً ومريحاً."
type textarea "بيض مسلوق صلب، مغطى بمرقة غنية، حارة، وعطرية، يقدم طبقاً لذيذاً ومريحاً."
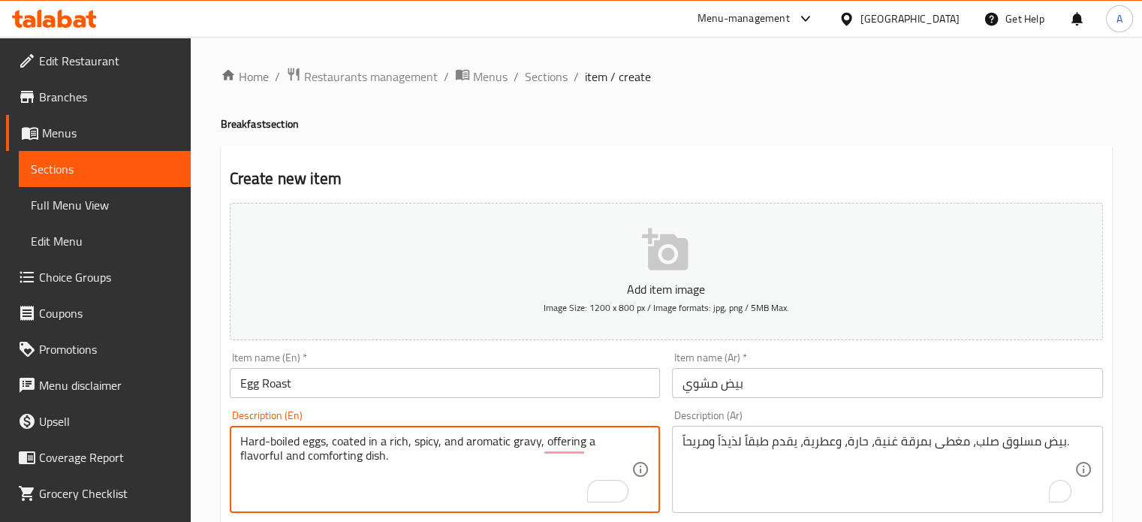
click at [449, 445] on textarea "Hard-boiled eggs, coated in a rich, spicy, and aromatic gravy, offering a flavo…" at bounding box center [436, 469] width 392 height 71
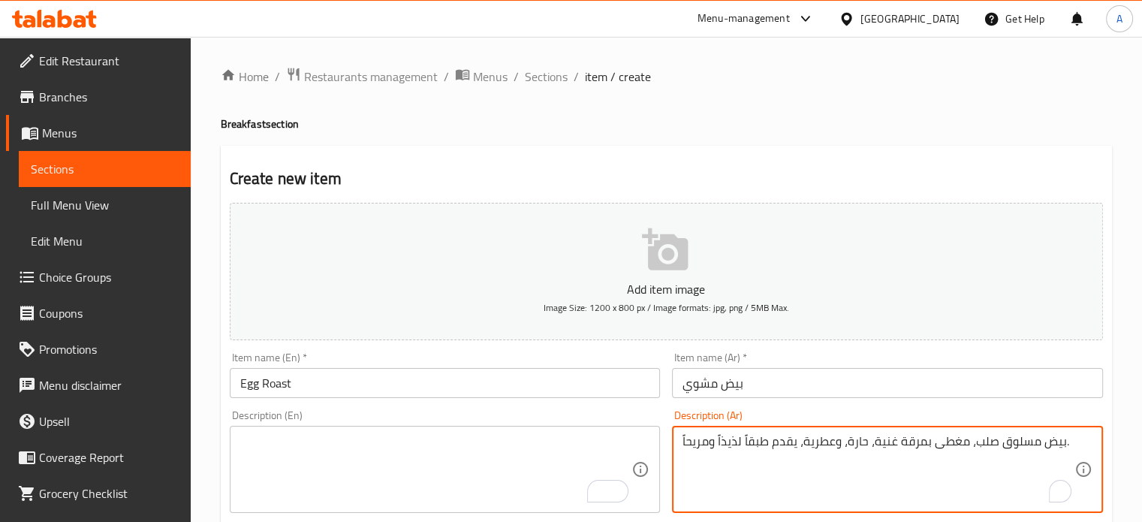
click at [823, 445] on textarea "بيض مسلوق صلب، مغطى بمرقة غنية، حارة، وعطرية، يقدم طبقاً لذيذاً ومريحاً." at bounding box center [879, 469] width 392 height 71
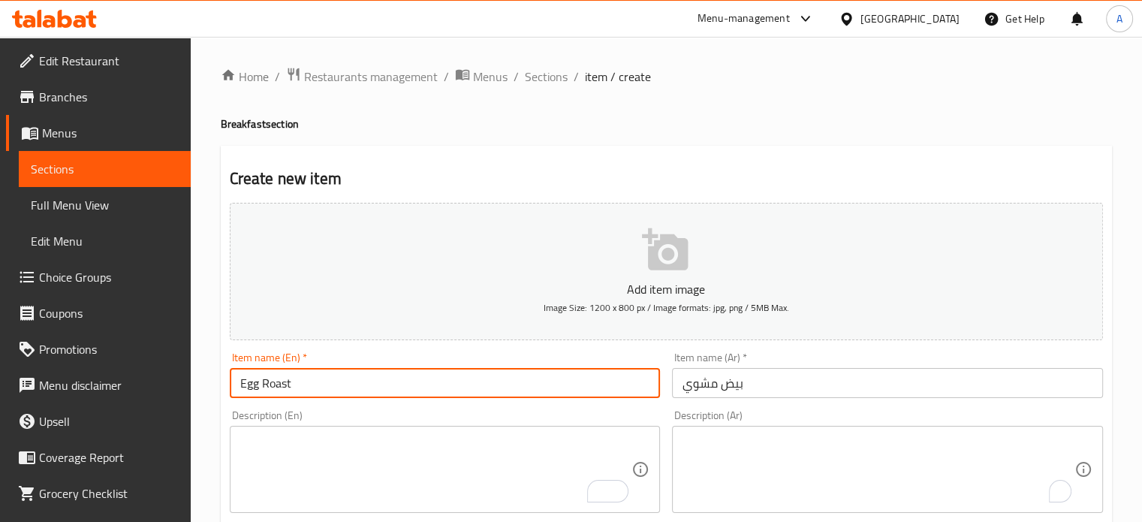
click at [306, 377] on input "Egg Roast" at bounding box center [445, 383] width 431 height 30
click at [305, 377] on input "Egg Roast" at bounding box center [445, 383] width 431 height 30
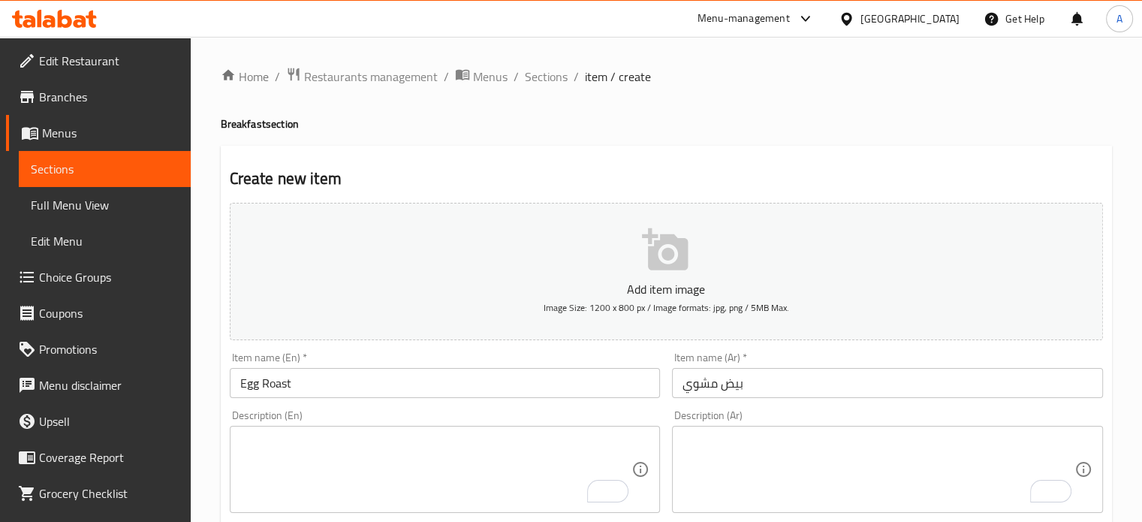
click at [463, 466] on textarea "To enrich screen reader interactions, please activate Accessibility in Grammarl…" at bounding box center [436, 469] width 392 height 71
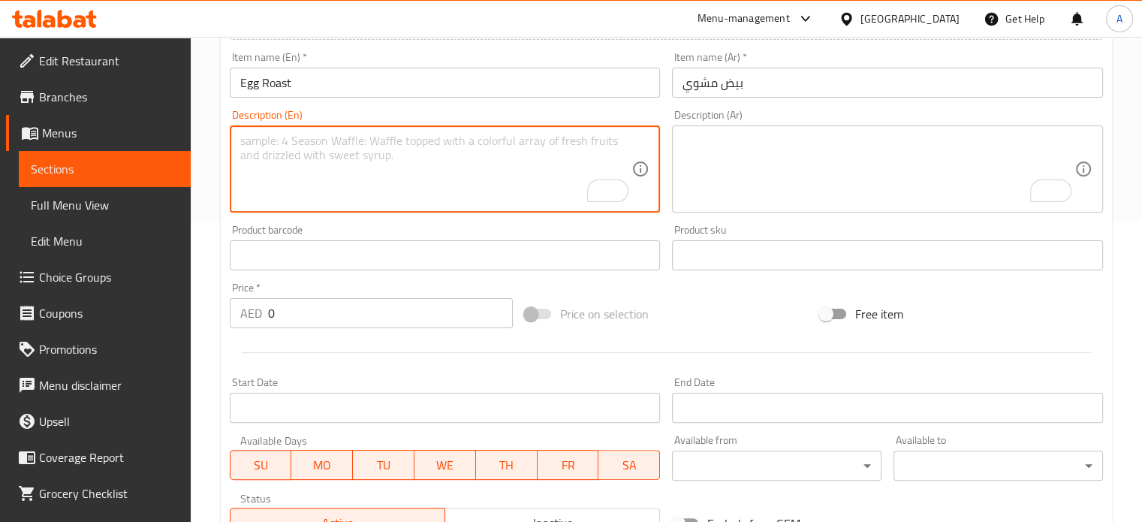
scroll to position [150, 0]
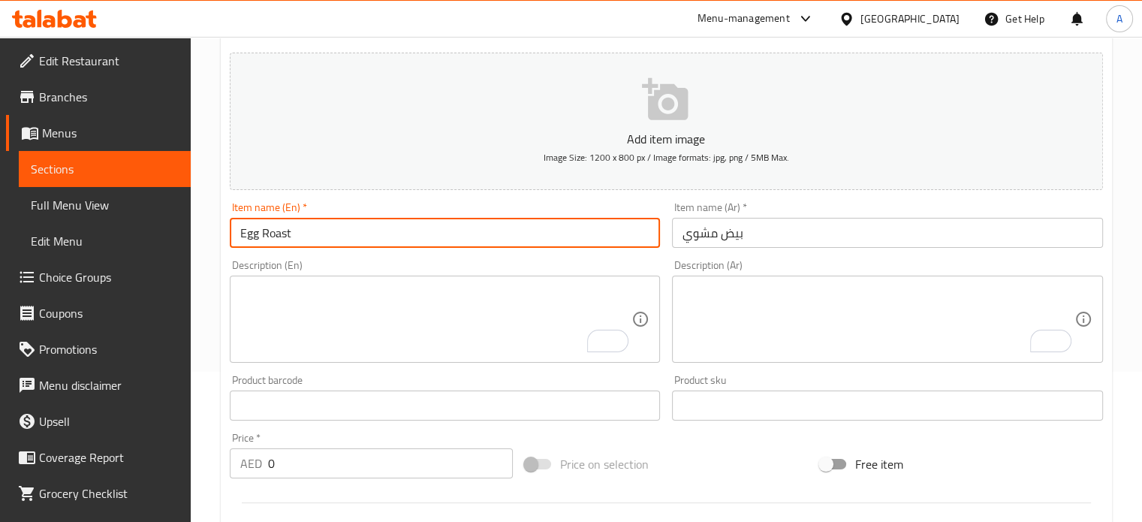
click at [421, 231] on input "Egg Roast" at bounding box center [445, 233] width 431 height 30
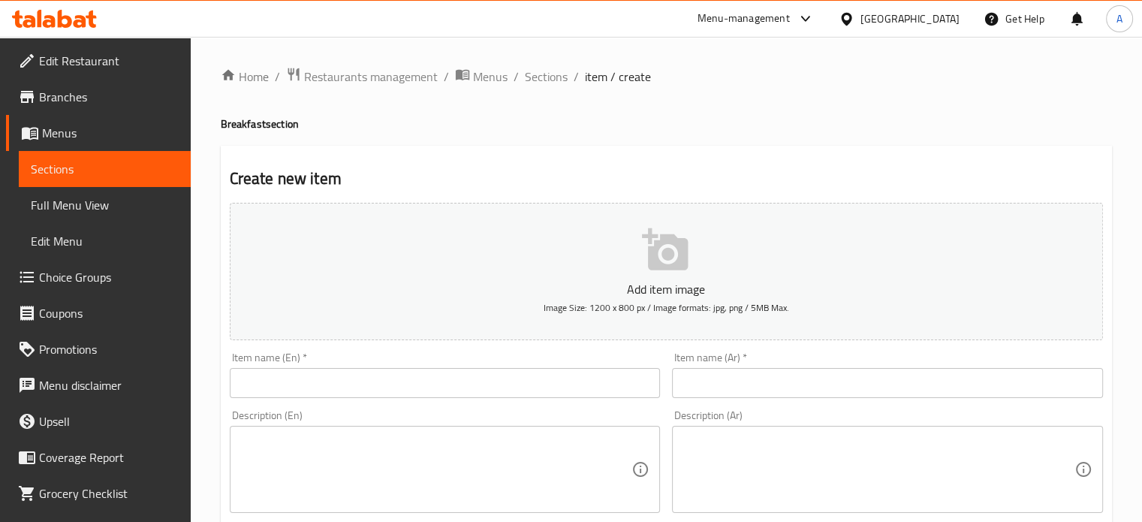
click at [90, 279] on span "Choice Groups" at bounding box center [109, 277] width 140 height 18
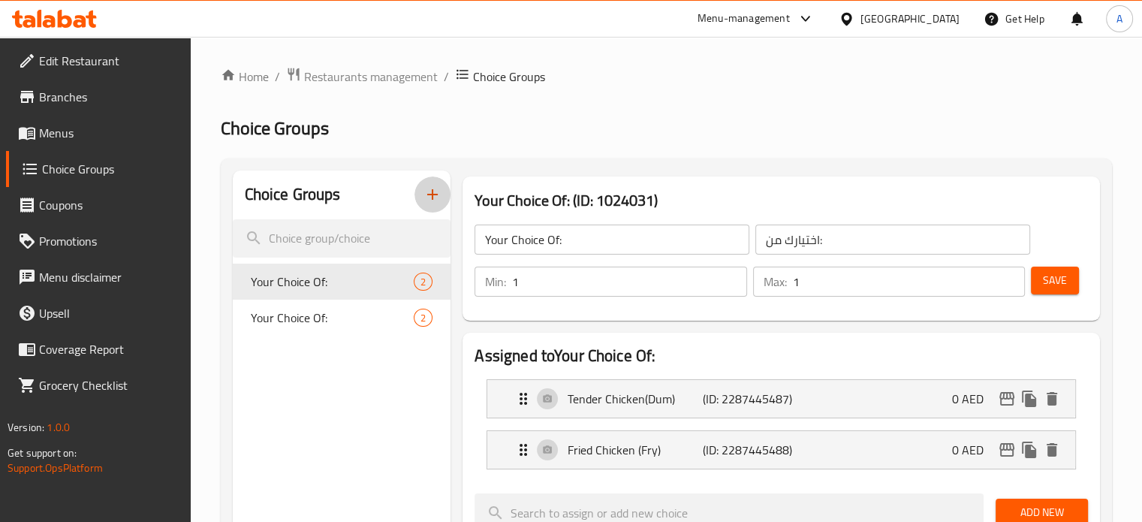
click at [427, 192] on icon "button" at bounding box center [433, 195] width 18 height 18
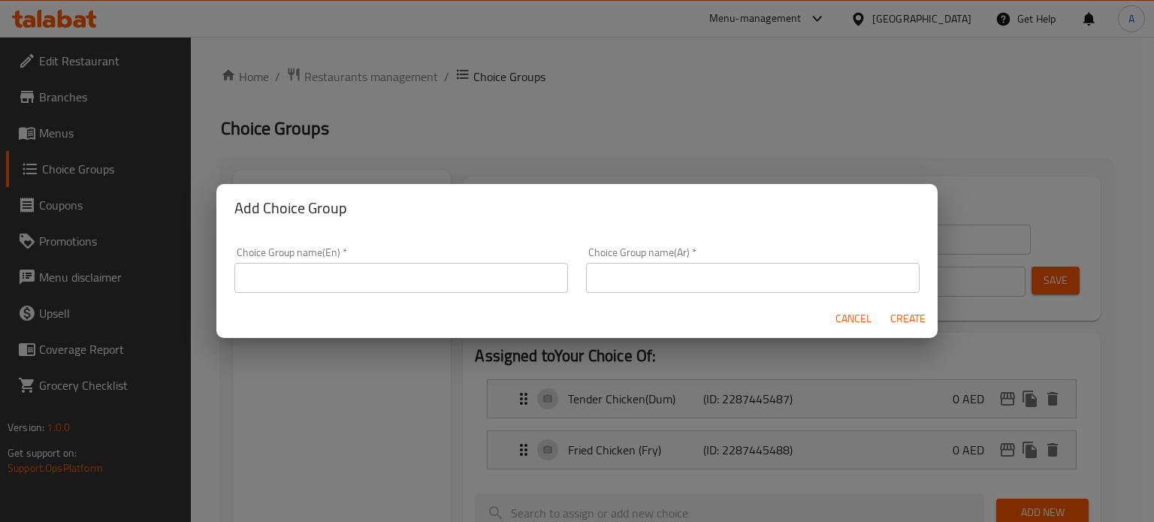
click at [436, 285] on input "text" at bounding box center [400, 278] width 333 height 30
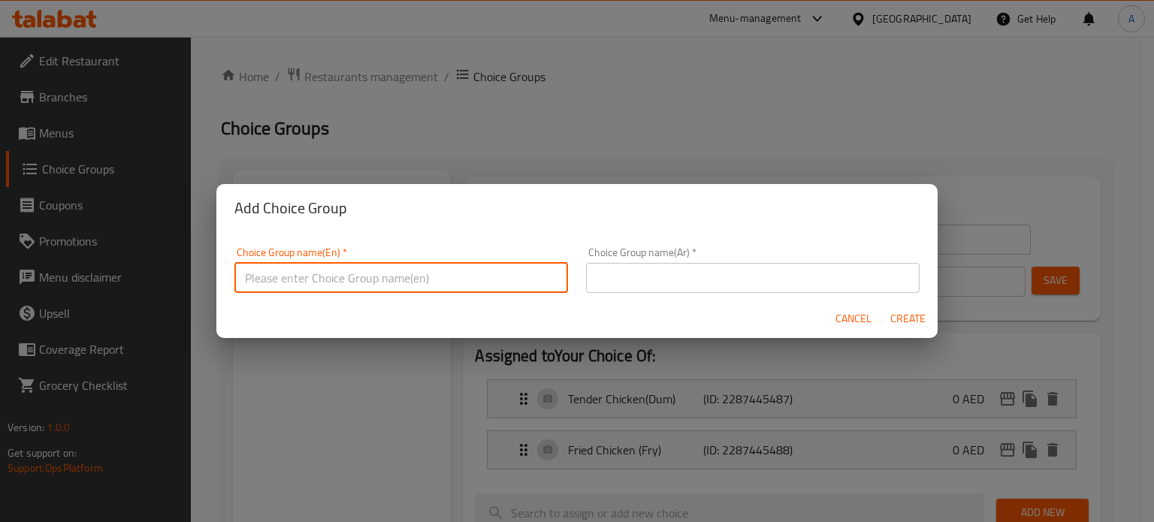
type input "Your choice Of Size:"
click at [680, 294] on div "Choice Group name(Ar)   * Choice Group name(Ar) *" at bounding box center [752, 270] width 351 height 64
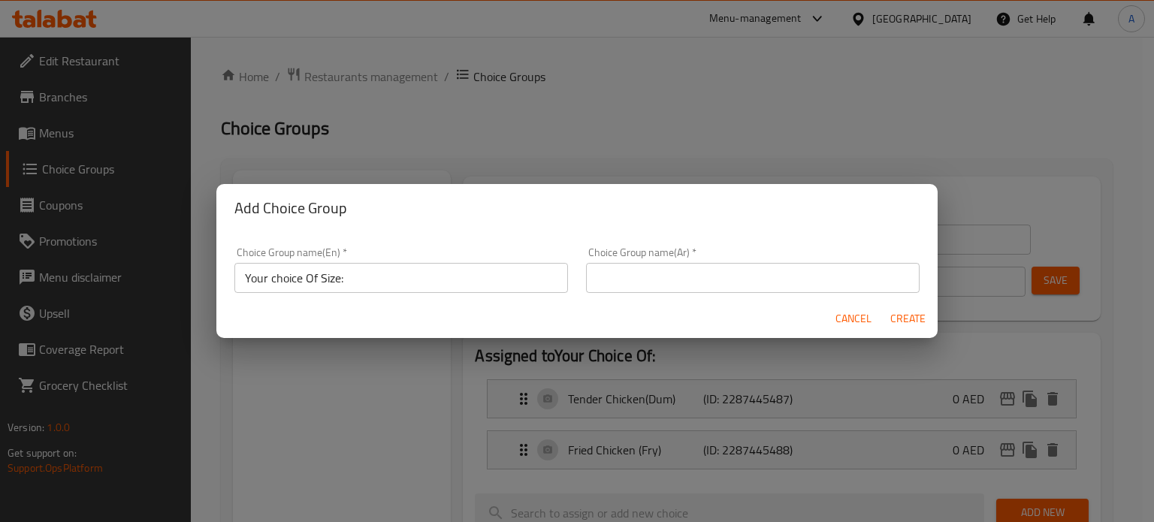
click at [675, 283] on input "text" at bounding box center [752, 278] width 333 height 30
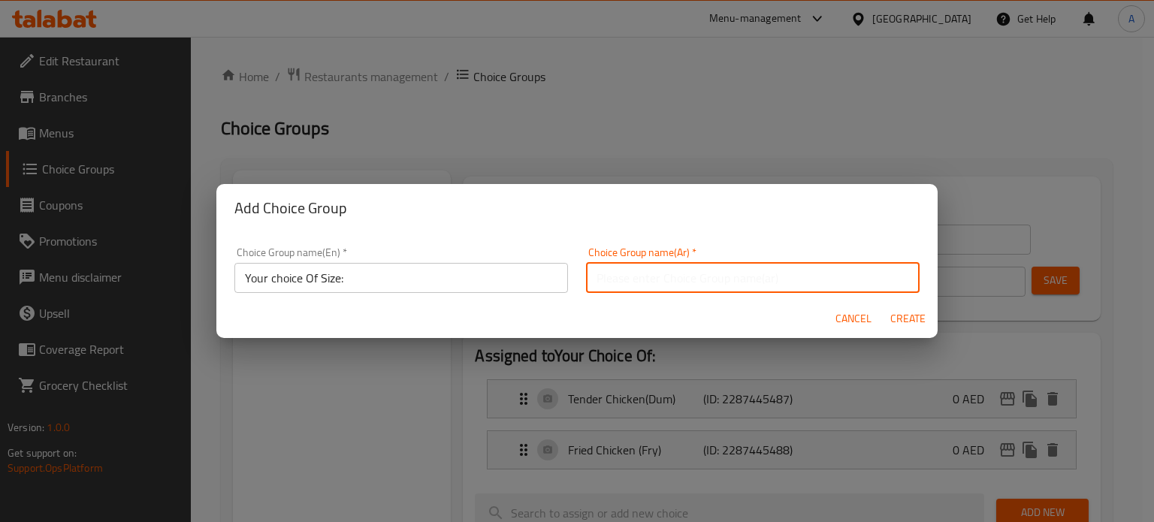
type input "اختيارك من الحجم:"
click at [904, 316] on span "Create" at bounding box center [907, 318] width 36 height 19
type input "Your choice Of Size:"
type input "اختيارك من الحجم:"
type input "0"
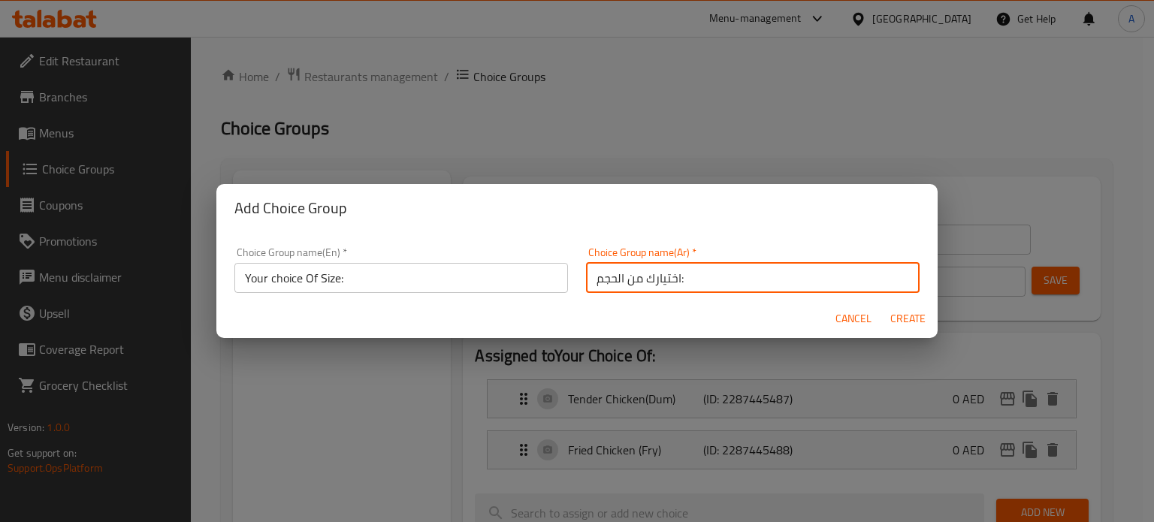
type input "0"
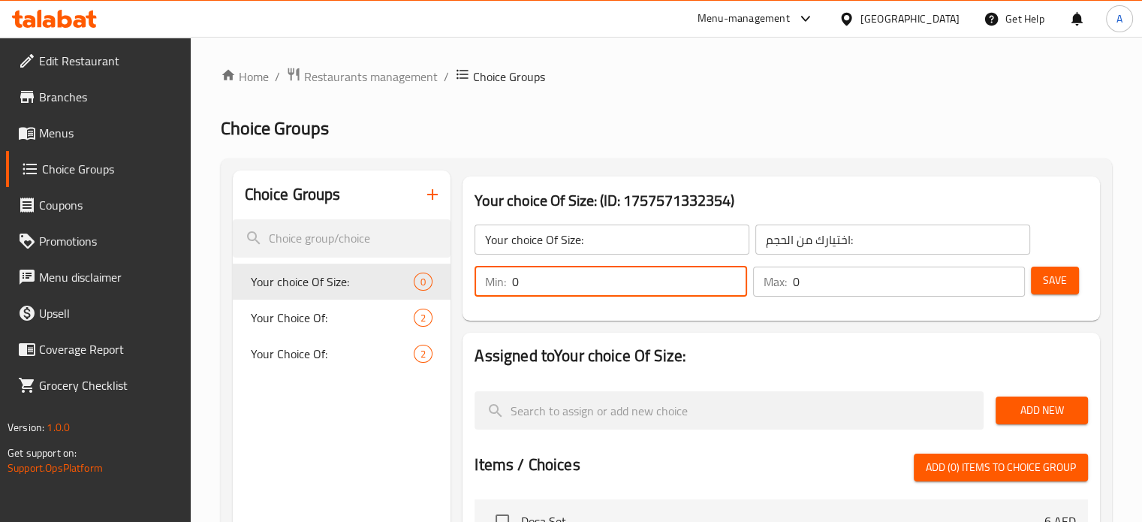
drag, startPoint x: 601, startPoint y: 297, endPoint x: 508, endPoint y: 300, distance: 92.4
click at [508, 300] on div "Min: 0 ​ Max: 0 ​" at bounding box center [750, 282] width 563 height 42
type input "1"
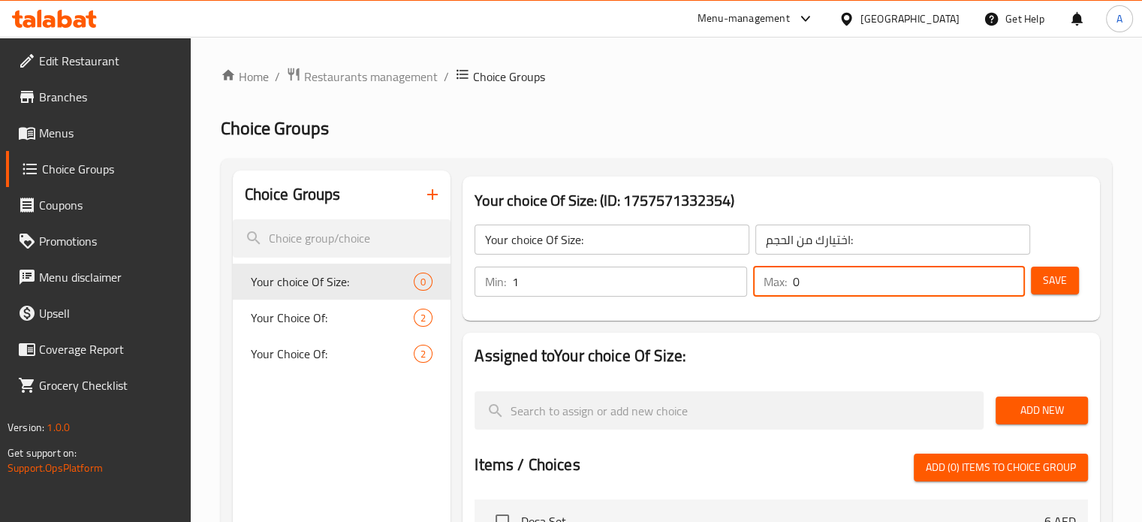
drag, startPoint x: 813, startPoint y: 294, endPoint x: 760, endPoint y: 293, distance: 52.6
click at [760, 293] on div "Max: 0 ​" at bounding box center [889, 282] width 272 height 30
type input "1"
click at [751, 345] on h2 "Assigned to Your choice Of Size:" at bounding box center [782, 356] width 614 height 23
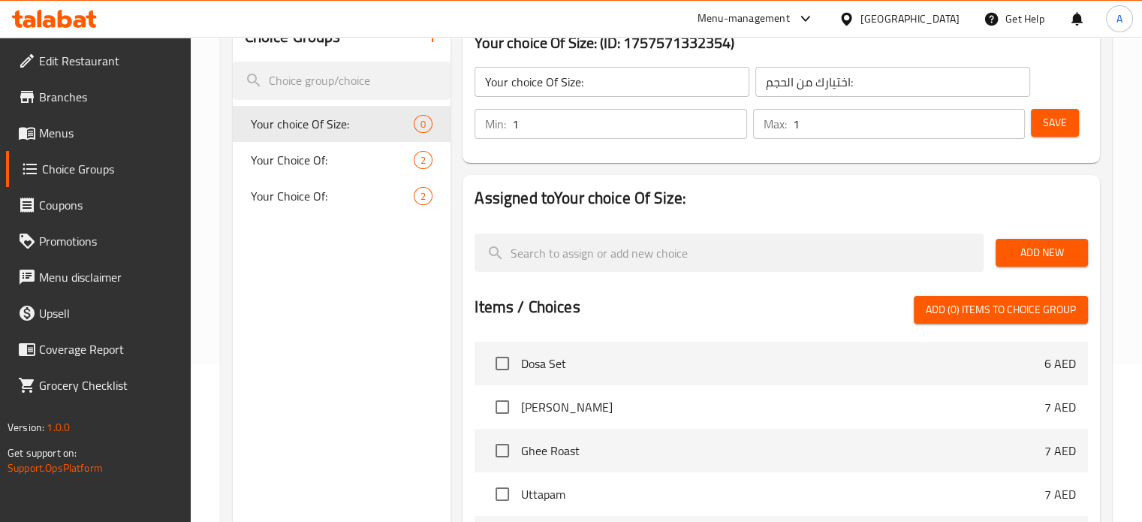
scroll to position [225, 0]
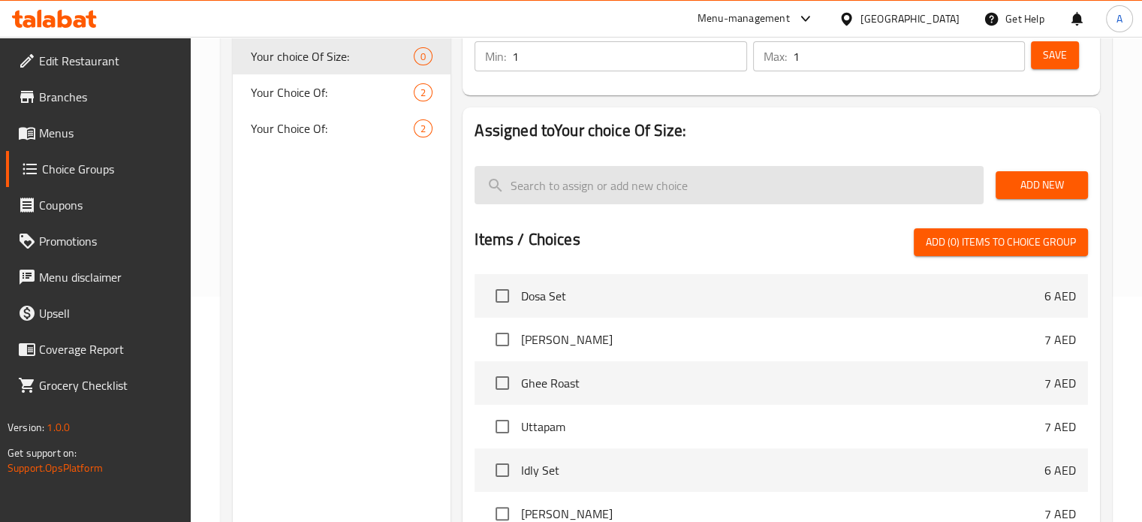
click at [613, 182] on input "search" at bounding box center [729, 185] width 509 height 38
type input "M"
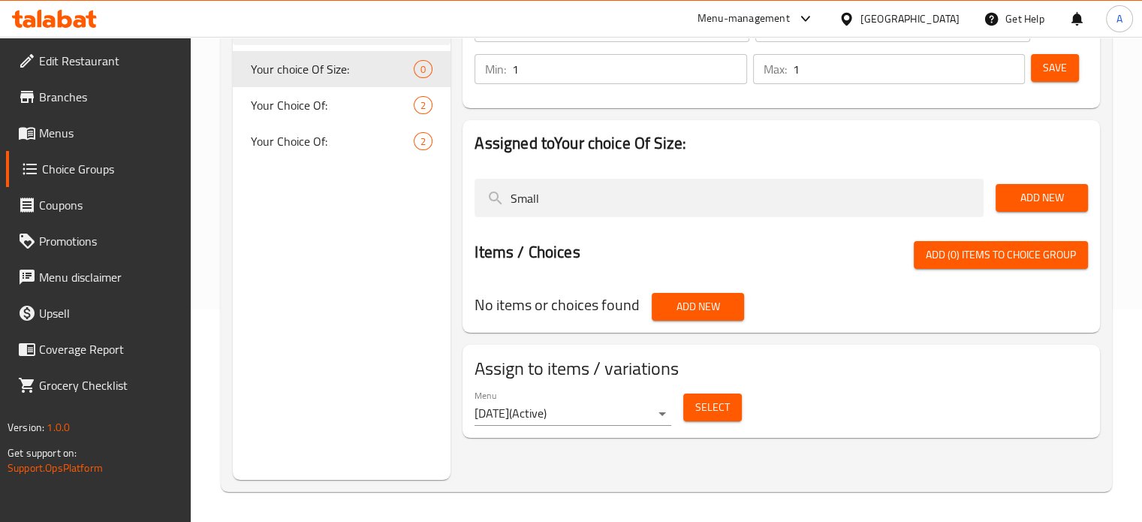
type input "Small"
click at [1046, 210] on button "Add New" at bounding box center [1042, 198] width 92 height 28
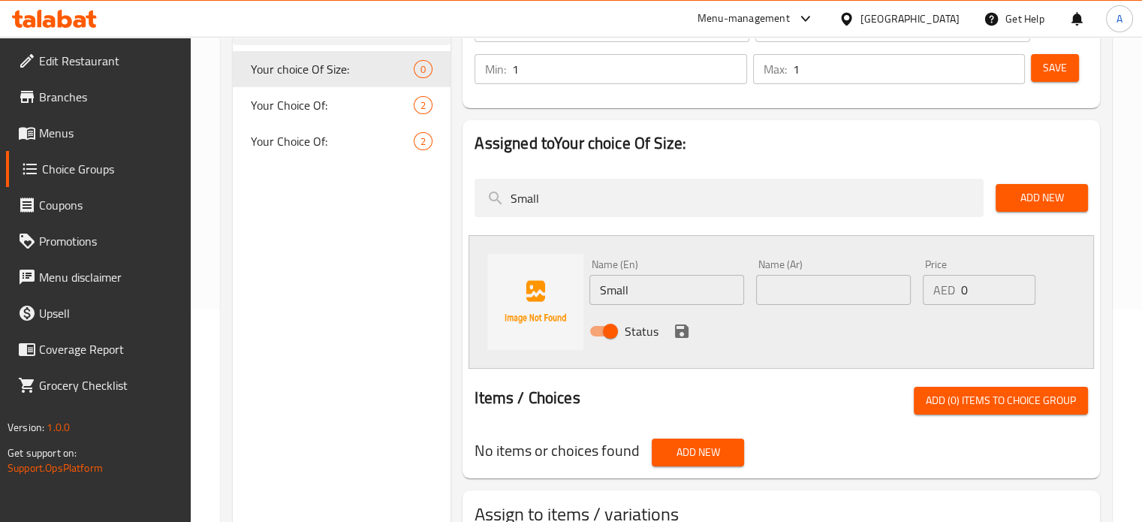
click at [801, 290] on input "text" at bounding box center [833, 290] width 155 height 30
type input "صغير"
drag, startPoint x: 976, startPoint y: 285, endPoint x: 962, endPoint y: 285, distance: 14.3
click at [962, 285] on input "0" at bounding box center [998, 290] width 74 height 30
type input "5"
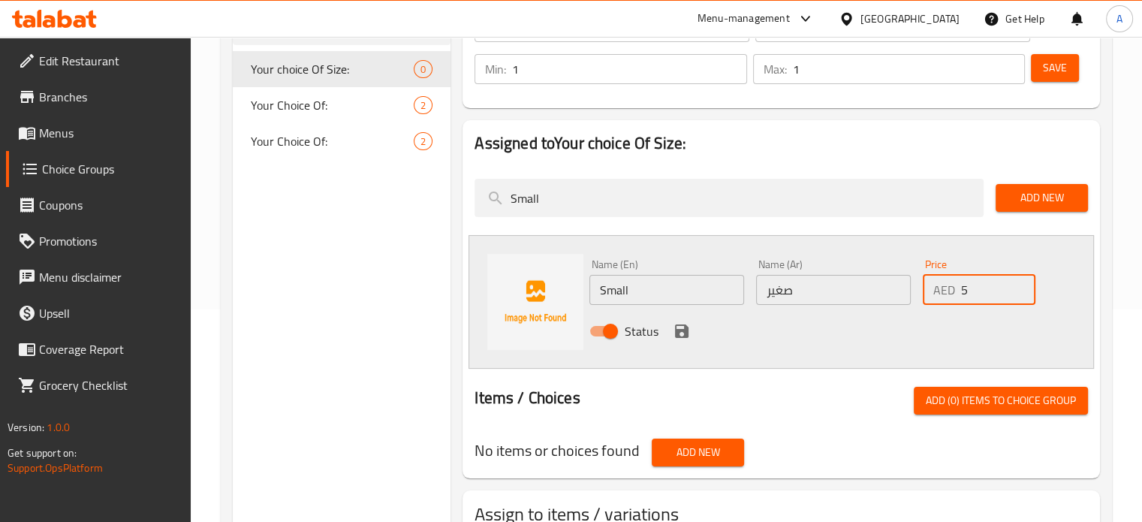
click at [692, 331] on div "Status" at bounding box center [834, 331] width 500 height 41
click at [686, 330] on icon "save" at bounding box center [682, 331] width 14 height 14
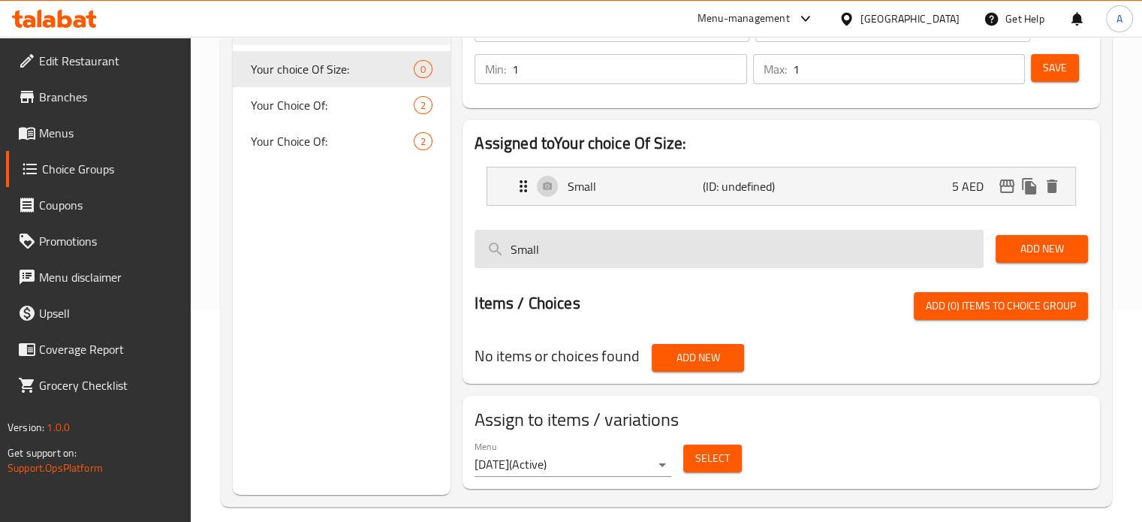
click at [818, 261] on input "Small" at bounding box center [729, 249] width 509 height 38
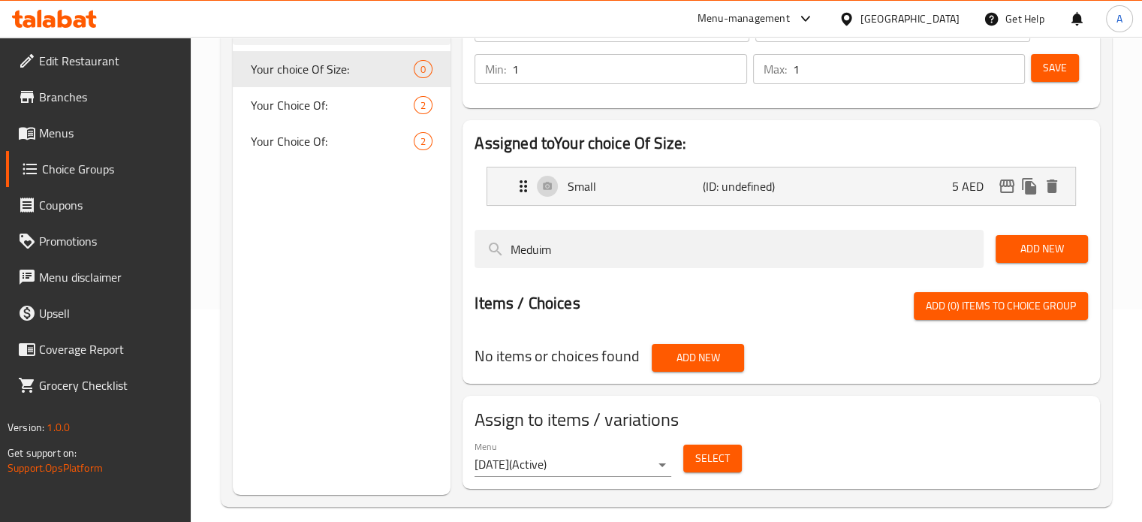
type input "Meduim"
click at [1018, 252] on span "Add New" at bounding box center [1042, 249] width 68 height 19
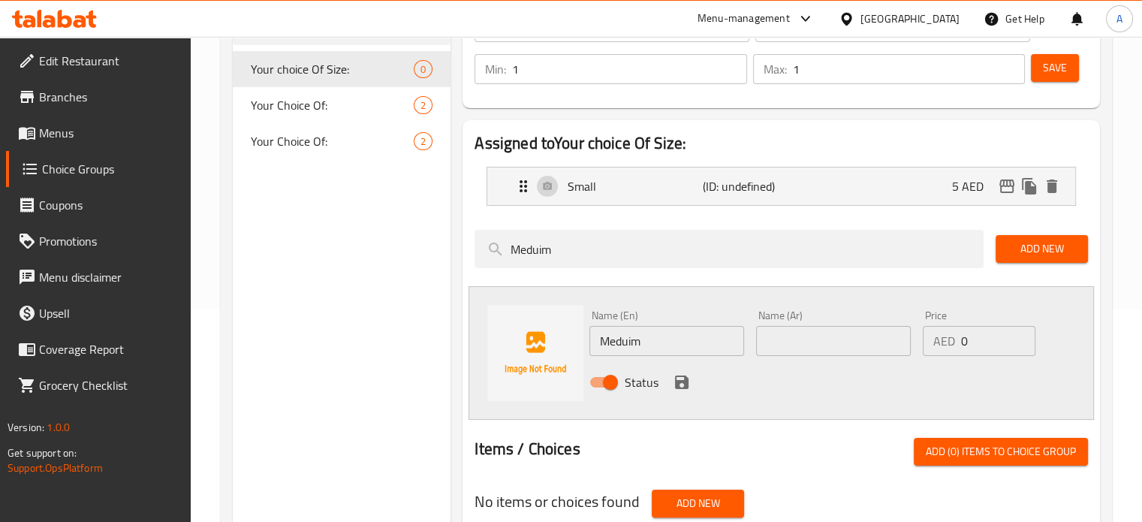
click at [616, 336] on input "Meduim" at bounding box center [667, 341] width 155 height 30
paste input "iu"
type input "Medium"
click at [798, 333] on input "text" at bounding box center [833, 341] width 155 height 30
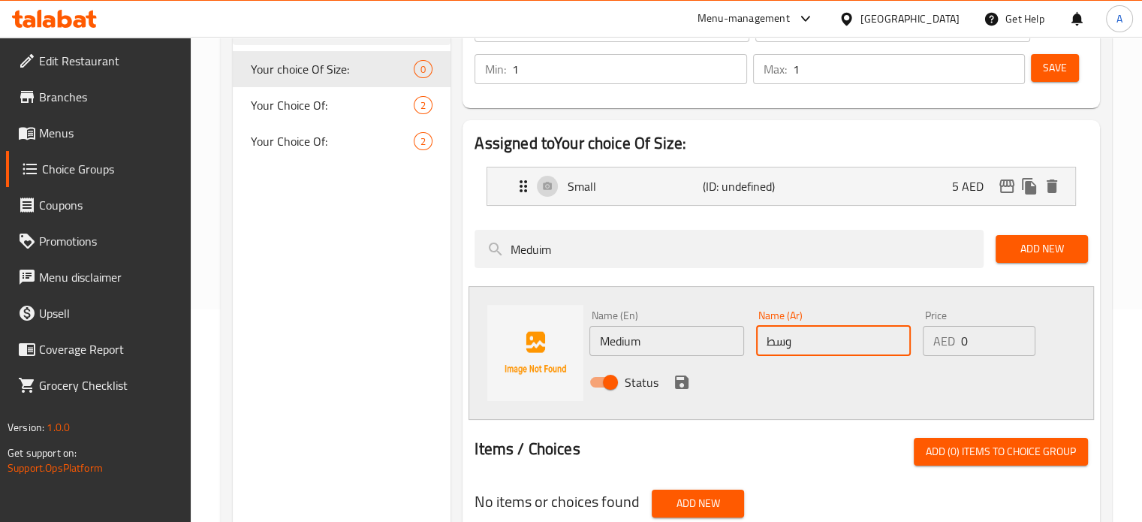
type input "وسط"
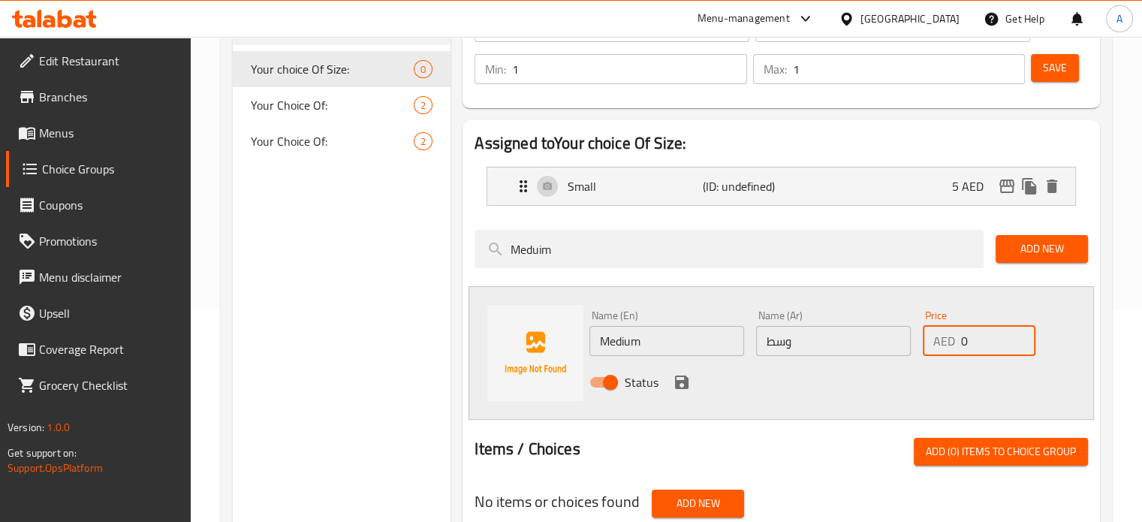
drag, startPoint x: 973, startPoint y: 336, endPoint x: 959, endPoint y: 339, distance: 14.4
click at [959, 339] on div "AED 0 Price" at bounding box center [979, 341] width 113 height 30
type input "7"
click at [673, 370] on div "Status" at bounding box center [834, 382] width 500 height 41
click at [675, 387] on icon "save" at bounding box center [682, 383] width 14 height 14
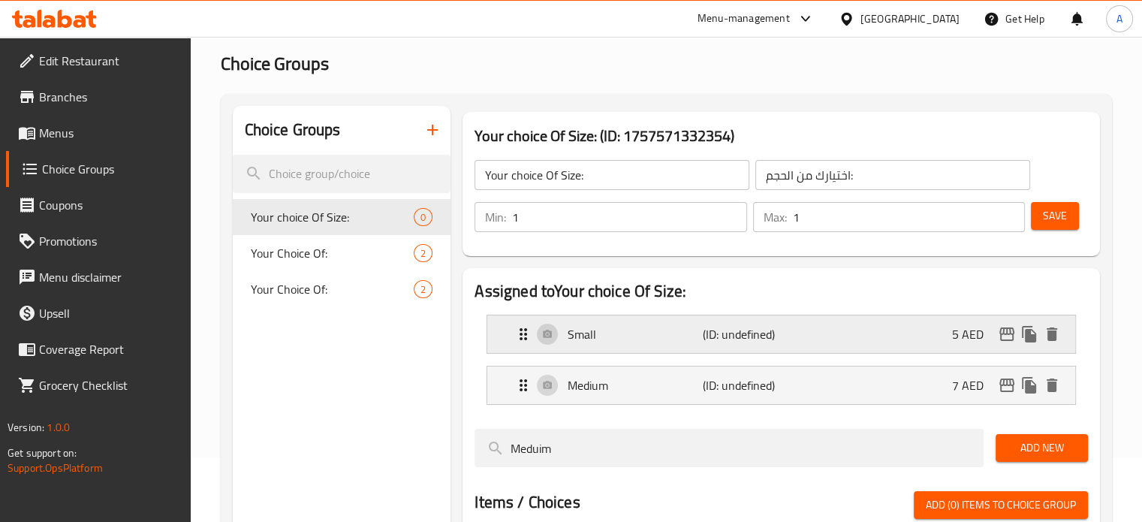
scroll to position [62, 0]
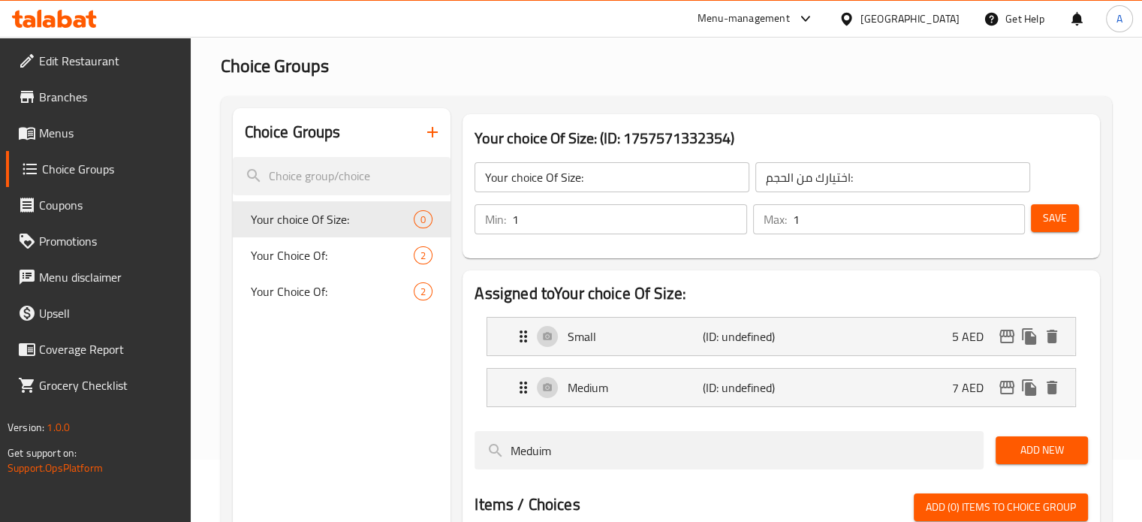
click at [1034, 213] on button "Save" at bounding box center [1055, 218] width 48 height 28
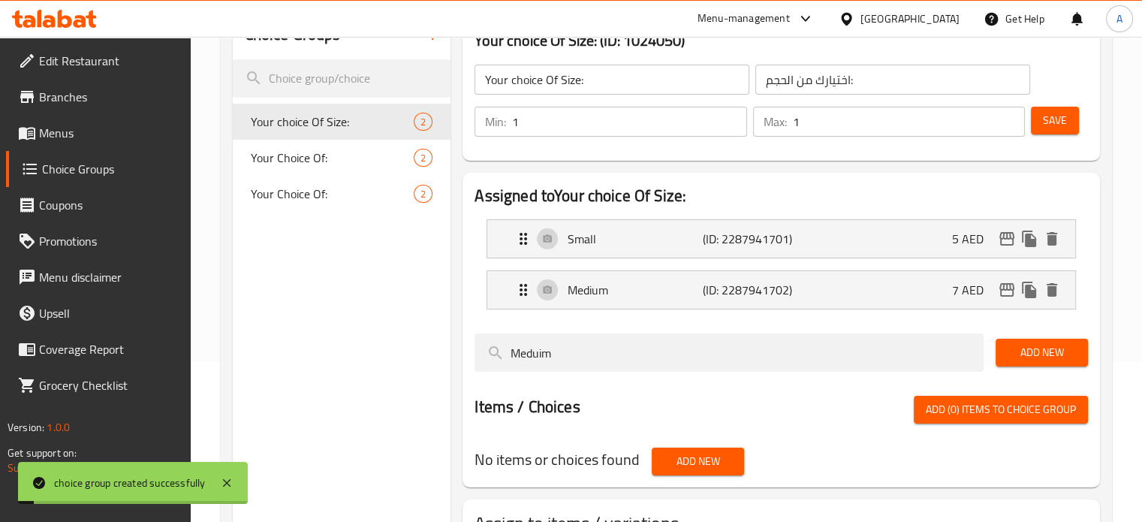
scroll to position [278, 0]
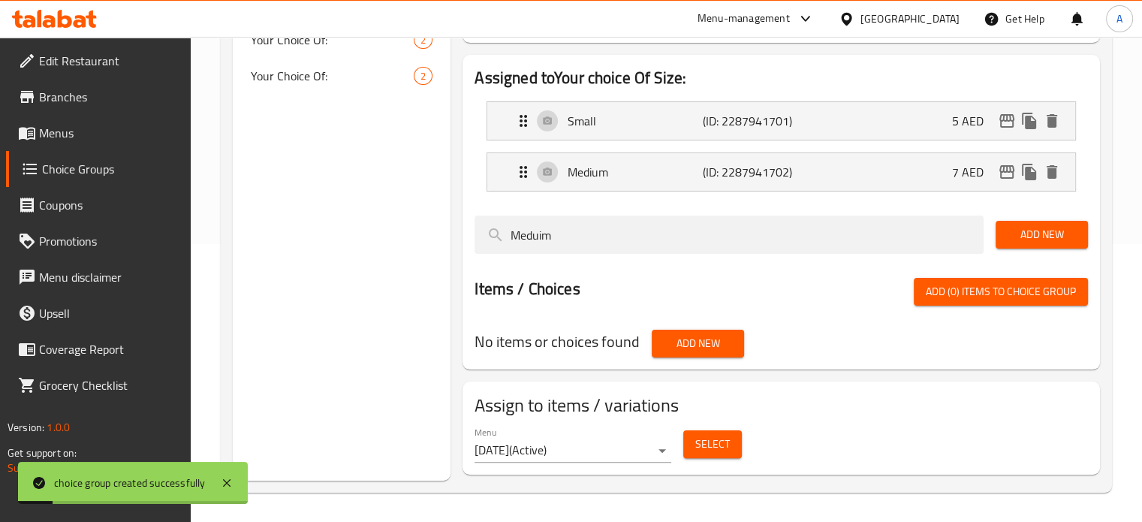
click at [708, 445] on span "Select" at bounding box center [712, 444] width 35 height 19
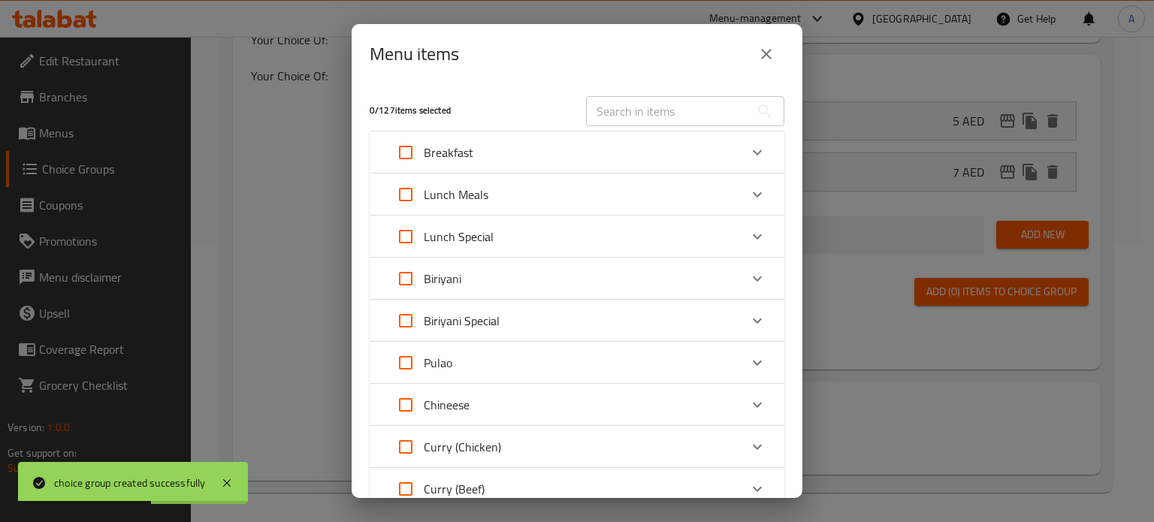
click at [768, 45] on icon "close" at bounding box center [766, 54] width 18 height 18
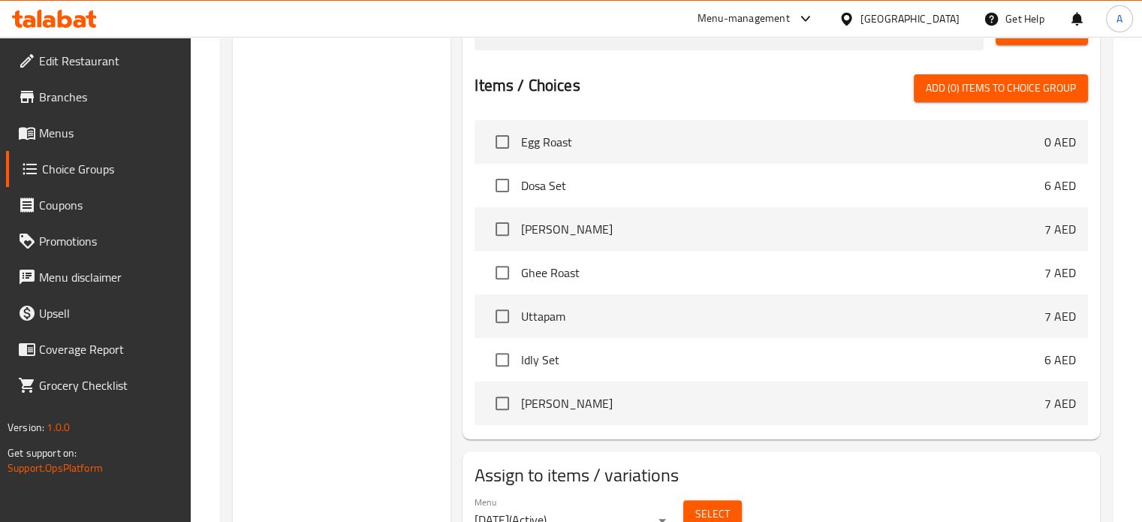
scroll to position [401, 0]
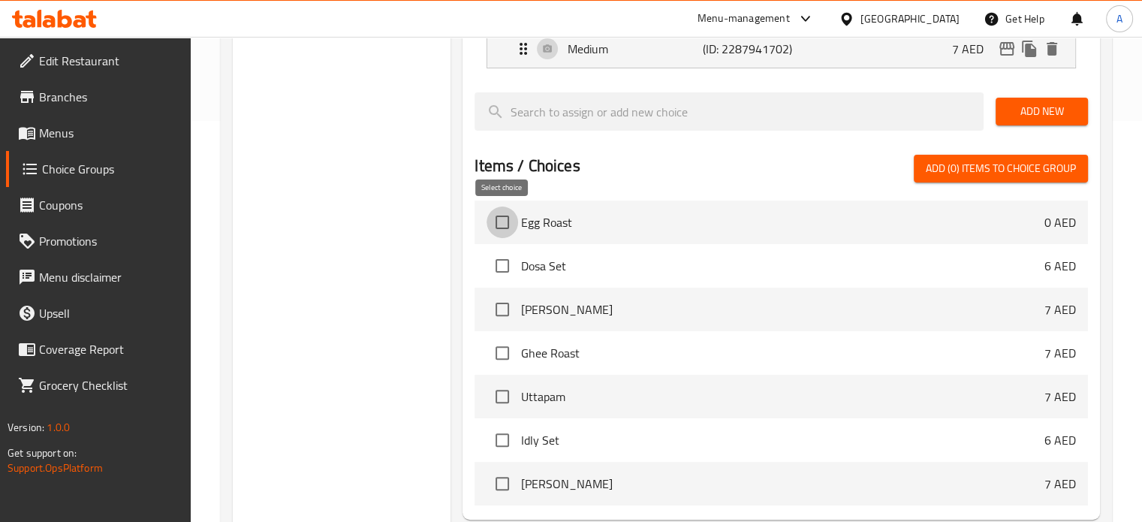
click at [502, 219] on input "checkbox" at bounding box center [503, 223] width 32 height 32
checkbox input "true"
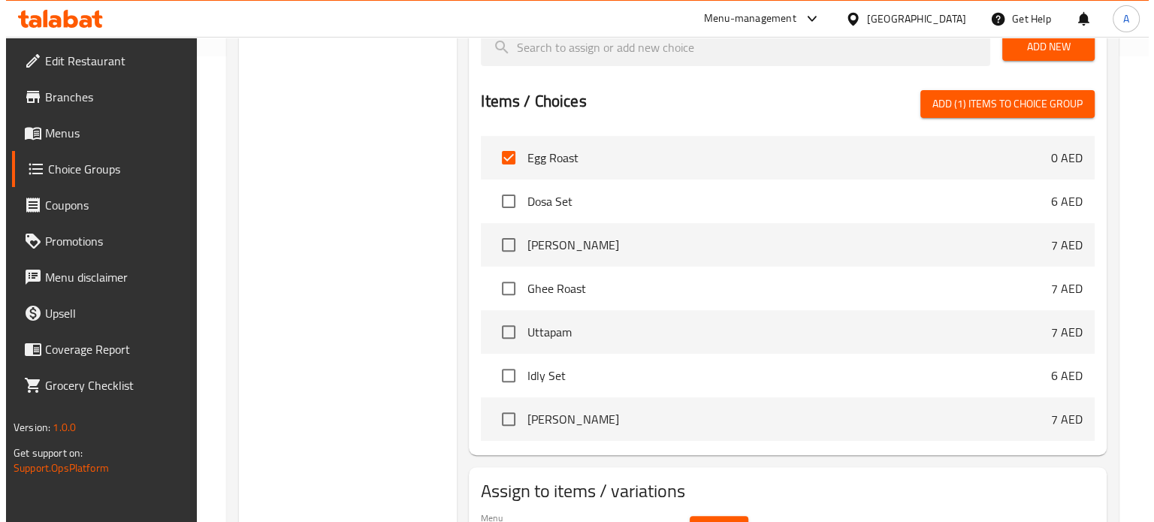
scroll to position [551, 0]
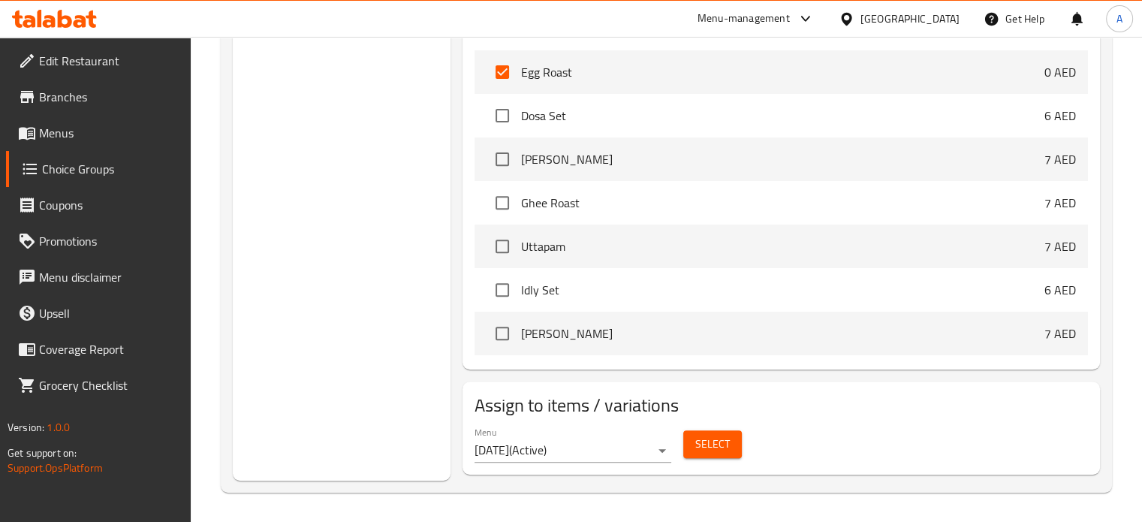
click at [704, 442] on span "Select" at bounding box center [712, 444] width 35 height 19
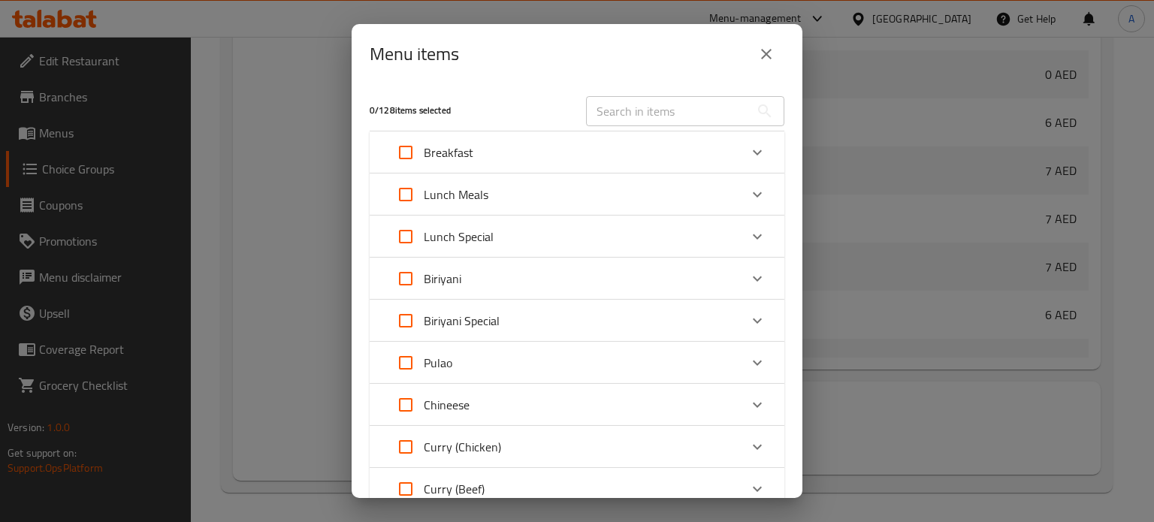
click at [534, 146] on div "Breakfast" at bounding box center [563, 152] width 351 height 36
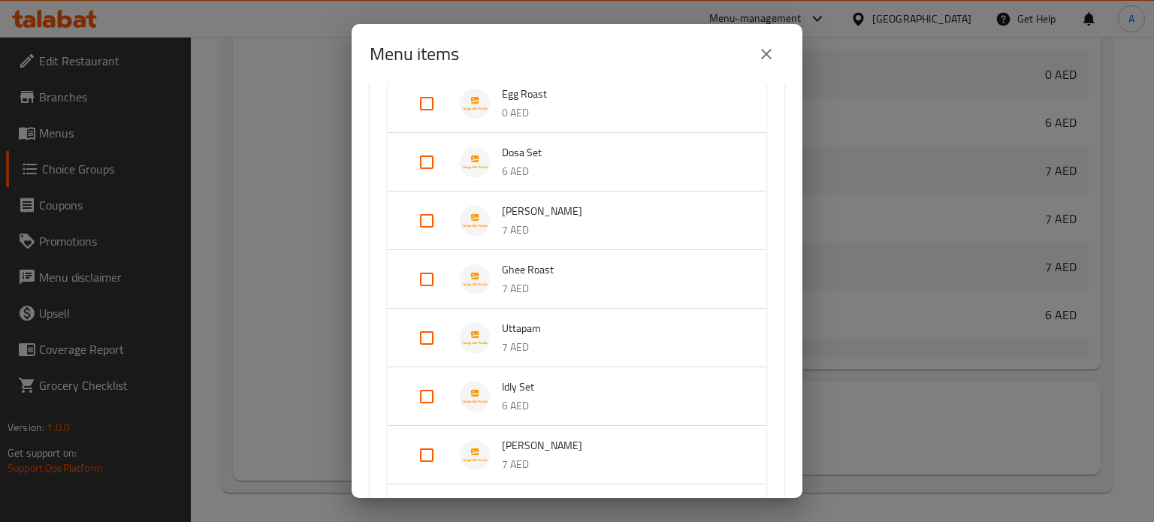
scroll to position [0, 0]
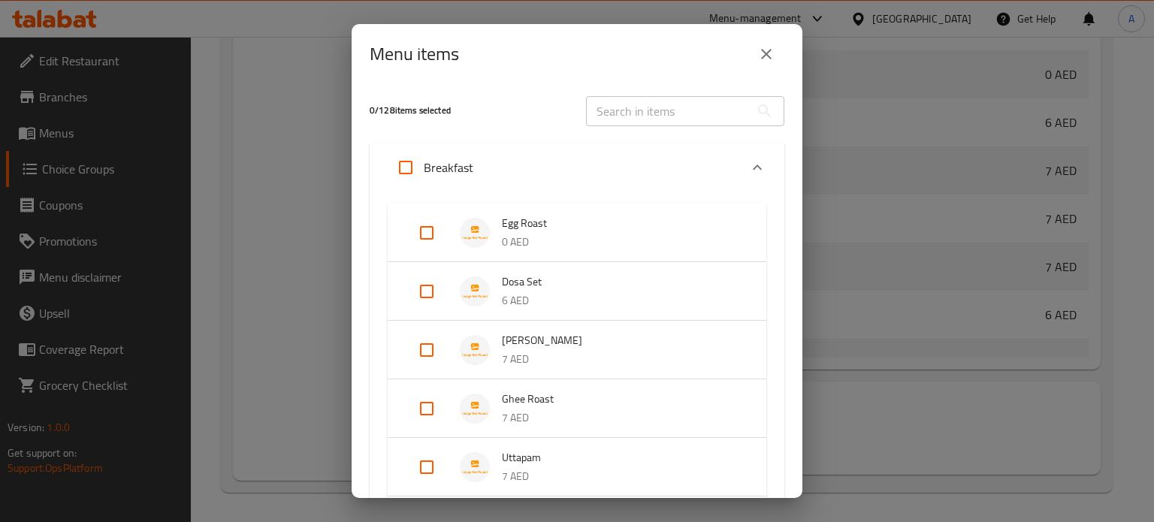
click at [431, 233] on input "Expand" at bounding box center [427, 233] width 36 height 36
checkbox input "true"
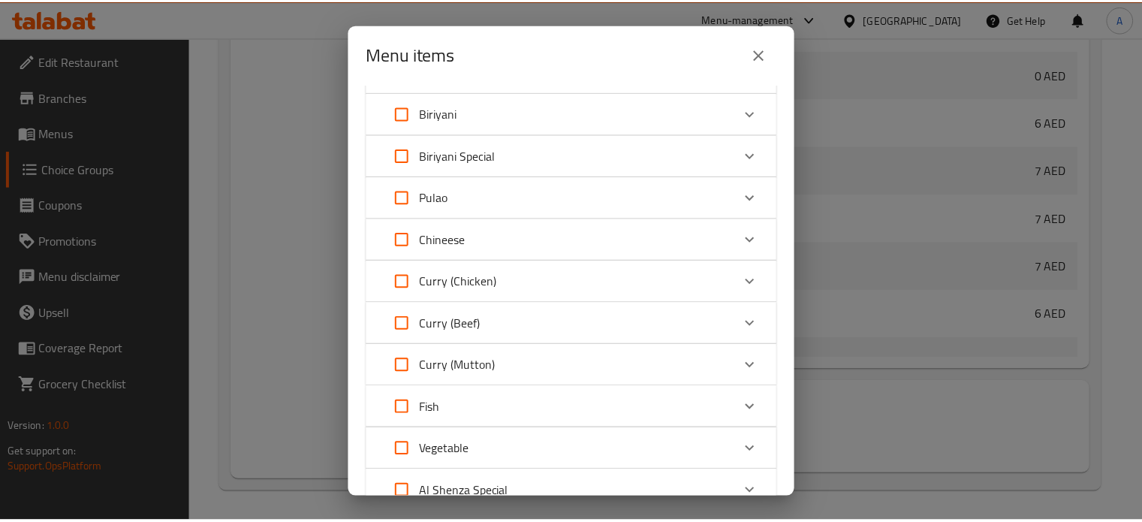
scroll to position [1183, 0]
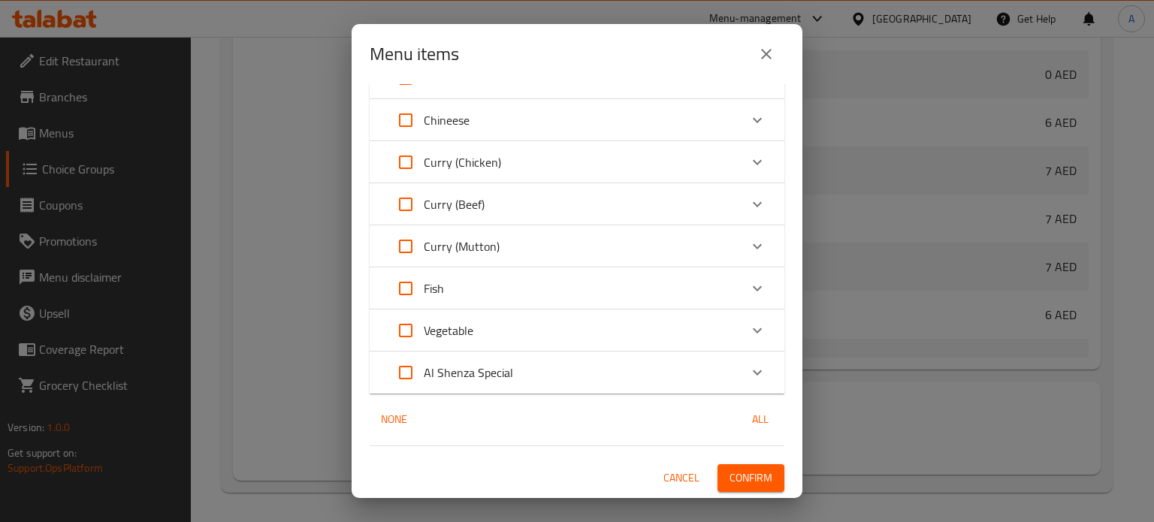
click at [763, 481] on button "Confirm" at bounding box center [750, 478] width 67 height 28
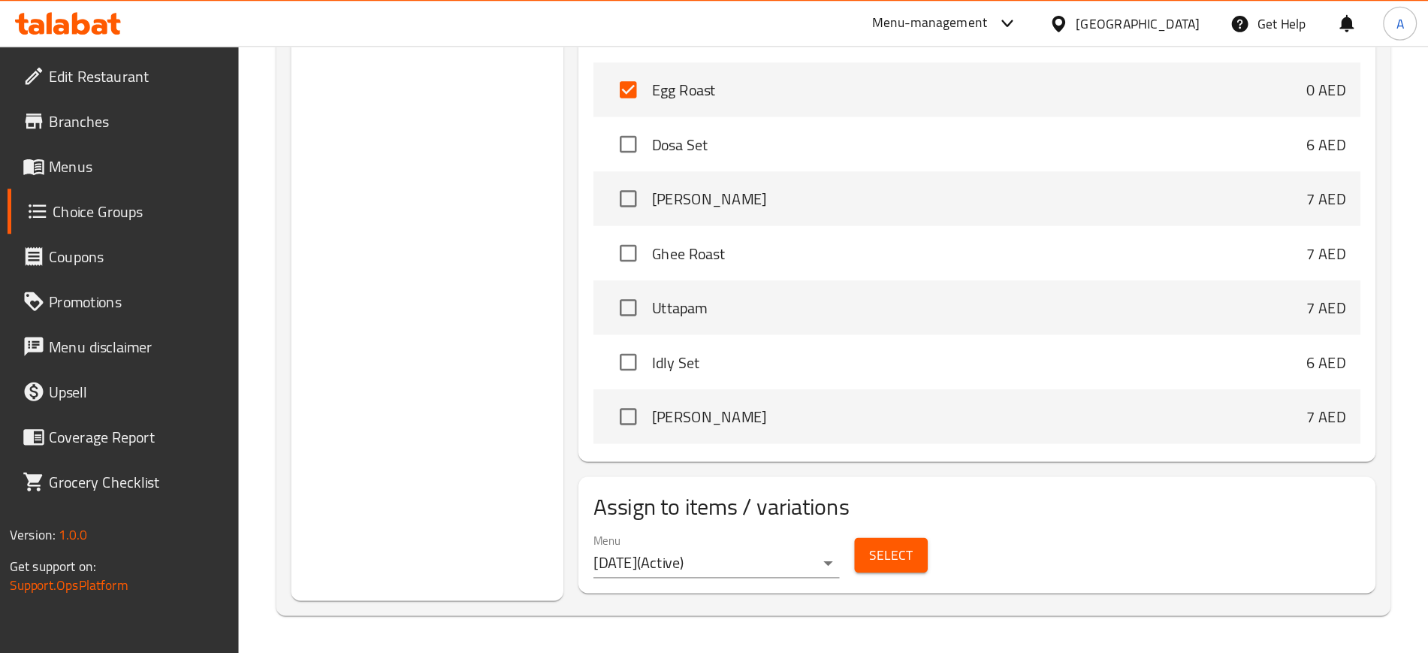
scroll to position [457, 0]
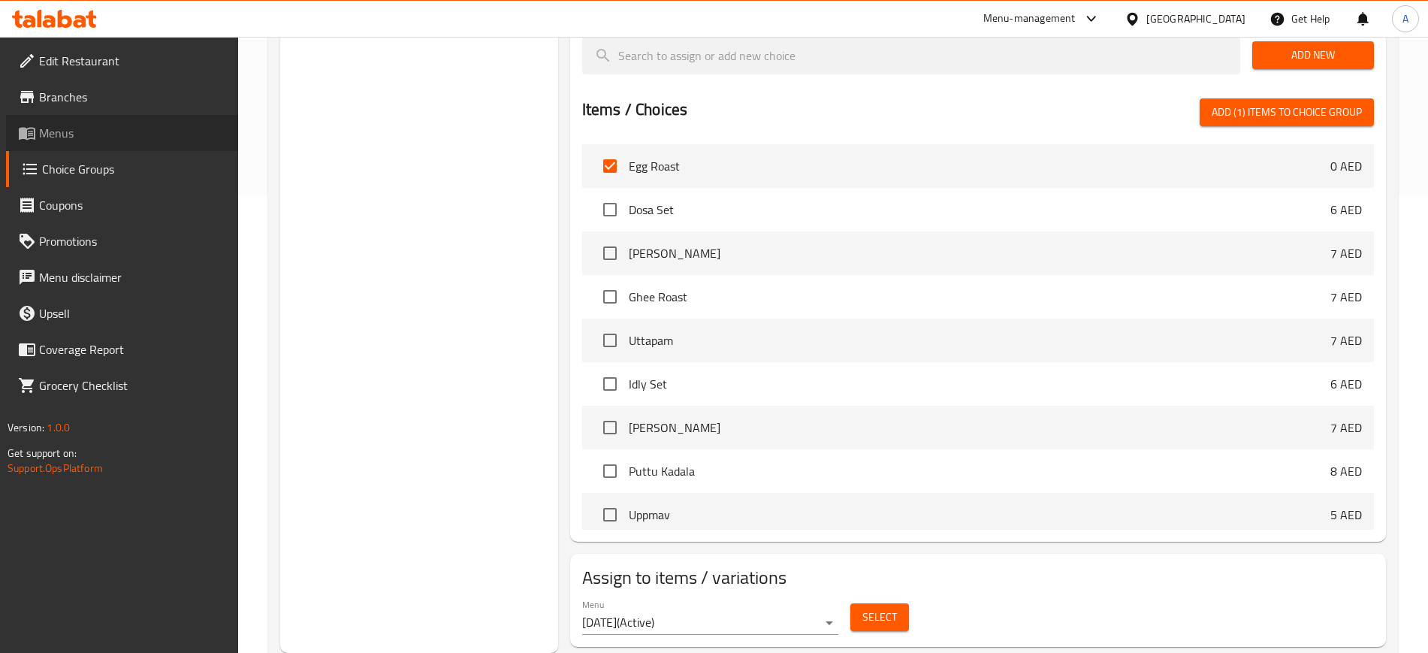
click at [110, 134] on span "Menus" at bounding box center [132, 133] width 187 height 18
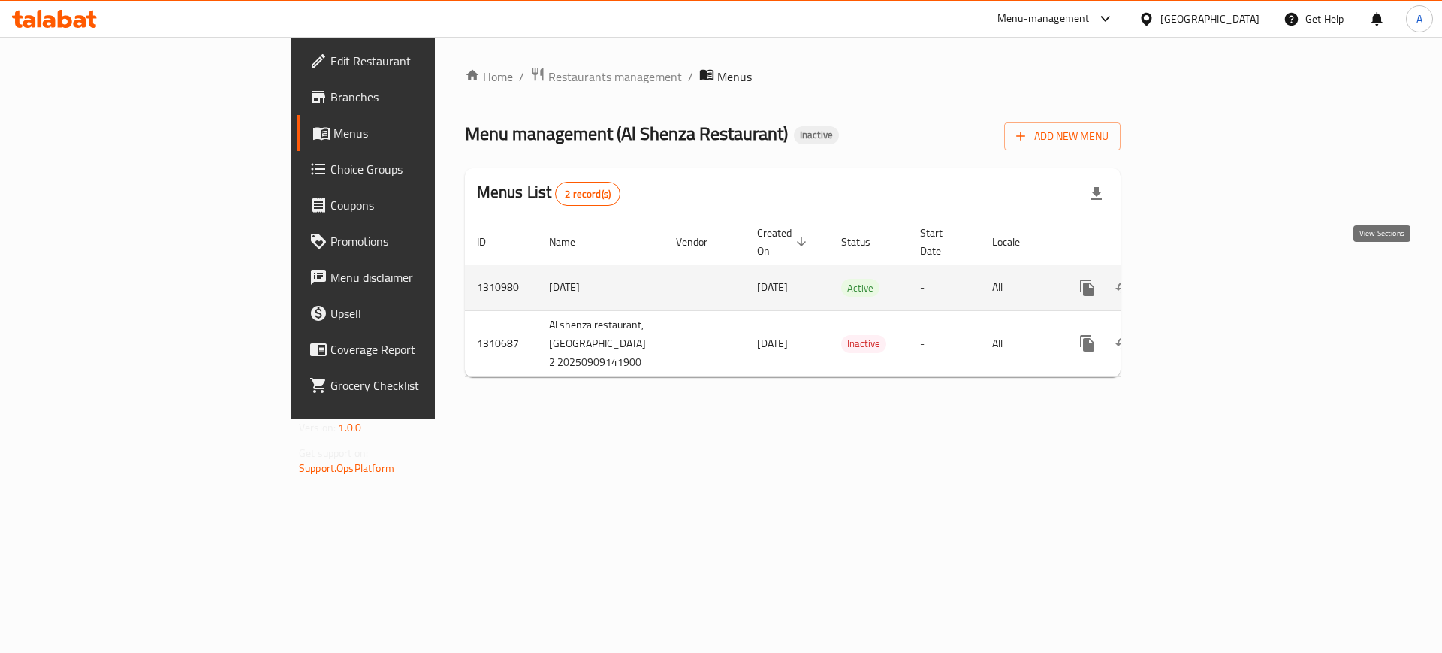
click at [1153, 279] on icon "enhanced table" at bounding box center [1196, 288] width 18 height 18
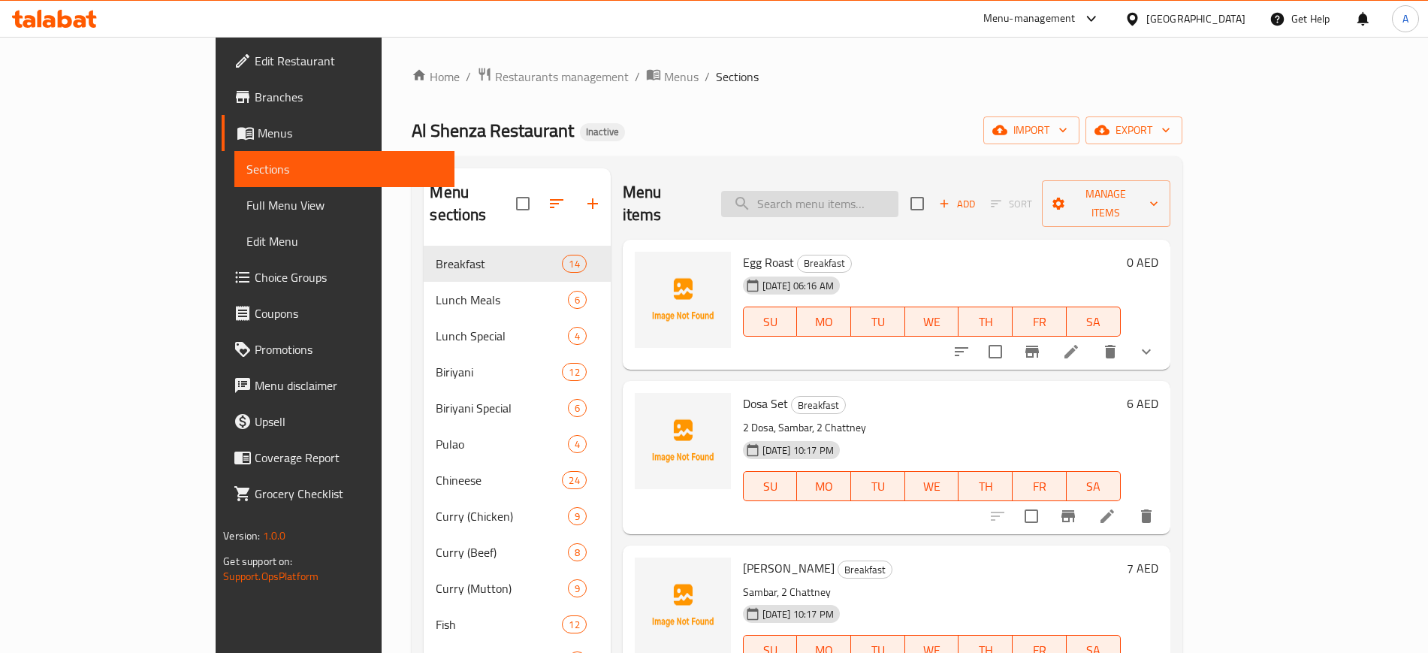
click at [881, 193] on input "search" at bounding box center [809, 204] width 177 height 26
paste input "Tomoto"
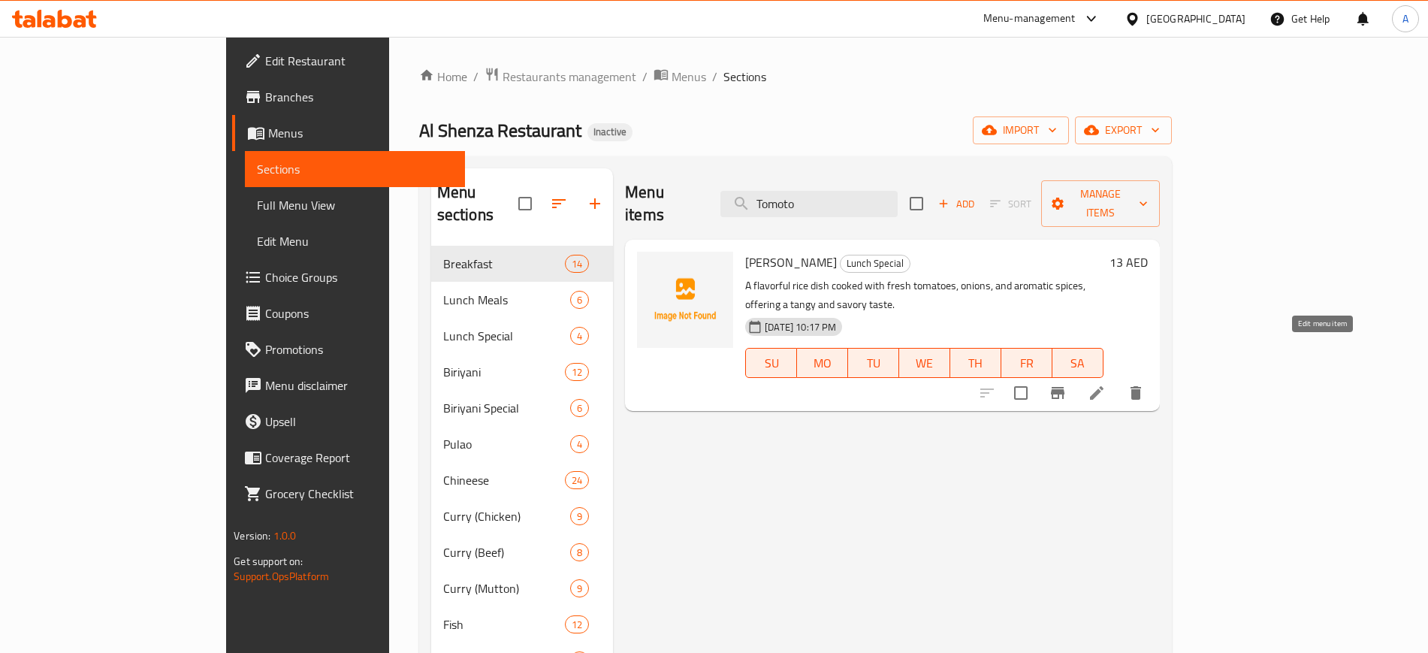
type input "Tomoto"
click at [1106, 384] on icon at bounding box center [1096, 393] width 18 height 18
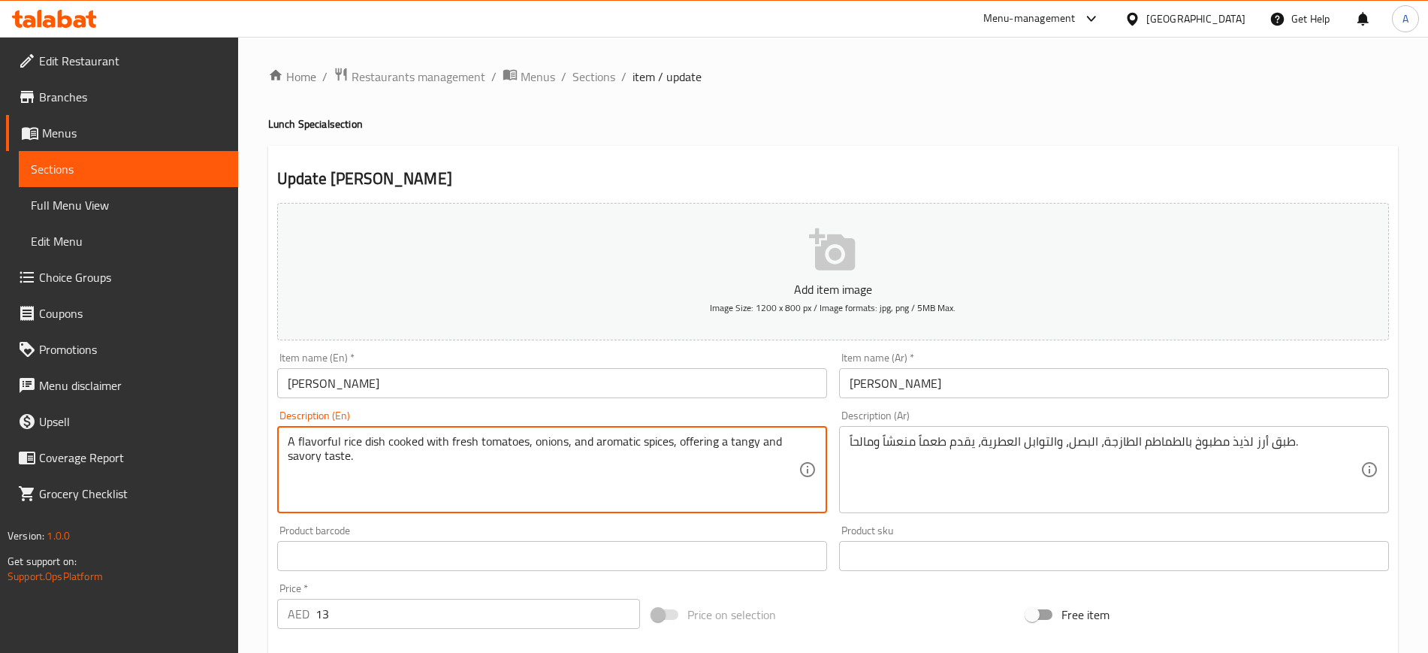
click at [478, 437] on textarea "A flavorful rice dish cooked with fresh tomatoes, onions, and aromatic spices, …" at bounding box center [543, 469] width 511 height 71
click at [297, 373] on input "[PERSON_NAME]" at bounding box center [552, 383] width 550 height 30
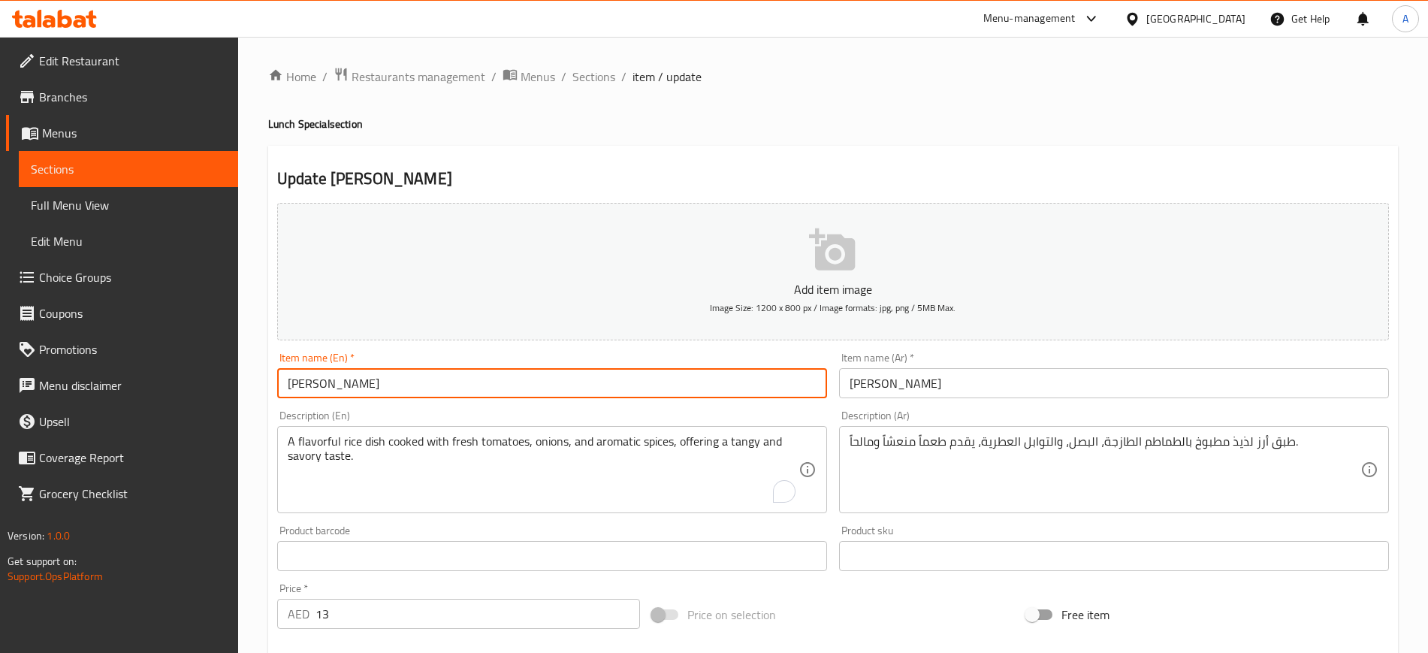
click at [297, 373] on input "[PERSON_NAME]" at bounding box center [552, 383] width 550 height 30
paste input "tomatoes"
type input "tomato Rice"
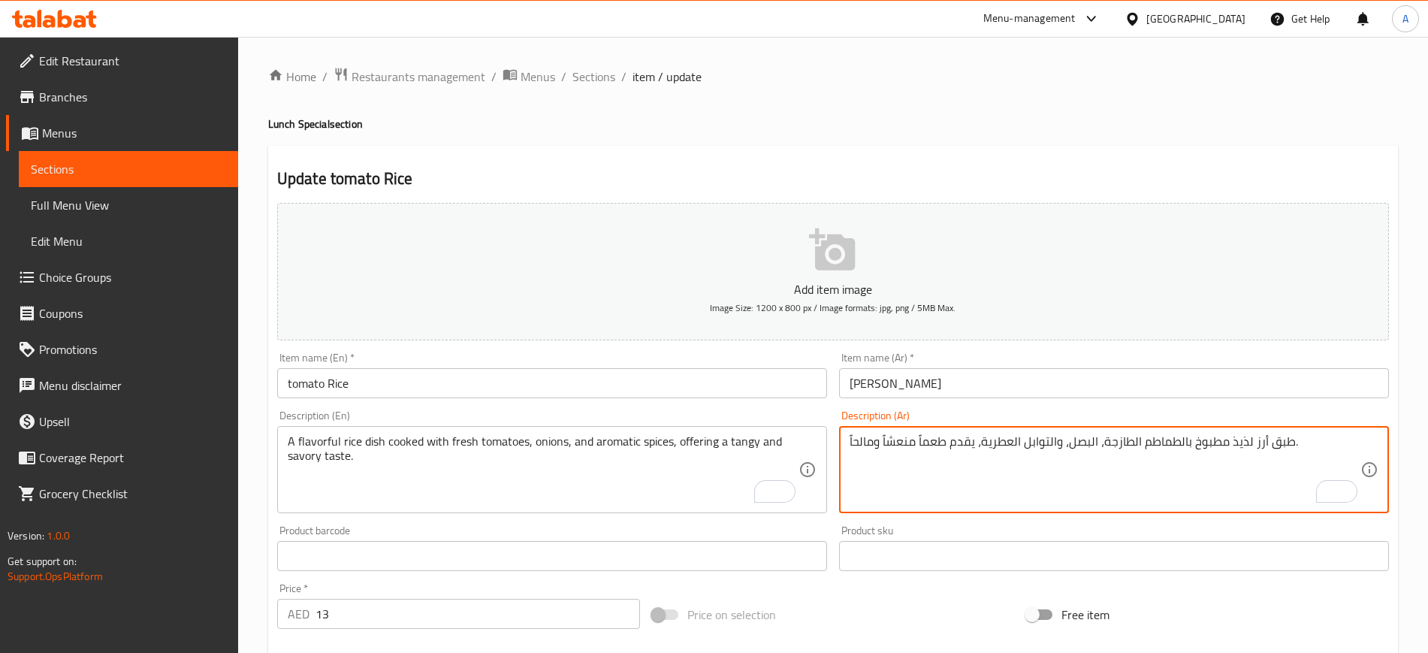
drag, startPoint x: 1177, startPoint y: 442, endPoint x: 975, endPoint y: 420, distance: 203.3
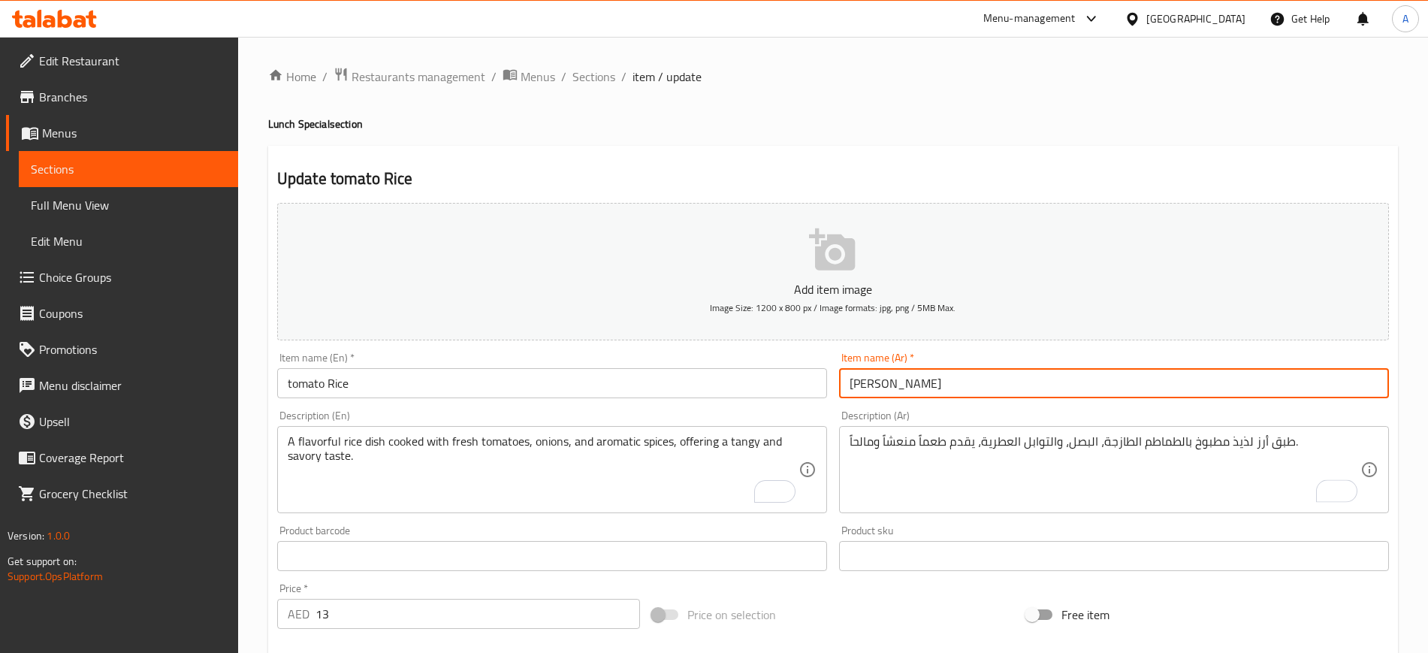
click at [865, 389] on input "[PERSON_NAME]" at bounding box center [1114, 383] width 550 height 30
paste input "ماطم"
type input "أرز طماطم"
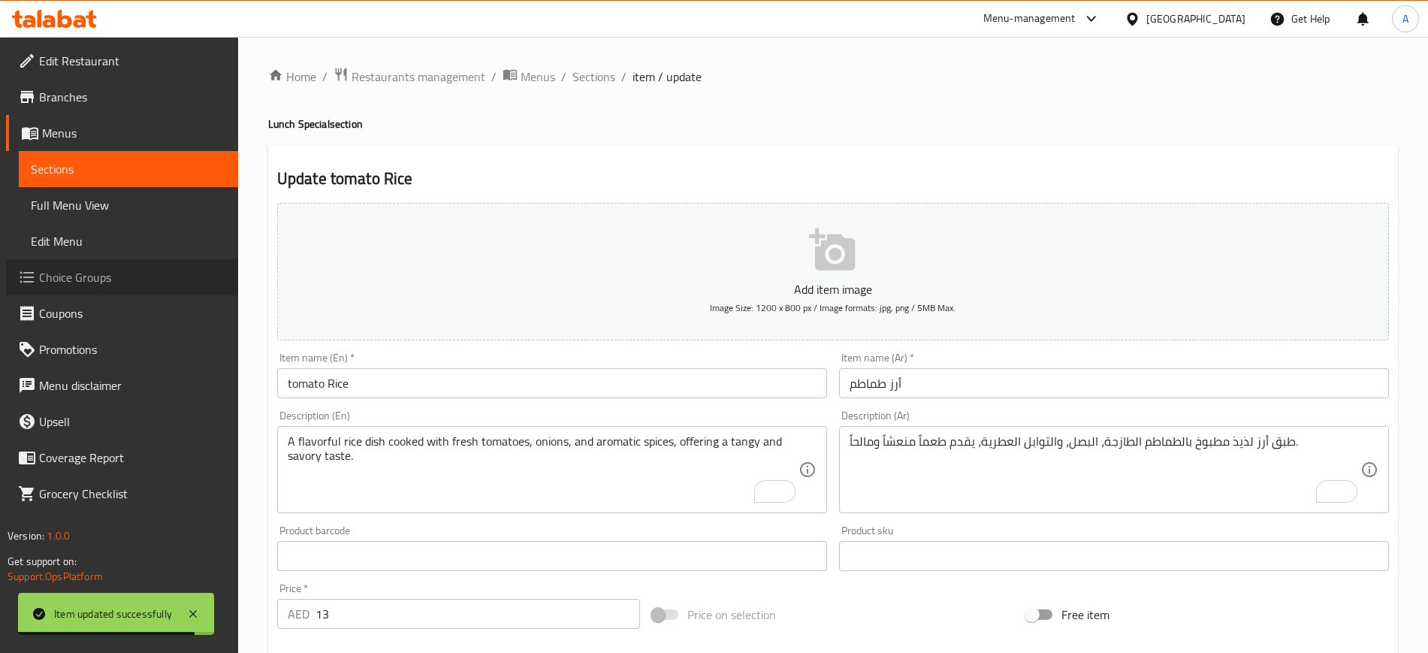
click at [92, 264] on link "Choice Groups" at bounding box center [122, 277] width 232 height 36
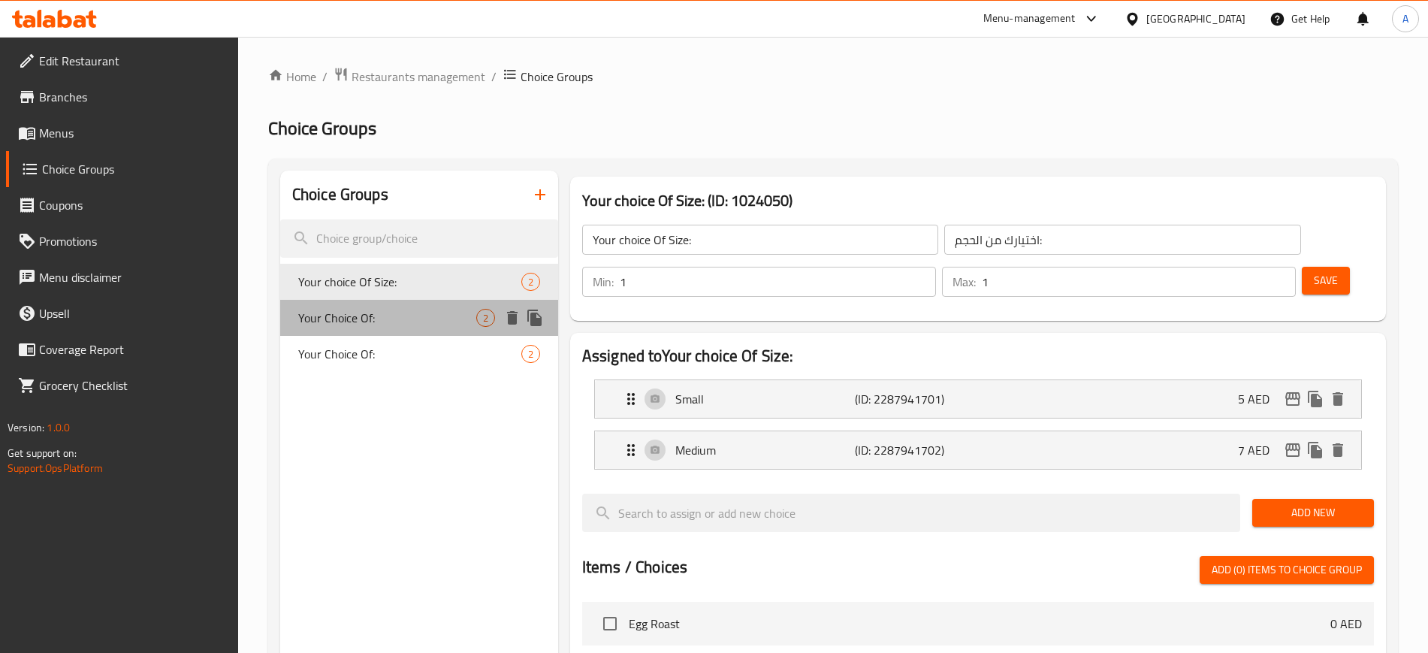
click at [335, 323] on span "Your Choice Of:" at bounding box center [387, 318] width 178 height 18
type input "Your Choice Of:"
type input "اختيارك من:"
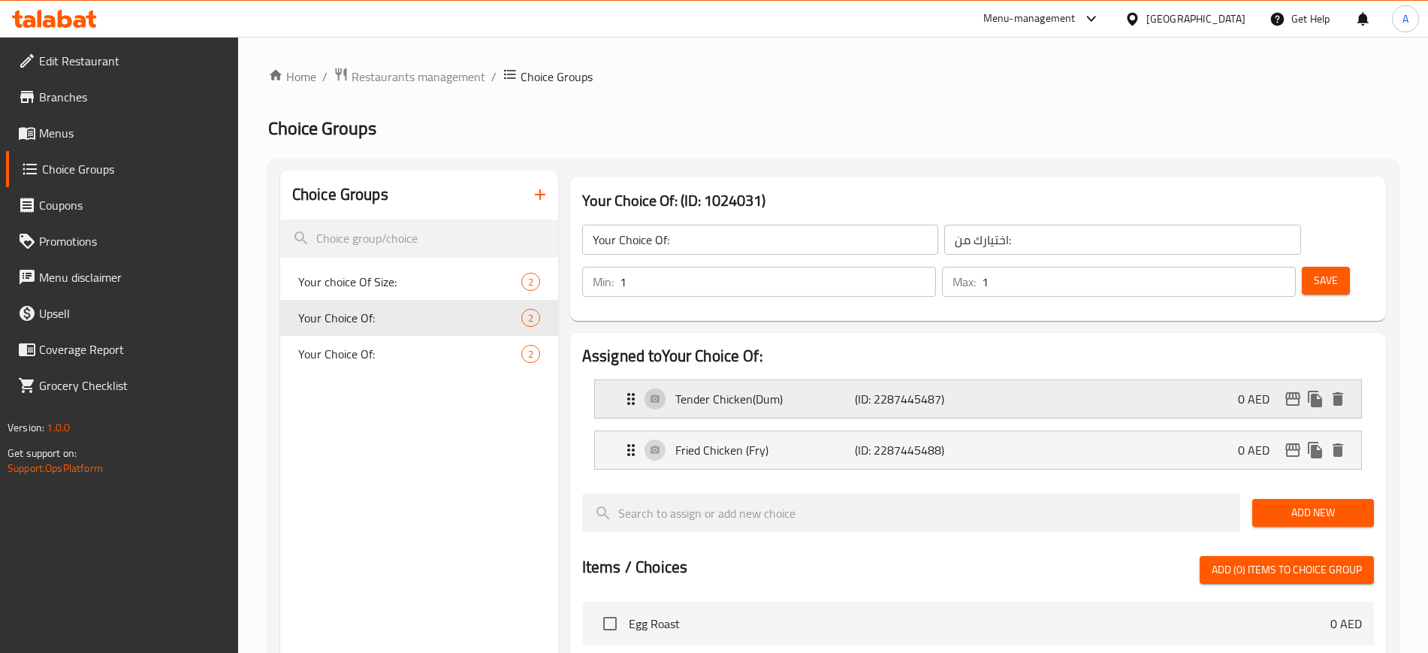
click at [812, 390] on p "Tender Chicken(Dum)" at bounding box center [764, 399] width 179 height 18
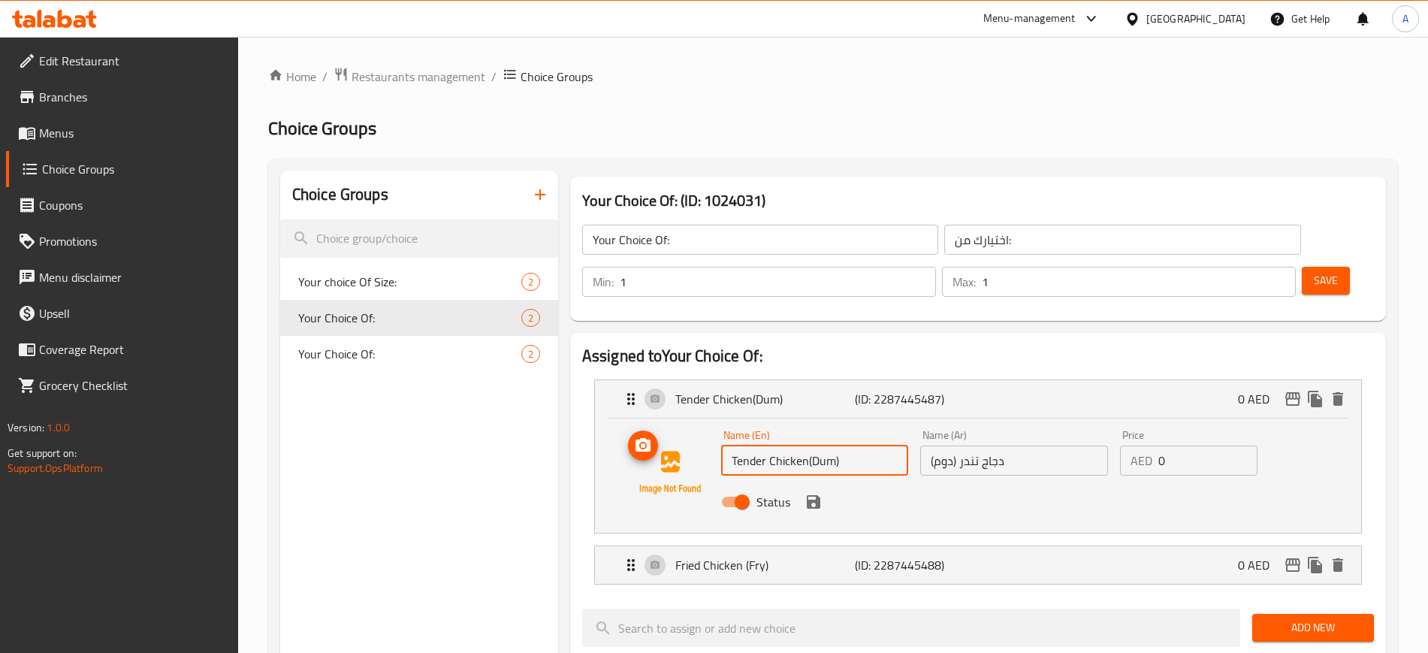
drag, startPoint x: 810, startPoint y: 425, endPoint x: 717, endPoint y: 425, distance: 93.1
click at [717, 425] on div "Name (En) Tender Chicken(Dum) Name (En) Name (Ar) دجاج تندر (دوم) Name (Ar) Pri…" at bounding box center [978, 472] width 718 height 102
click at [790, 445] on input "Dum)" at bounding box center [815, 460] width 188 height 30
type input "Dum"
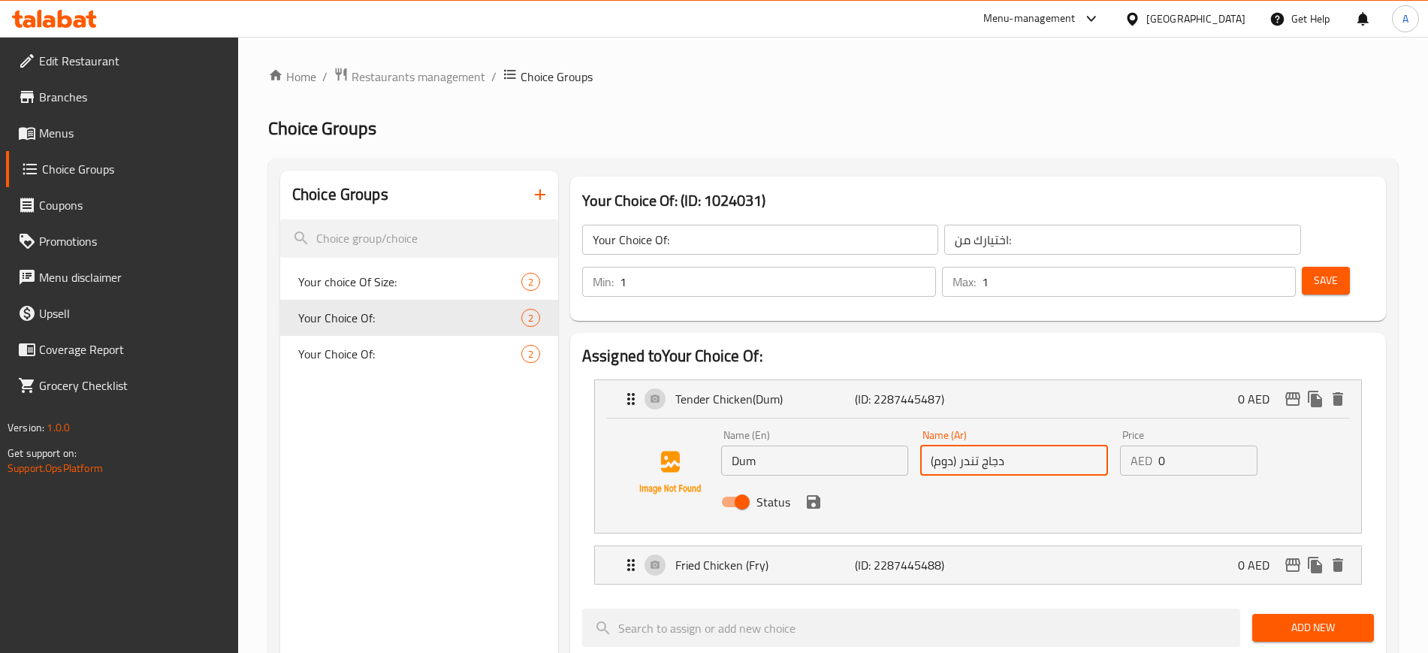
click at [999, 445] on input "دجاج تندر (دوم)" at bounding box center [1014, 460] width 188 height 30
drag, startPoint x: 1013, startPoint y: 417, endPoint x: 954, endPoint y: 419, distance: 59.4
click at [954, 445] on input "دجاج تندر (دوم)" at bounding box center [1014, 460] width 188 height 30
click at [960, 445] on input "دوم)" at bounding box center [1014, 460] width 188 height 30
click at [953, 445] on input "دوم)" at bounding box center [1014, 460] width 188 height 30
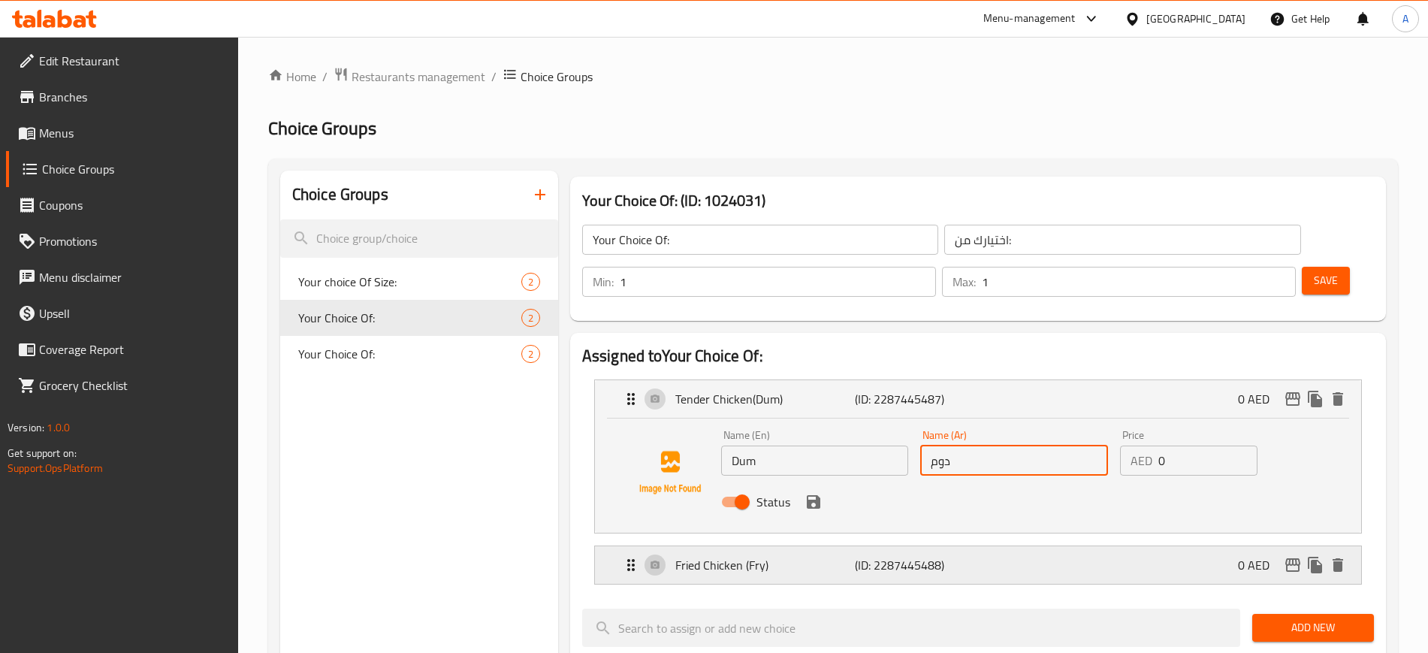
click at [840, 521] on p "Fried Chicken (Fry)" at bounding box center [764, 565] width 179 height 18
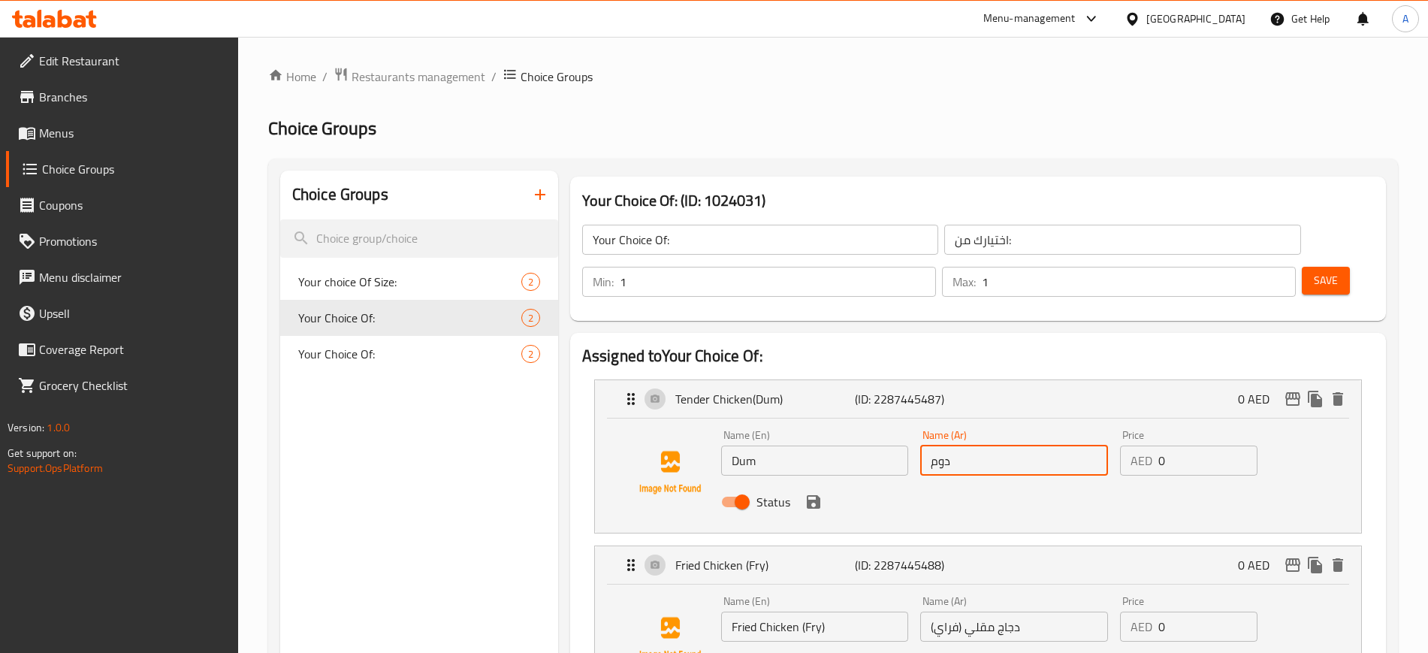
type input "دوم"
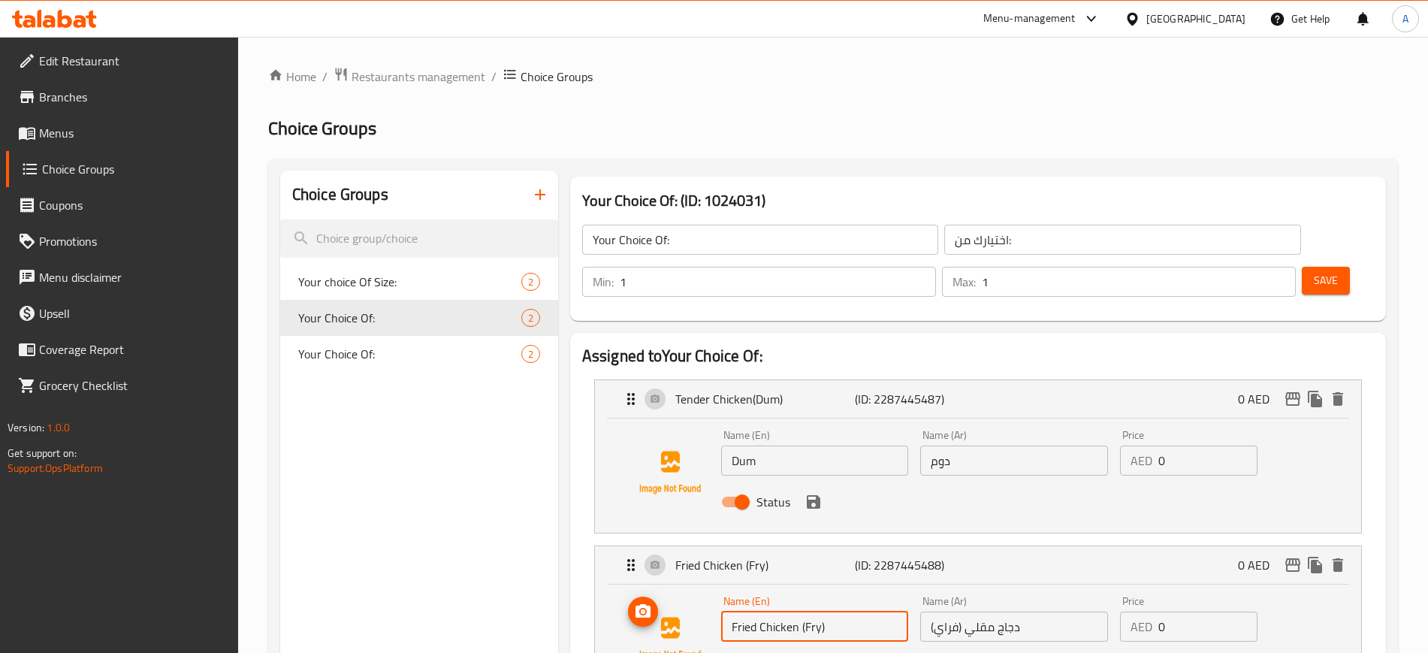
drag, startPoint x: 805, startPoint y: 587, endPoint x: 708, endPoint y: 579, distance: 97.2
click at [708, 521] on div "Name (En) Fried Chicken (Fry) Name (En) Name (Ar) دجاج مقلي (فراي) Name (Ar) Pr…" at bounding box center [978, 638] width 718 height 102
click at [749, 521] on input "Fry)" at bounding box center [815, 626] width 188 height 30
type input "Fry"
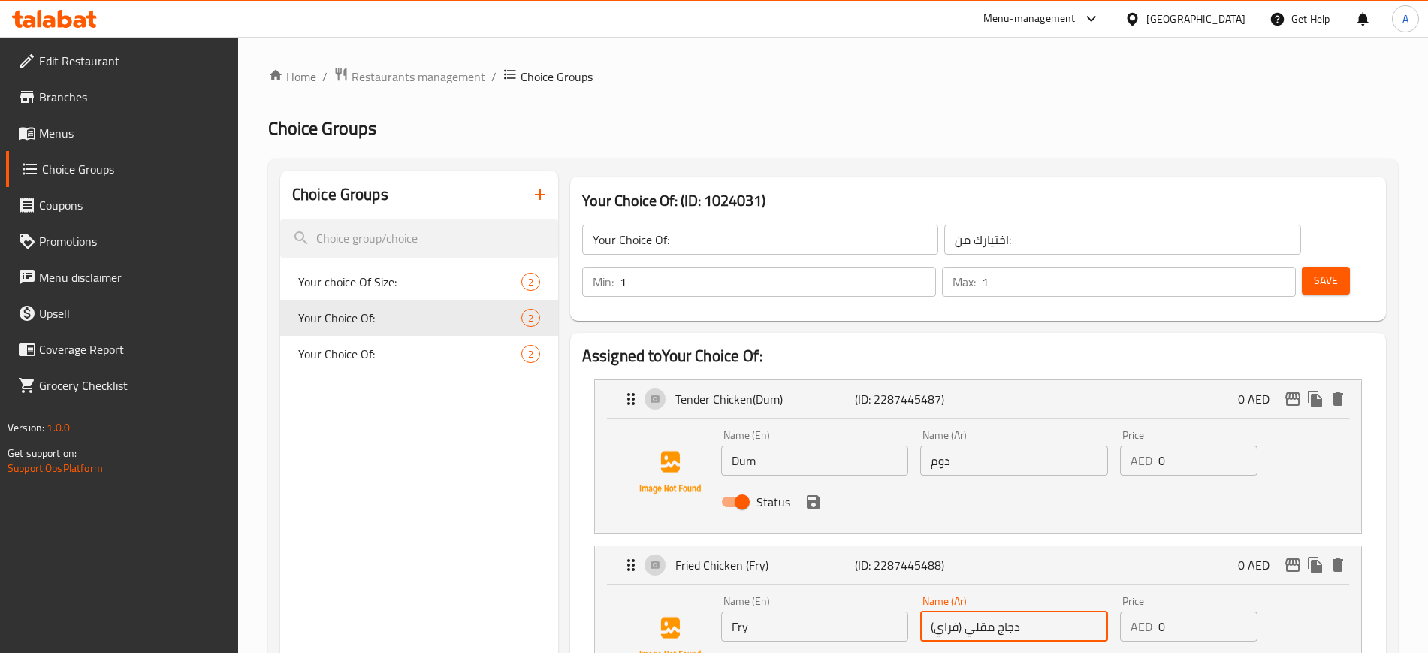
drag, startPoint x: 958, startPoint y: 585, endPoint x: 1023, endPoint y: 589, distance: 64.7
click at [1023, 521] on input "دجاج مقلي (فراي)" at bounding box center [1014, 626] width 188 height 30
drag, startPoint x: 955, startPoint y: 587, endPoint x: 964, endPoint y: 587, distance: 9.0
click at [964, 521] on input "فراي)" at bounding box center [1014, 626] width 188 height 30
drag, startPoint x: 814, startPoint y: 622, endPoint x: 810, endPoint y: 615, distance: 8.1
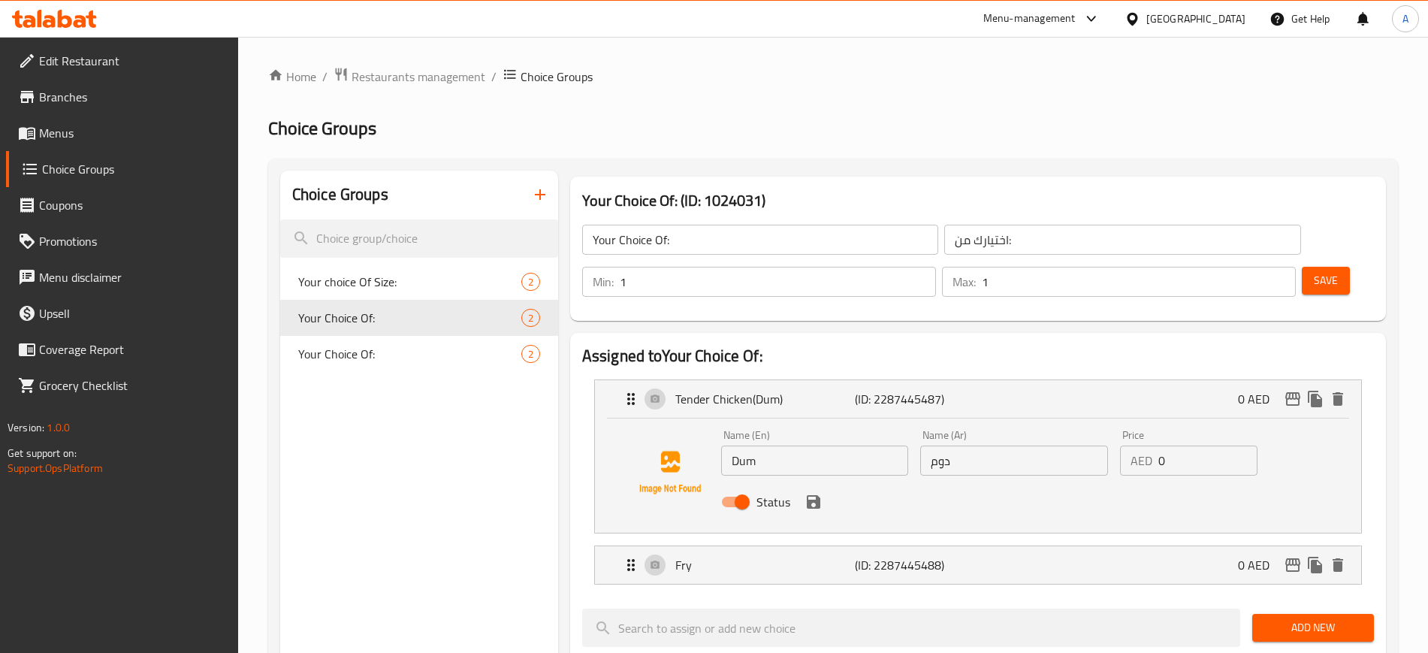
type input "فراي"
click at [807, 493] on icon "save" at bounding box center [813, 502] width 18 height 18
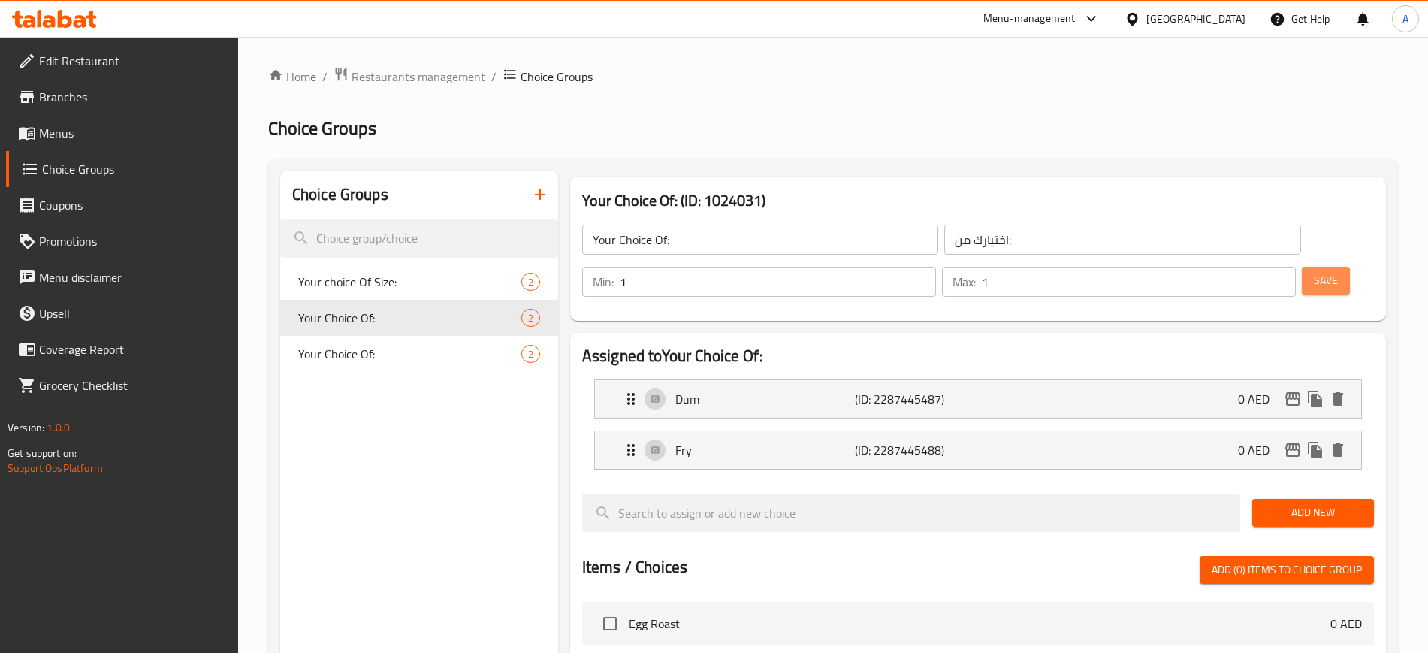
click at [1153, 271] on span "Save" at bounding box center [1326, 280] width 24 height 19
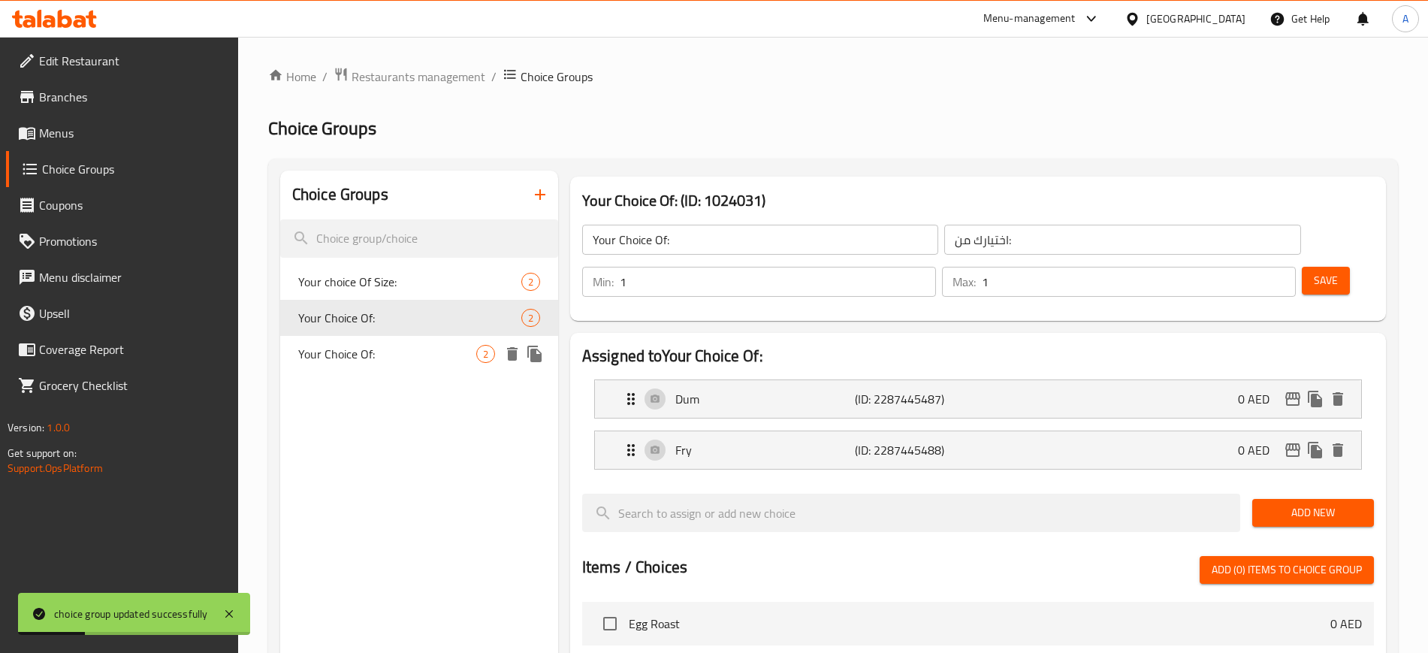
click at [402, 350] on span "Your Choice Of:" at bounding box center [387, 354] width 178 height 18
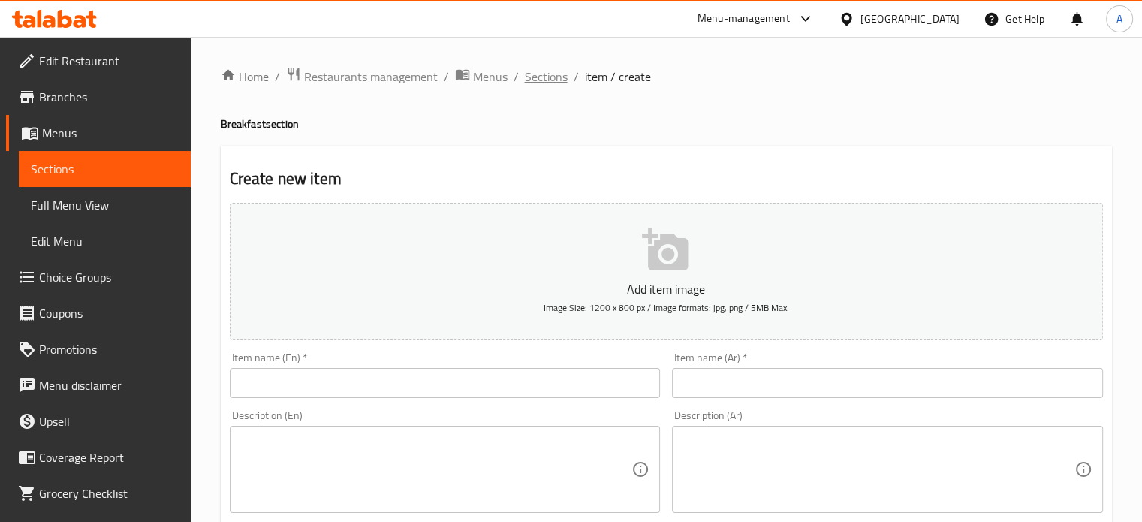
click at [541, 72] on span "Sections" at bounding box center [546, 77] width 43 height 18
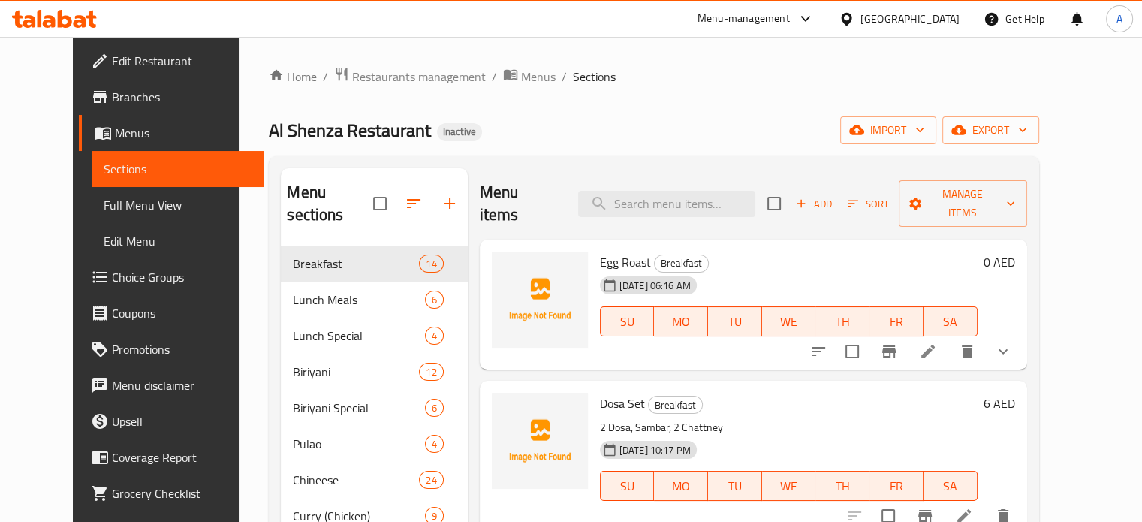
click at [1021, 333] on button "show more" at bounding box center [1003, 351] width 36 height 36
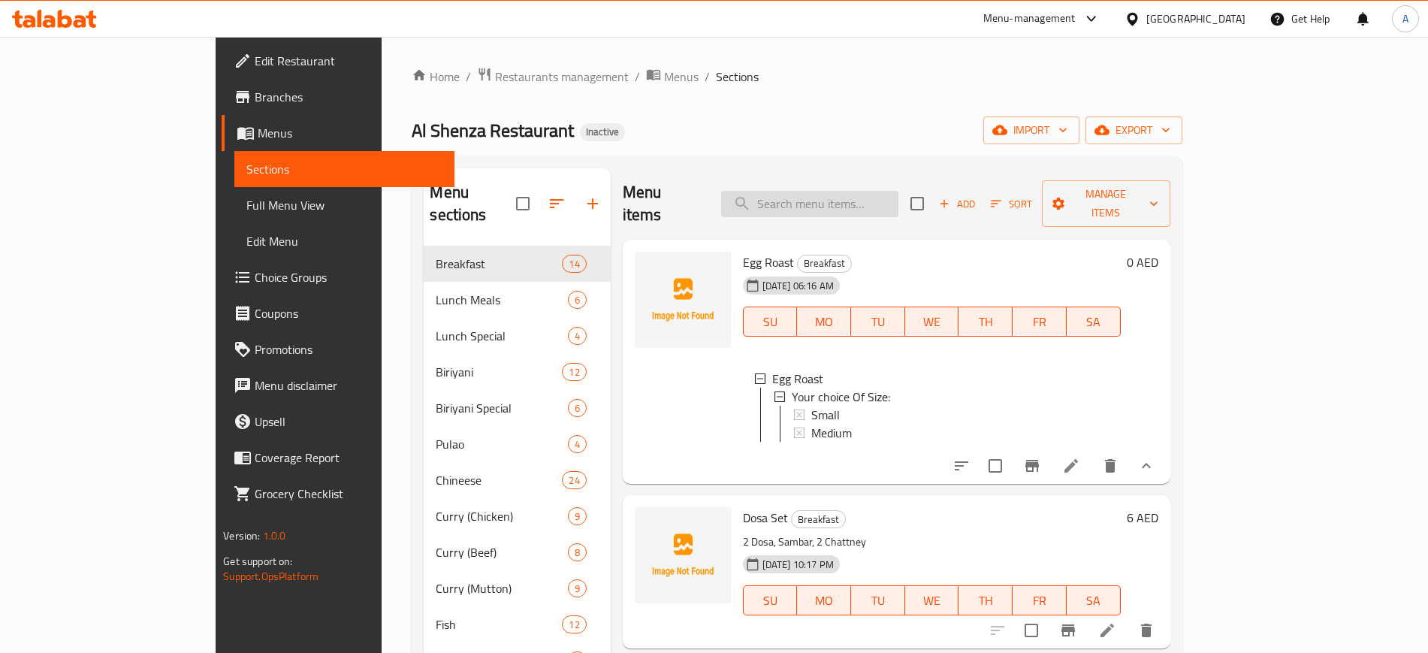
click at [874, 191] on input "search" at bounding box center [809, 204] width 177 height 26
paste input "Motta Meal Veg"
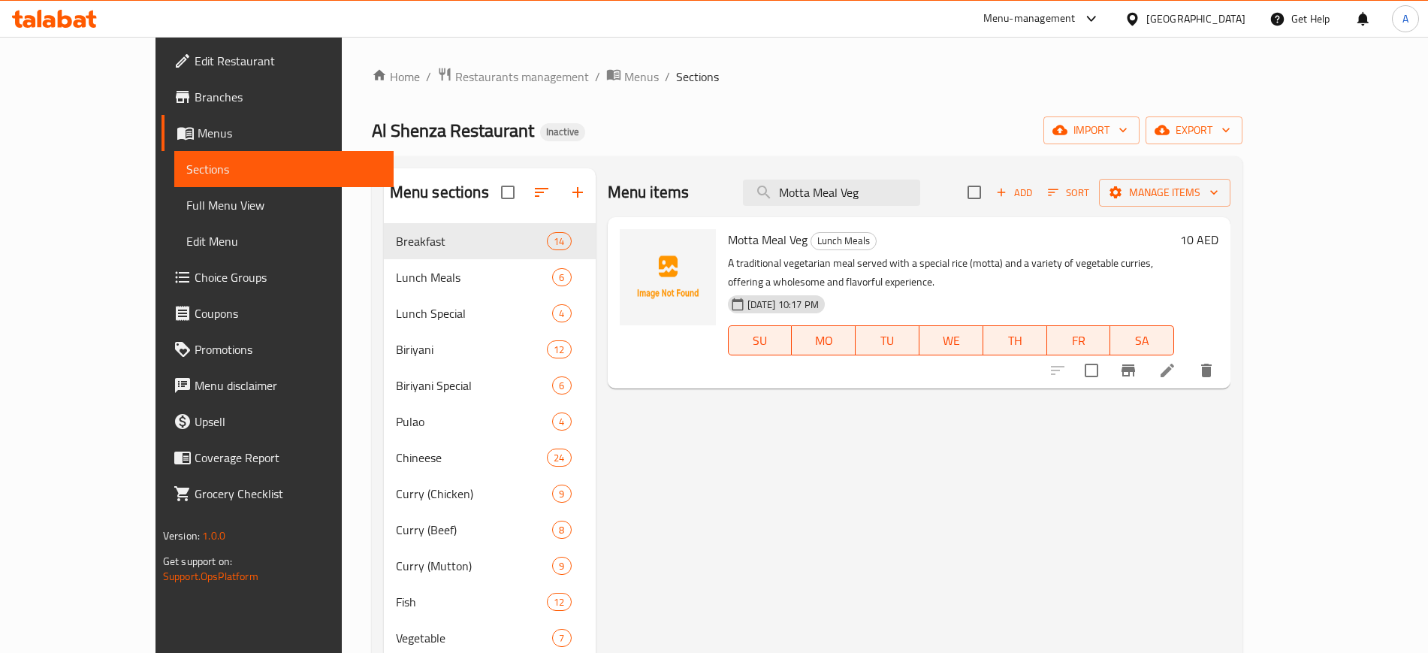
type input "Motta Meal Veg"
click at [1142, 361] on icon at bounding box center [1167, 370] width 18 height 18
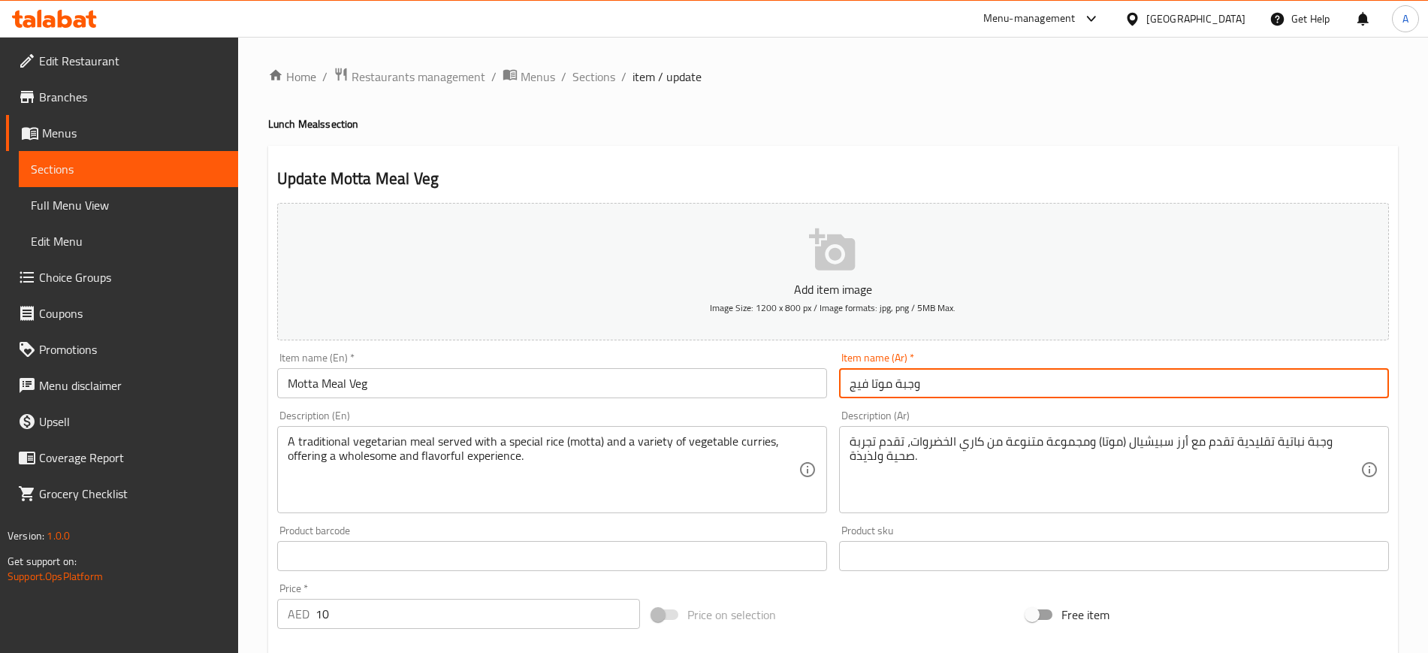
click at [858, 382] on input "وجبة موتا فيج" at bounding box center [1114, 383] width 550 height 30
type input "وجبة موتا نباتي"
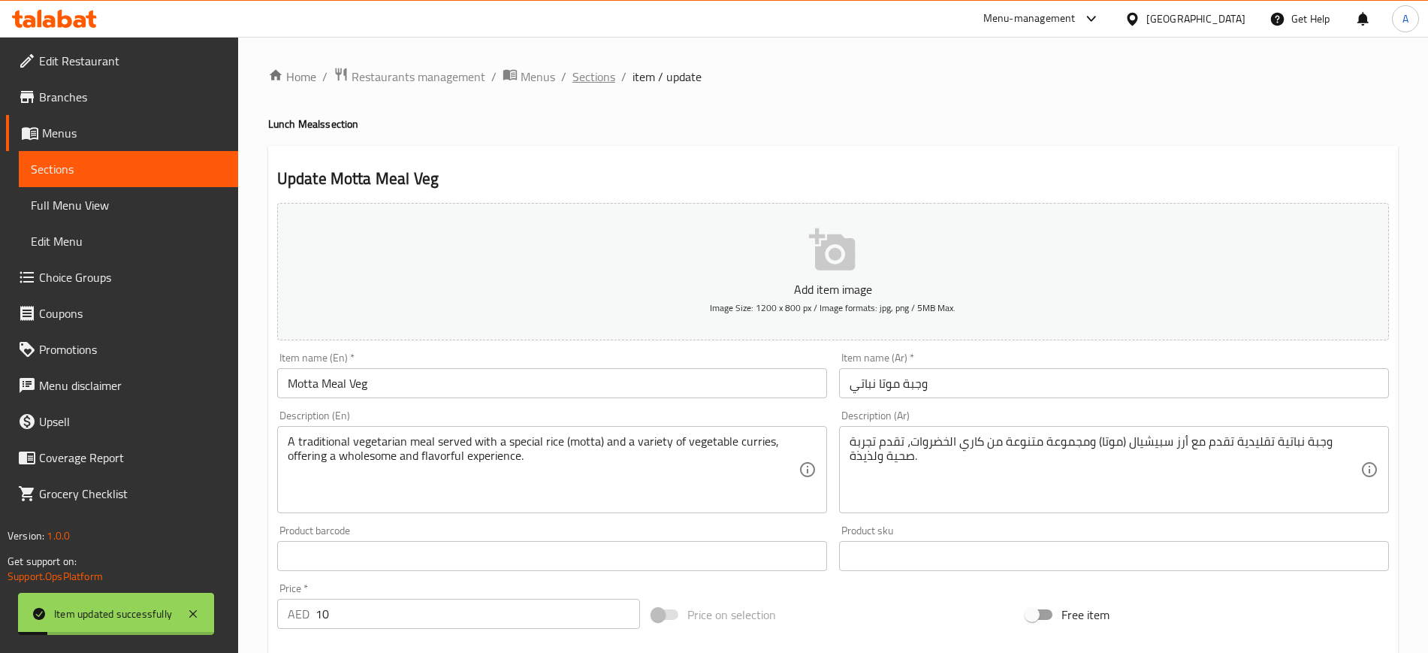
click at [596, 77] on span "Sections" at bounding box center [593, 77] width 43 height 18
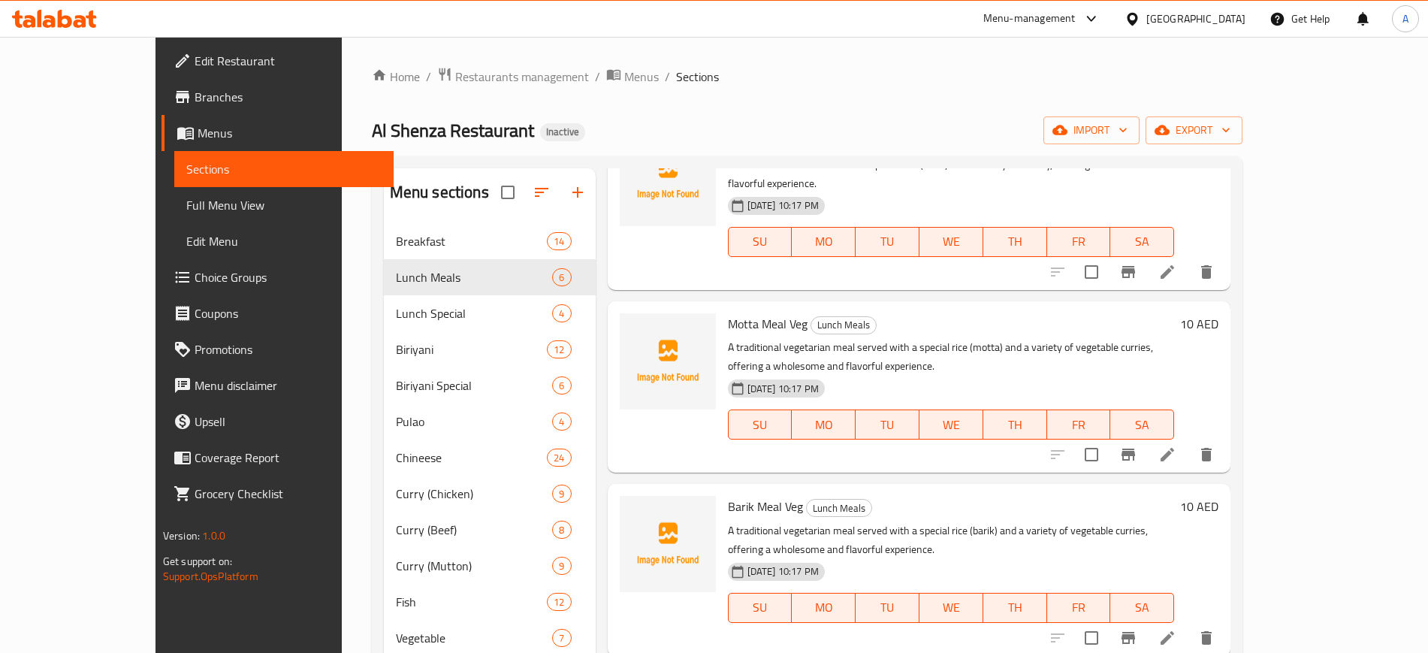
scroll to position [376, 0]
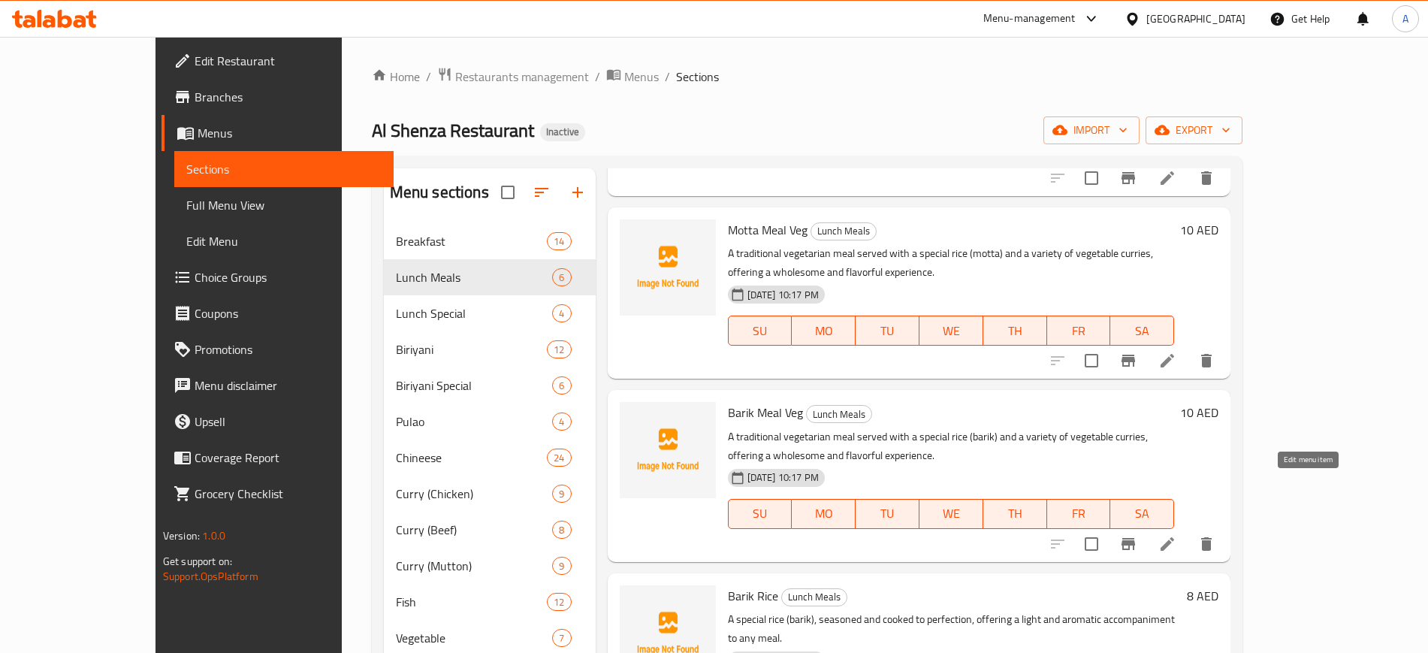
click at [1142, 521] on icon at bounding box center [1167, 544] width 14 height 14
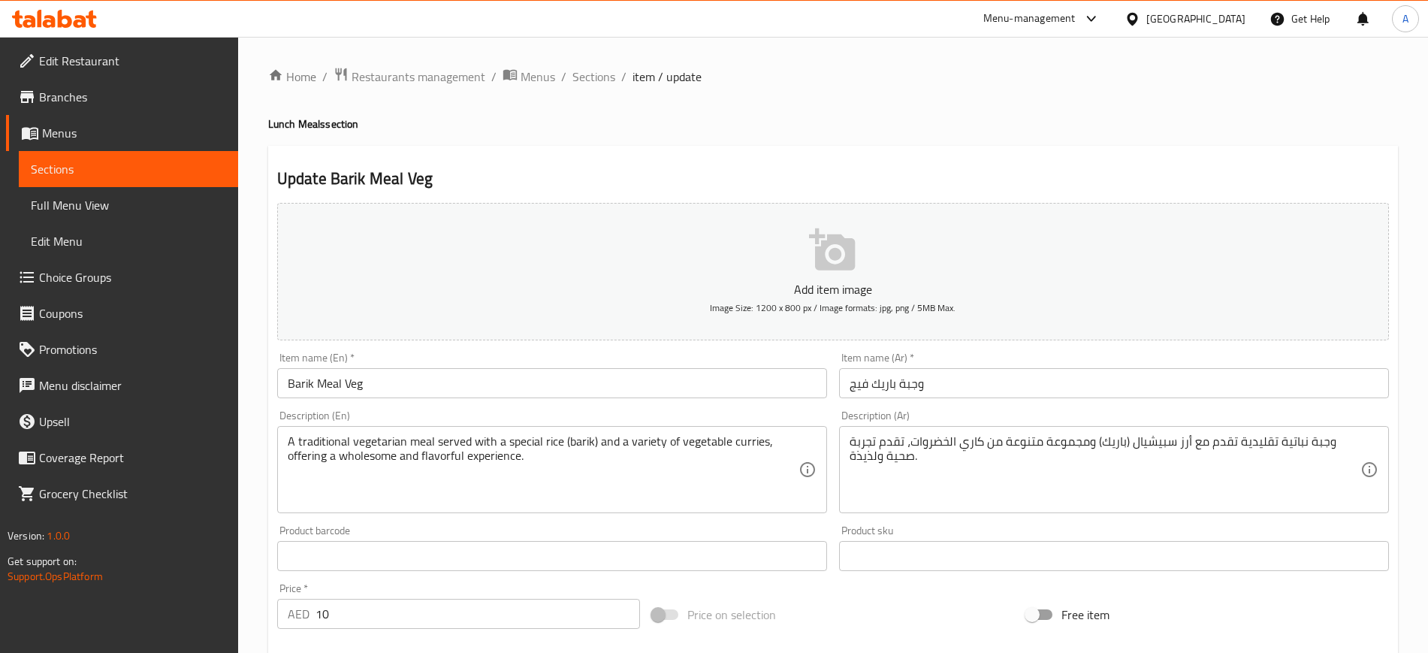
click at [861, 379] on input "وجبة باريك فيج" at bounding box center [1114, 383] width 550 height 30
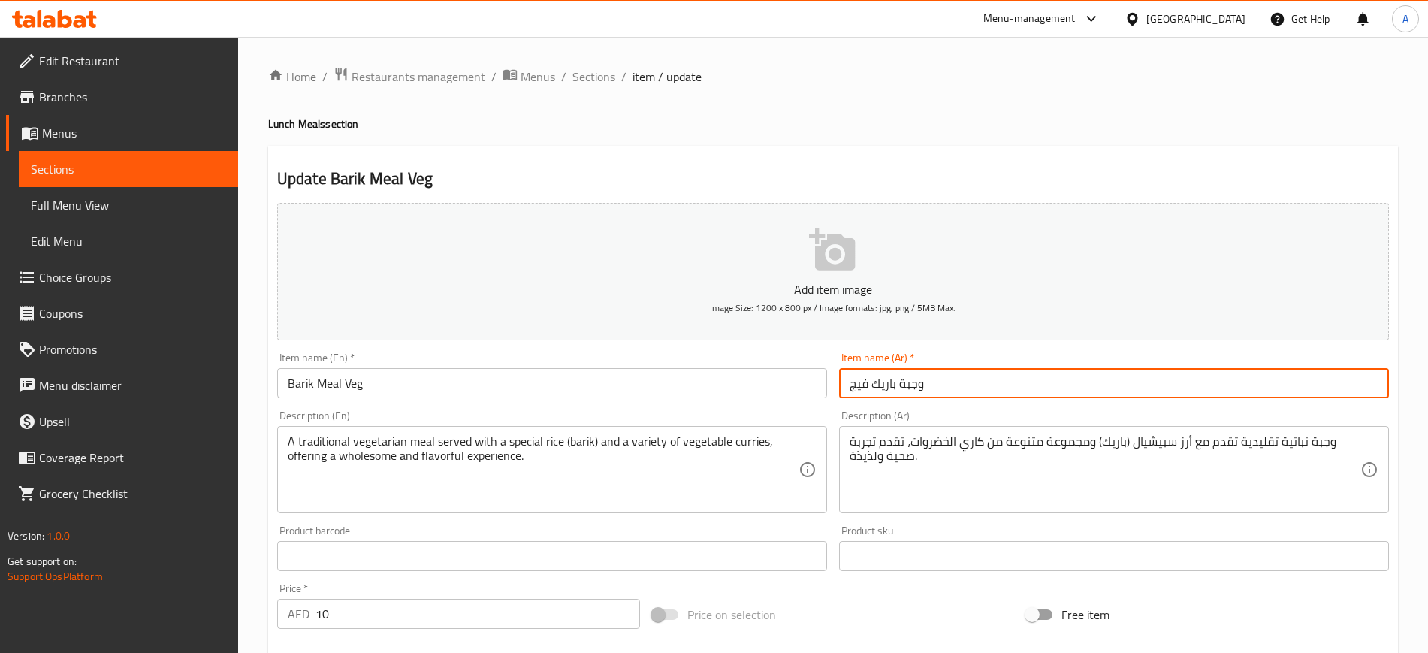
click at [861, 379] on input "وجبة باريك فيج" at bounding box center [1114, 383] width 550 height 30
type input "وجبة باريك نباتي"
click at [110, 271] on span "Choice Groups" at bounding box center [132, 277] width 187 height 18
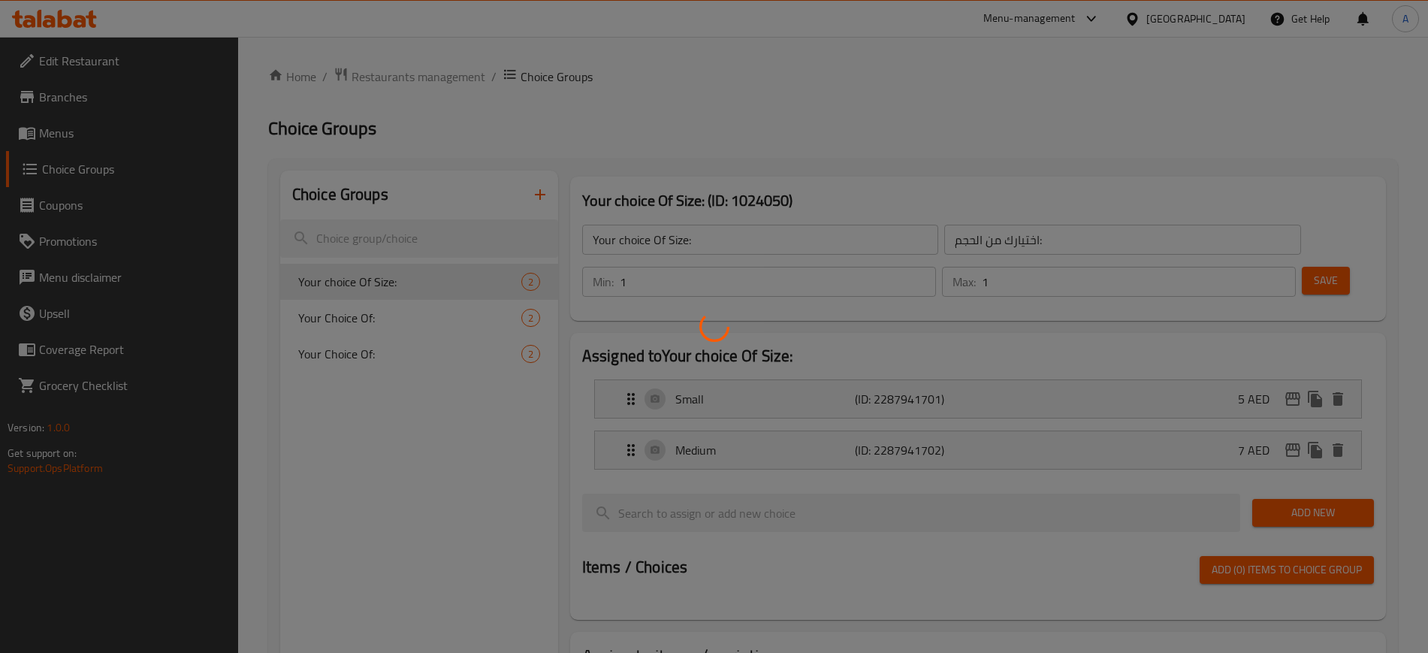
click at [125, 129] on div at bounding box center [714, 326] width 1428 height 653
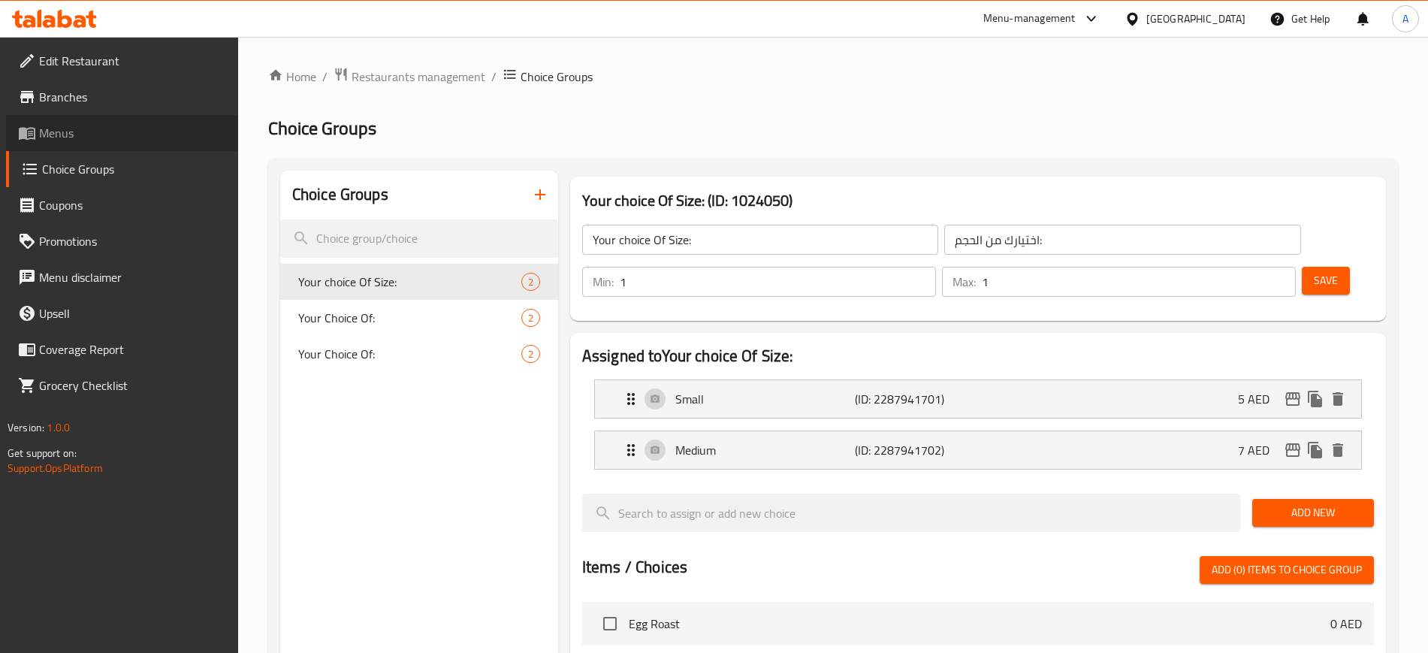
click at [128, 135] on span "Menus" at bounding box center [132, 133] width 187 height 18
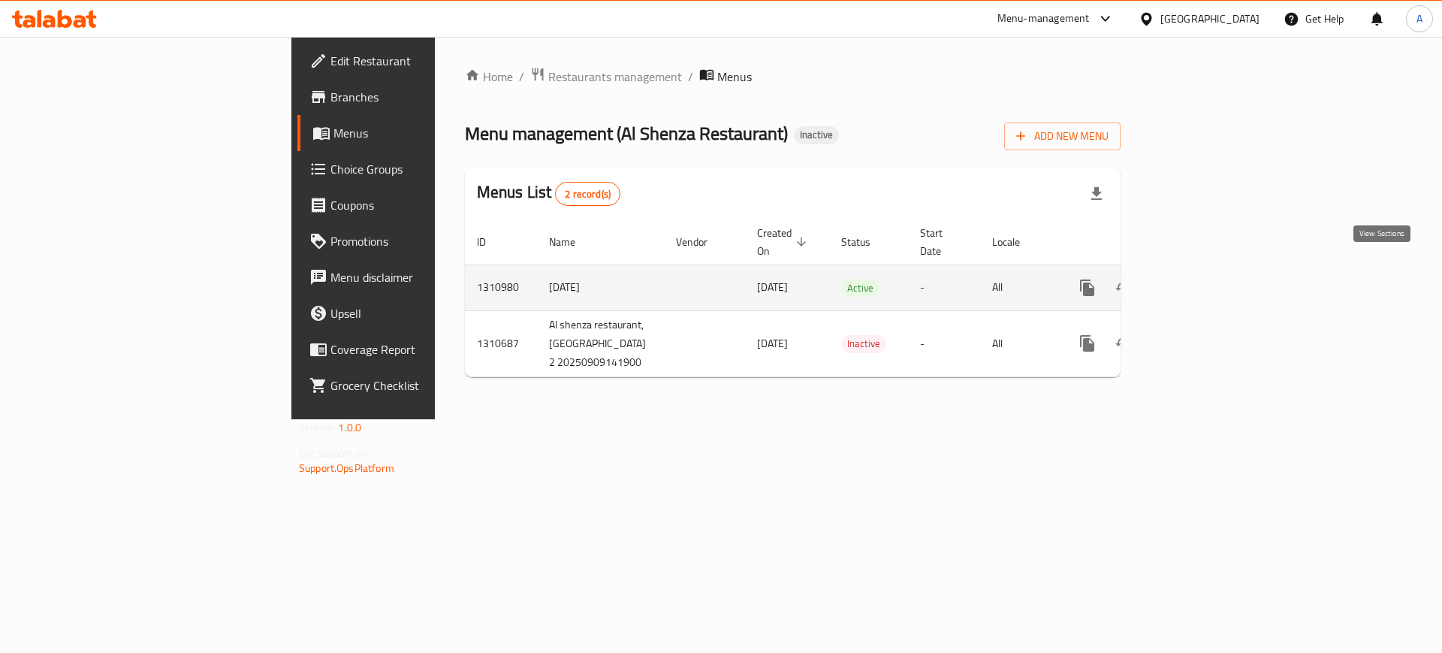
click at [1205, 279] on icon "enhanced table" at bounding box center [1196, 288] width 18 height 18
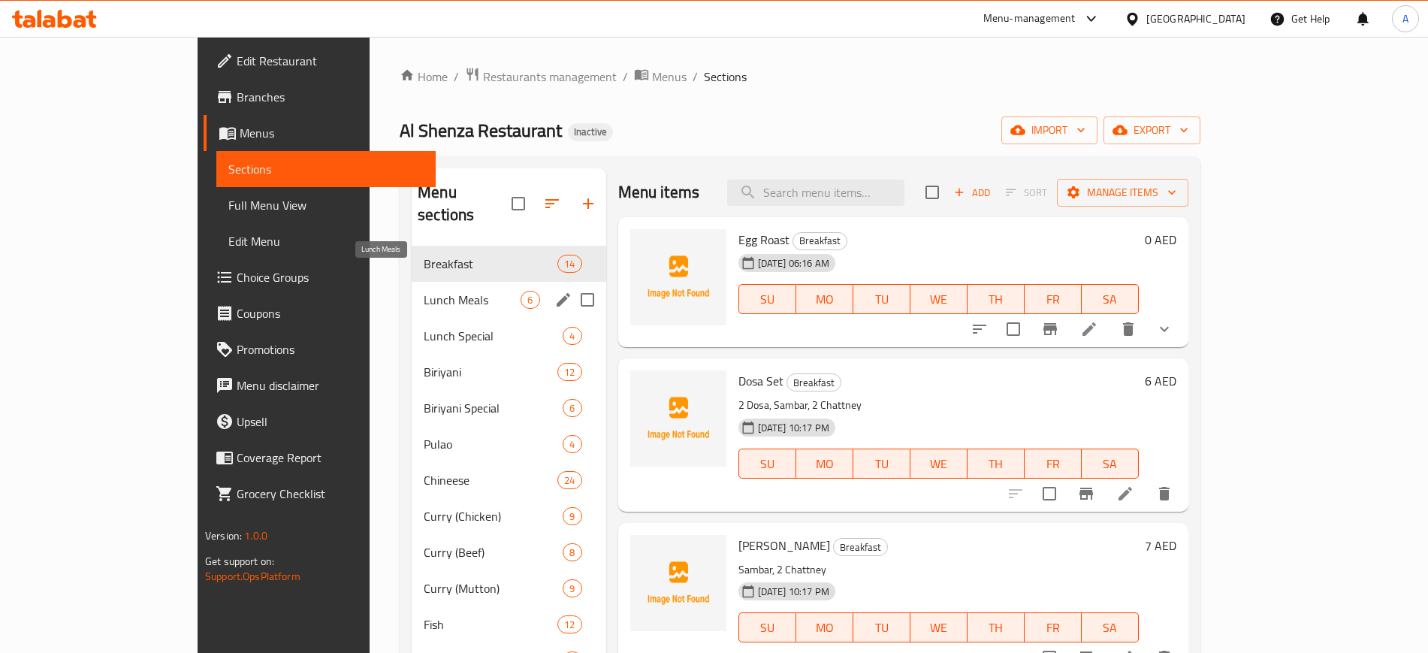
click at [424, 291] on span "Lunch Meals" at bounding box center [472, 300] width 97 height 18
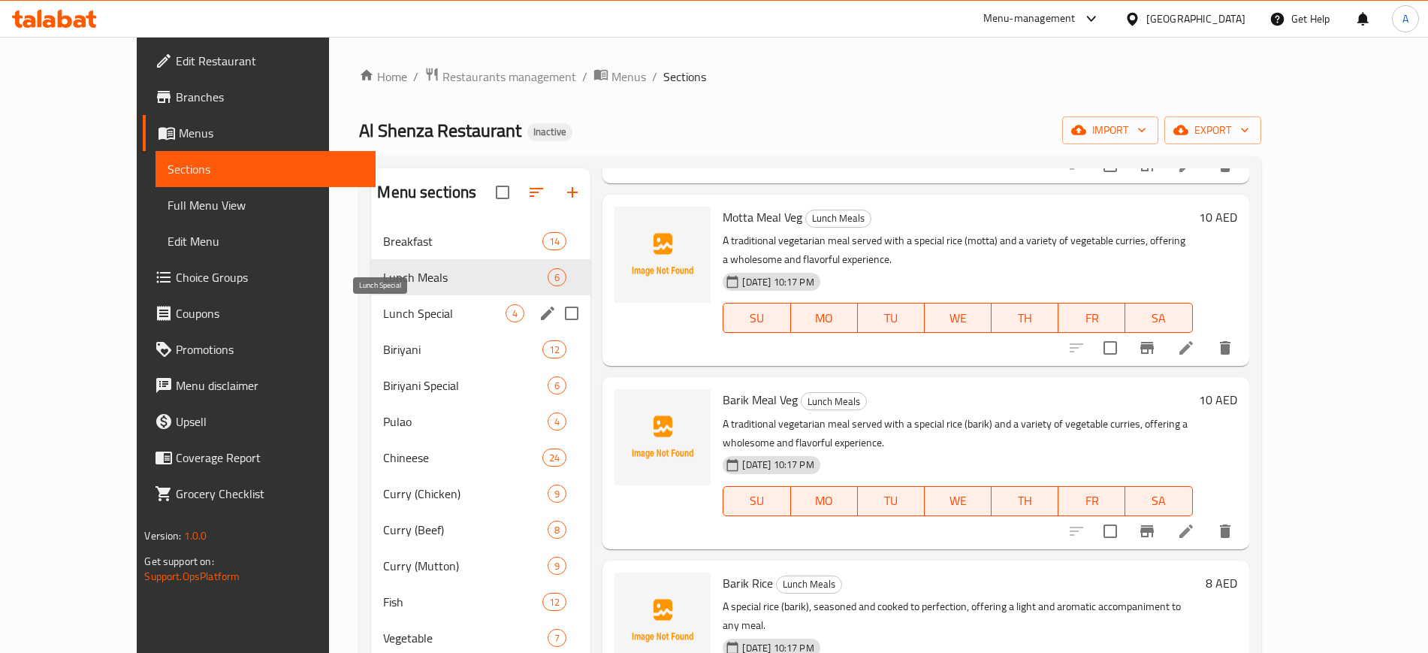
click at [415, 309] on span "Lunch Special" at bounding box center [444, 313] width 122 height 18
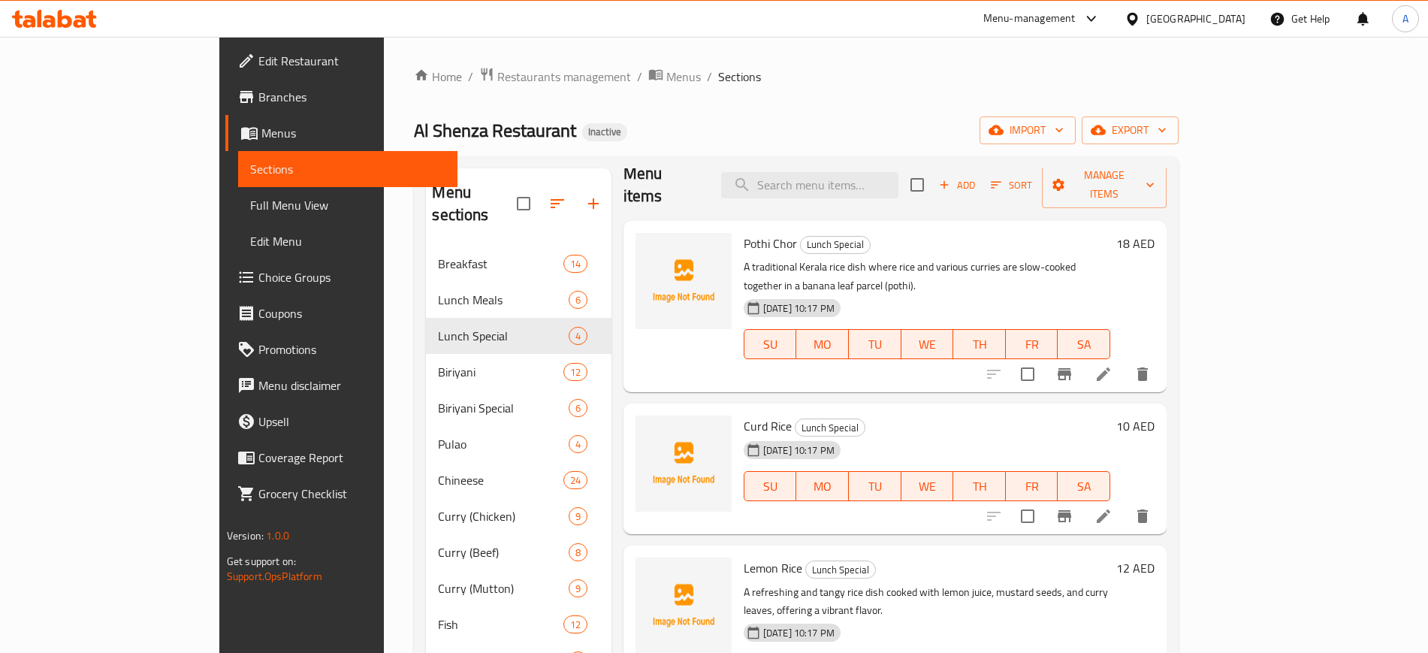
scroll to position [188, 0]
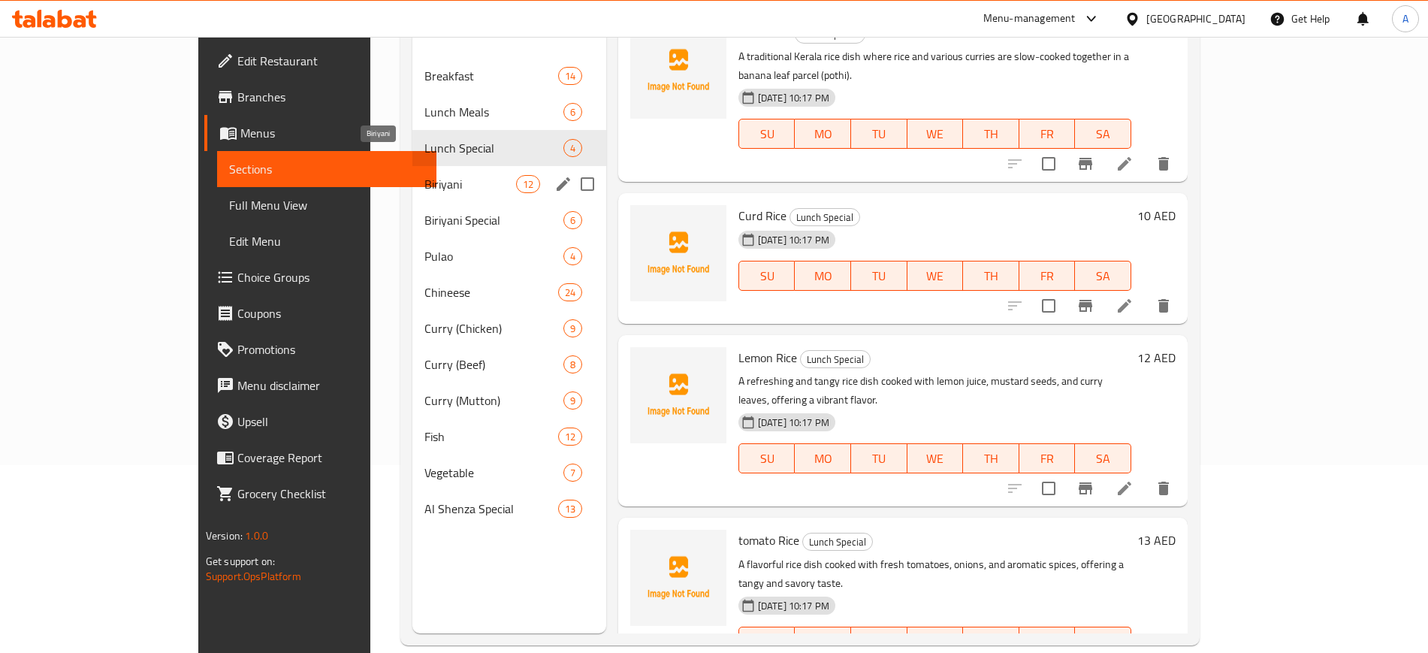
click at [424, 175] on span "Biriyani" at bounding box center [470, 184] width 92 height 18
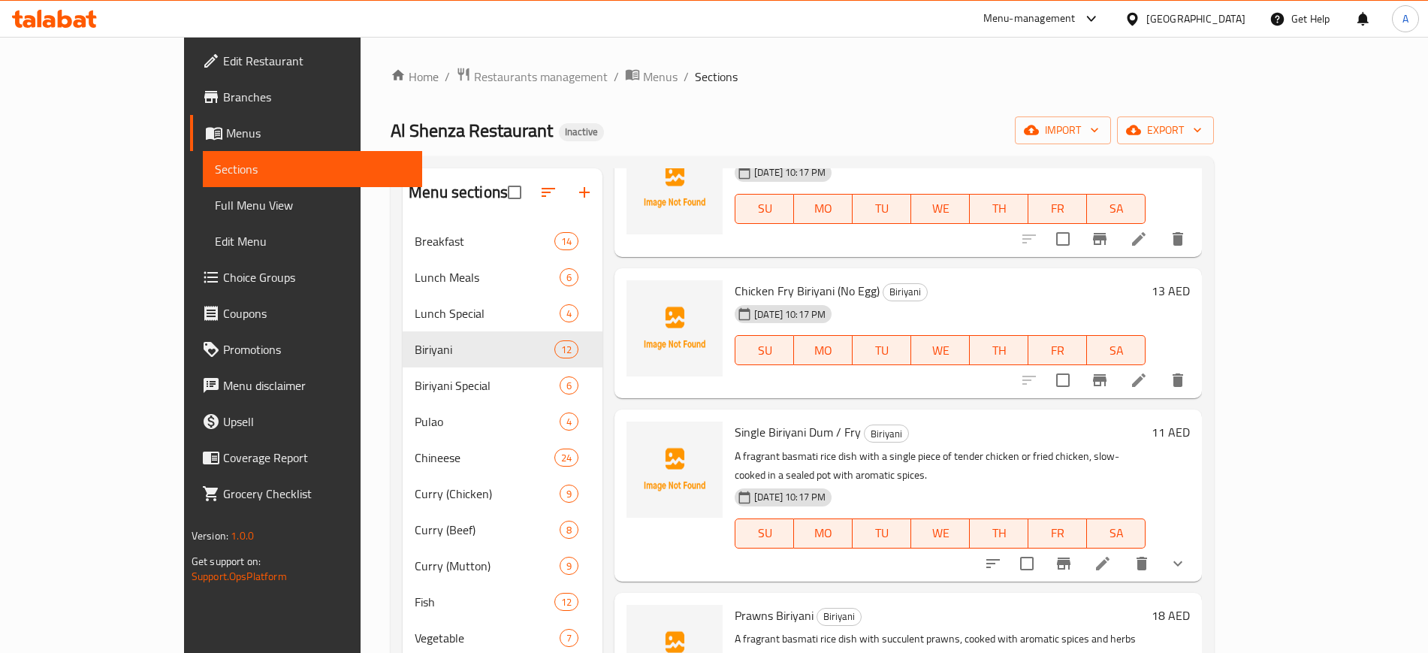
scroll to position [468, 0]
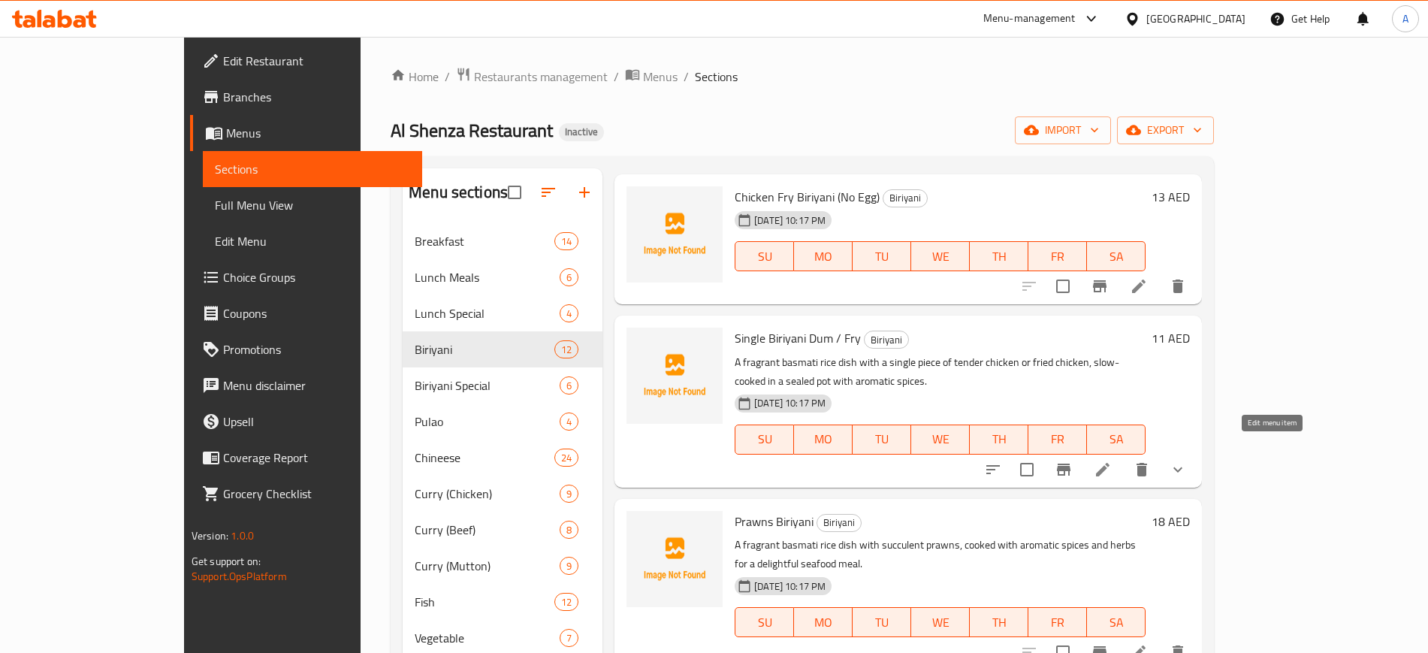
click at [1109, 463] on icon at bounding box center [1103, 470] width 14 height 14
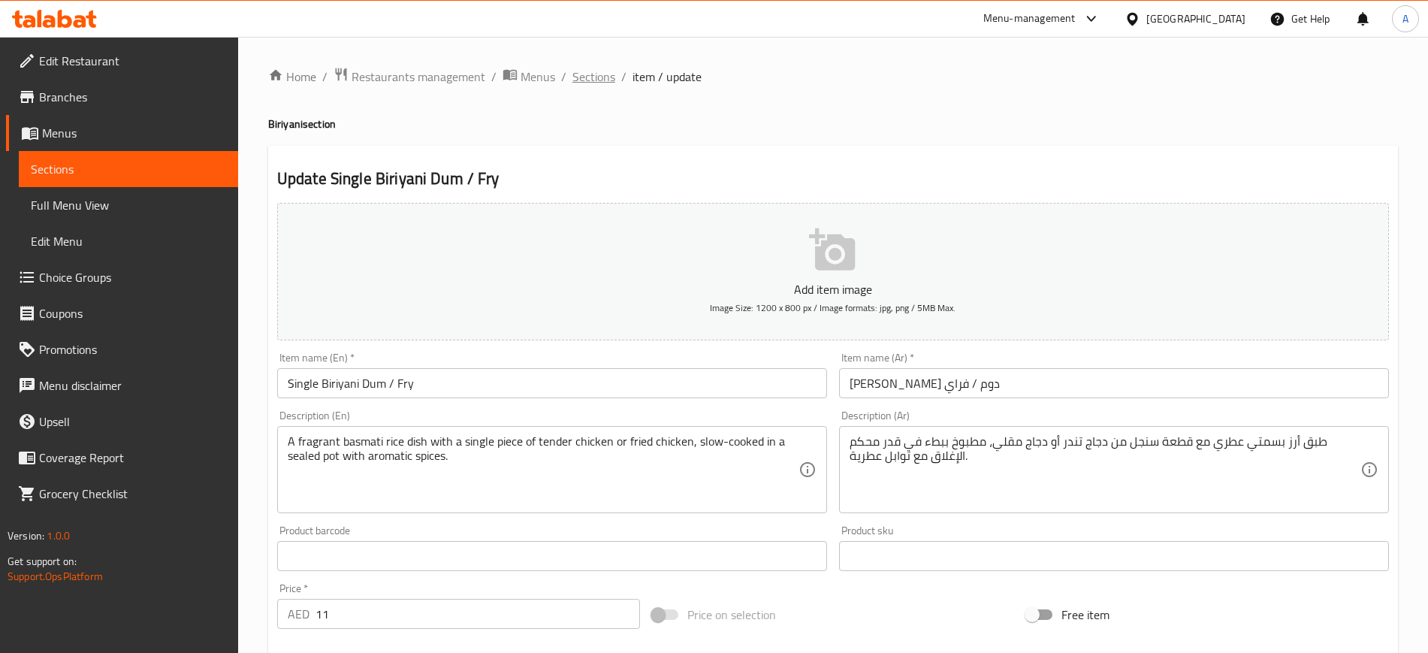
click at [606, 76] on span "Sections" at bounding box center [593, 77] width 43 height 18
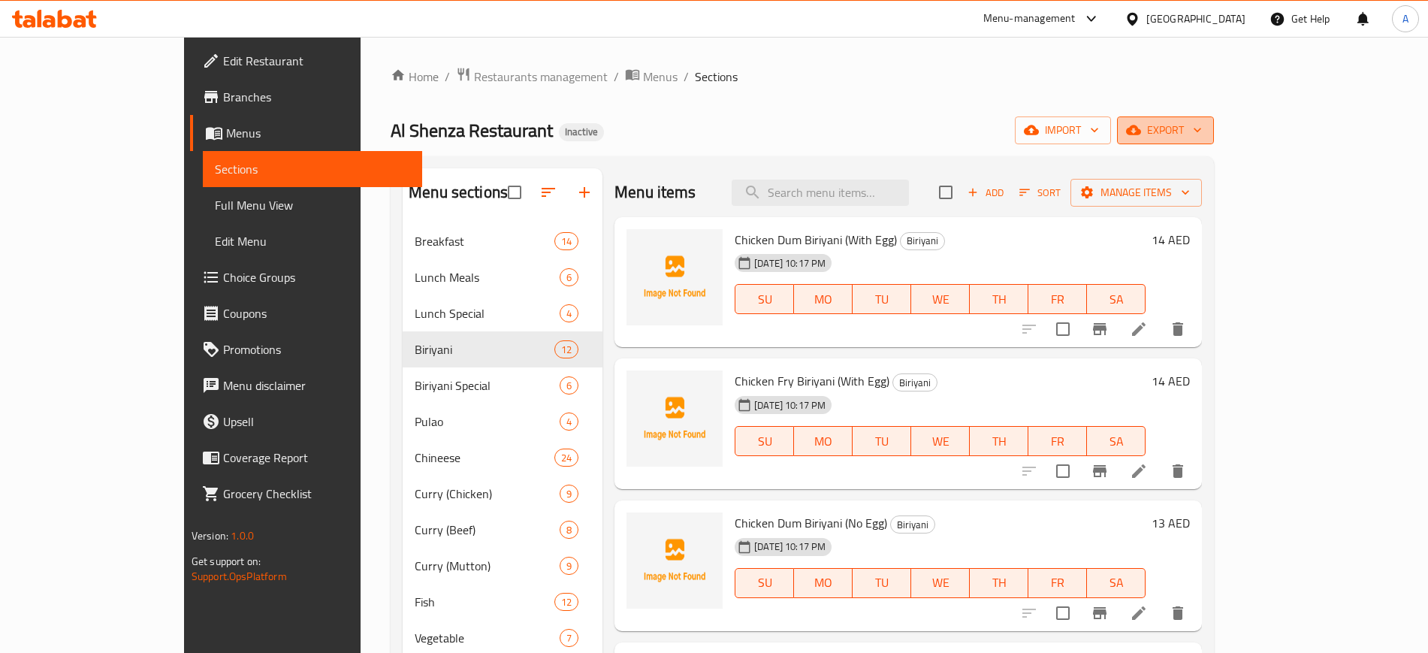
click at [1202, 133] on span "export" at bounding box center [1165, 130] width 73 height 19
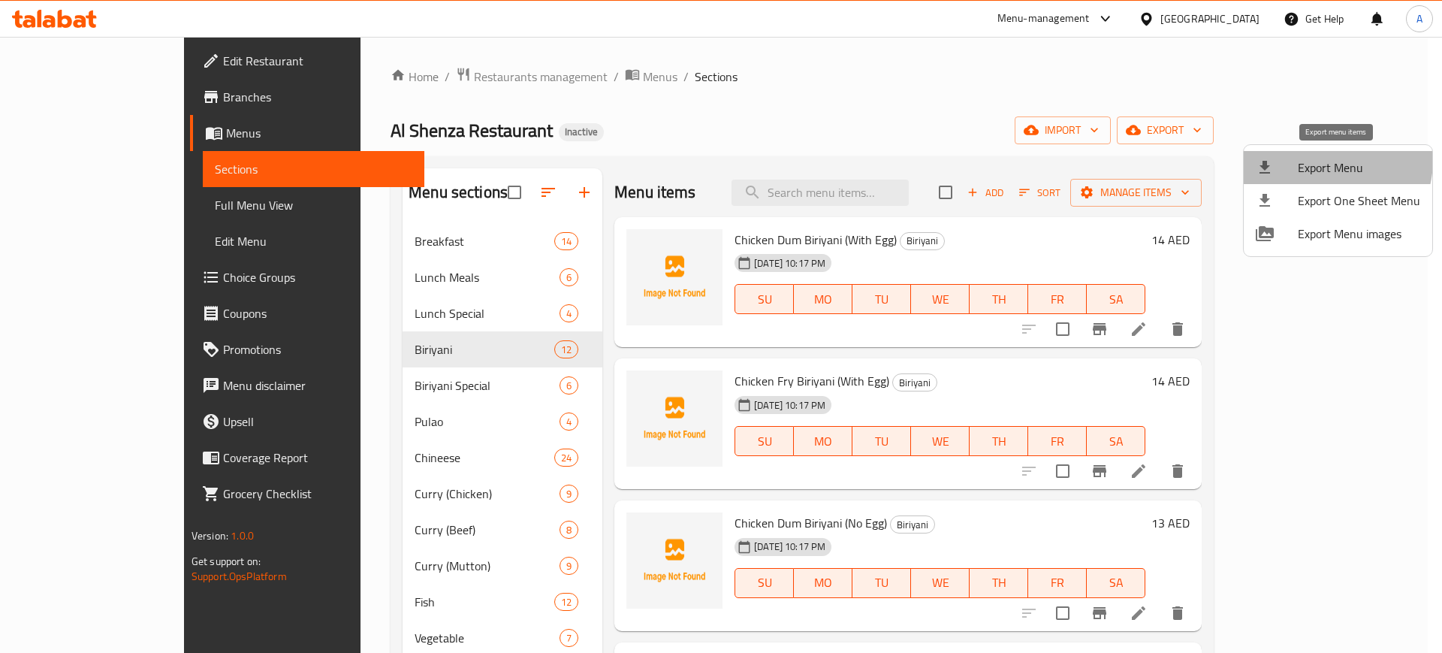
click at [1323, 160] on span "Export Menu" at bounding box center [1359, 167] width 122 height 18
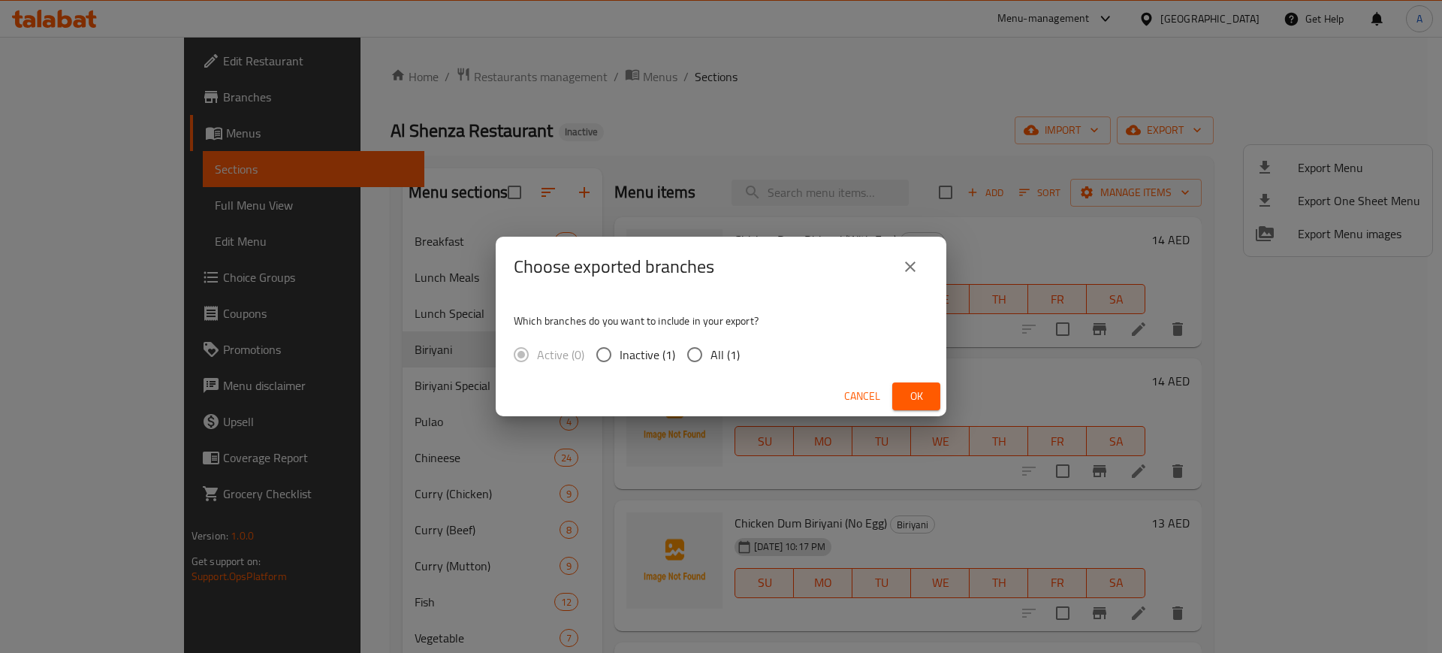
click at [714, 351] on span "All (1)" at bounding box center [724, 354] width 29 height 18
click at [710, 351] on input "All (1)" at bounding box center [695, 355] width 32 height 32
radio input "true"
click at [909, 382] on button "Ok" at bounding box center [916, 396] width 48 height 28
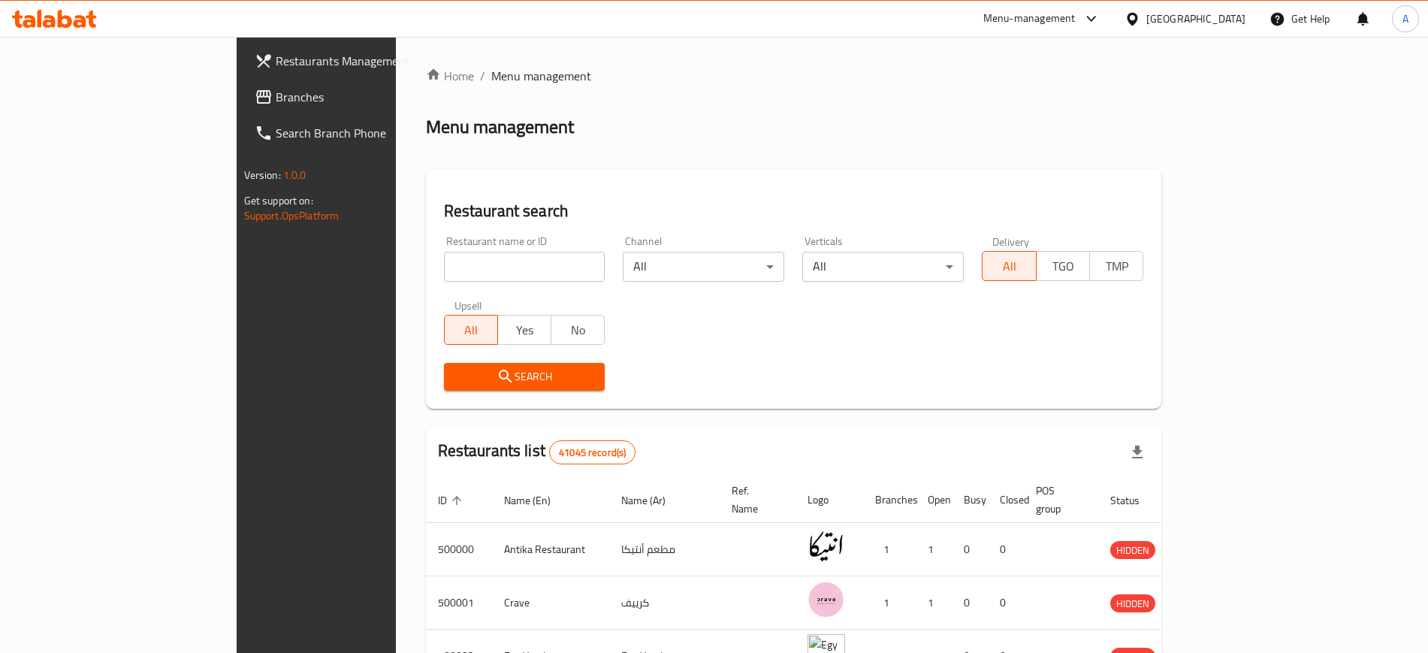
click at [1241, 17] on div "Egypt" at bounding box center [1195, 19] width 99 height 17
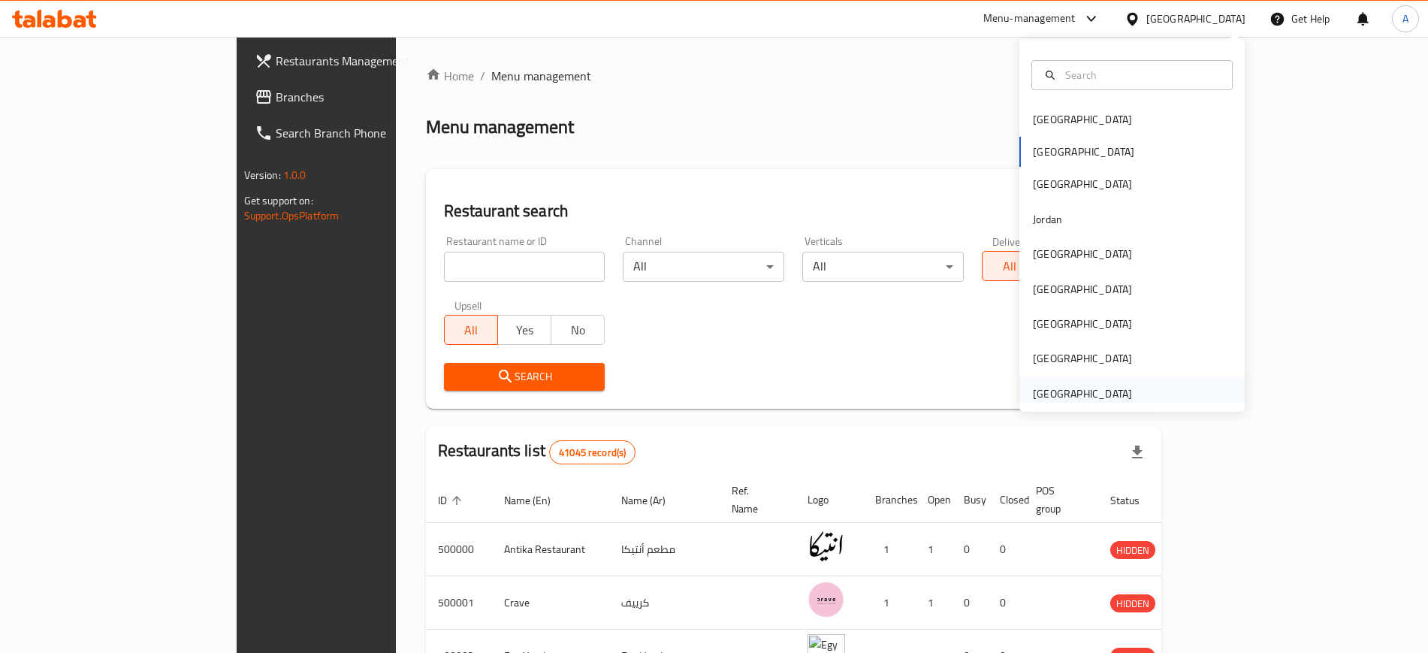
click at [1040, 393] on div "[GEOGRAPHIC_DATA]" at bounding box center [1082, 393] width 99 height 17
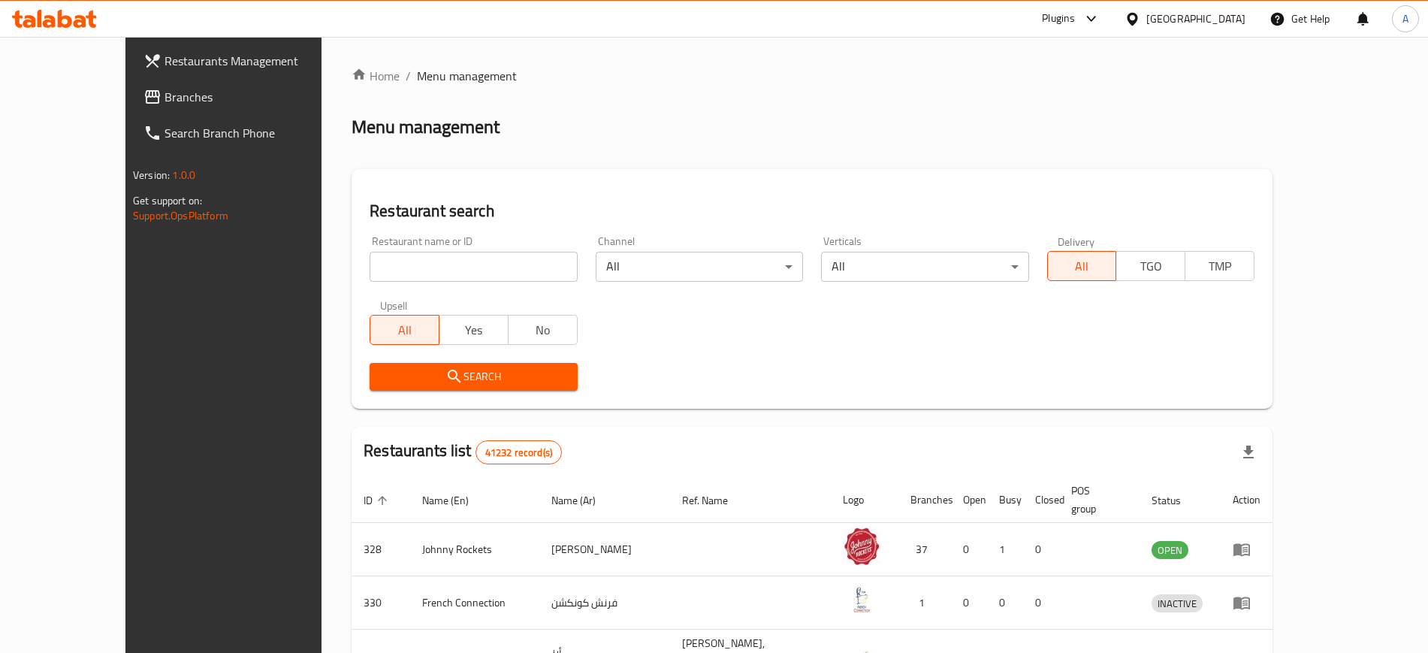
click at [164, 88] on span "Branches" at bounding box center [257, 97] width 187 height 18
